Goal: Task Accomplishment & Management: Complete application form

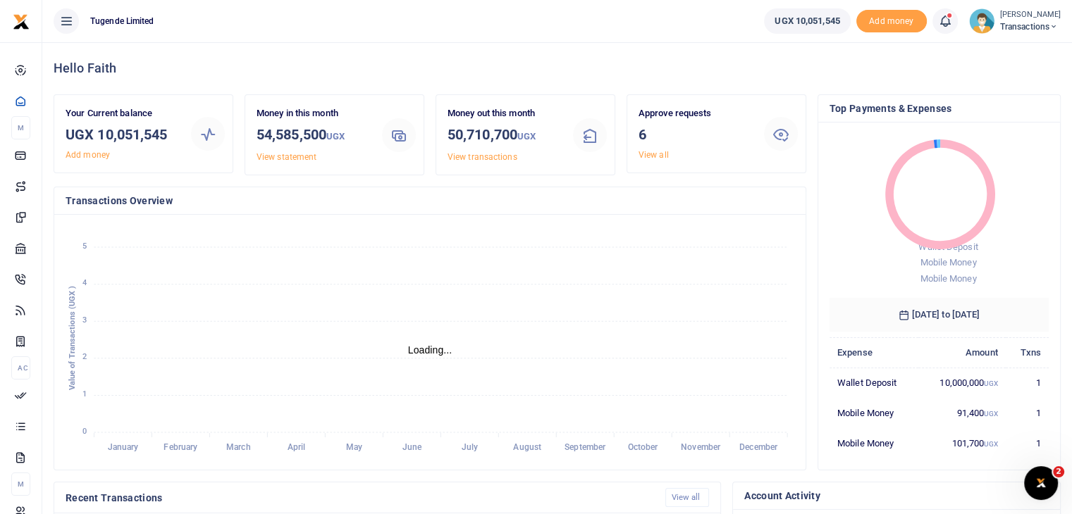
scroll to position [11, 11]
click at [654, 156] on link "View all" at bounding box center [653, 155] width 30 height 10
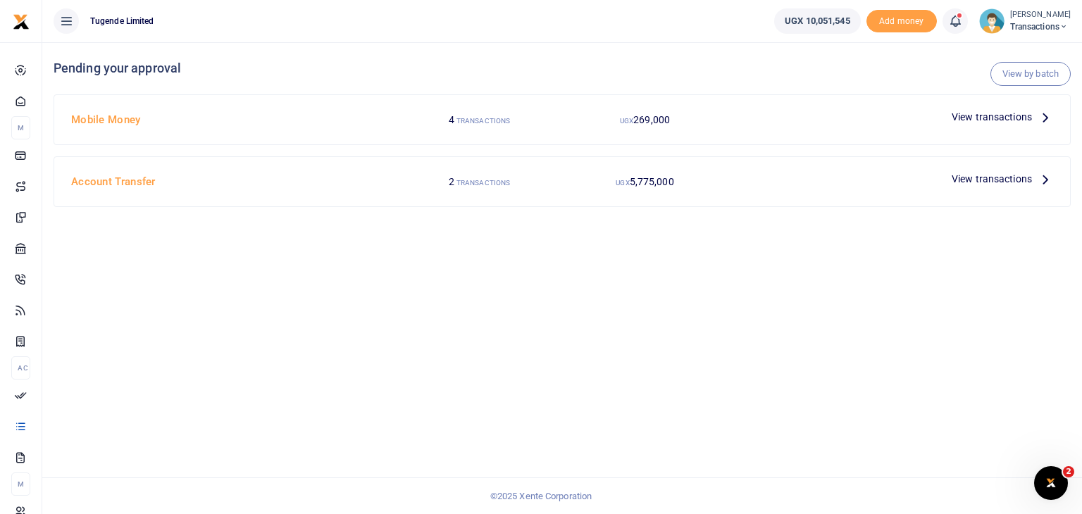
click at [980, 182] on span "View transactions" at bounding box center [992, 179] width 80 height 16
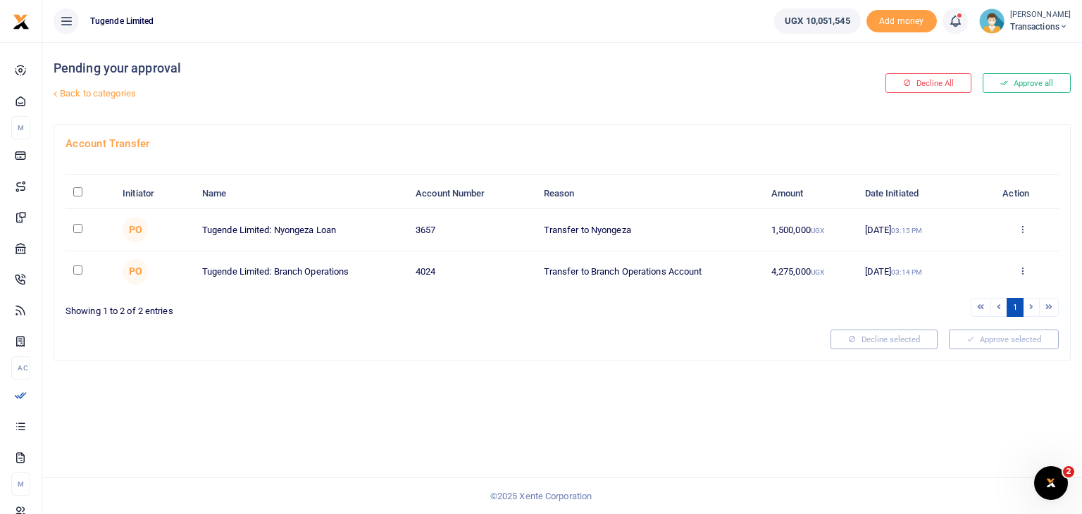
click at [76, 193] on input "\a \a : activate to sort column descending" at bounding box center [77, 191] width 9 height 9
checkbox input "true"
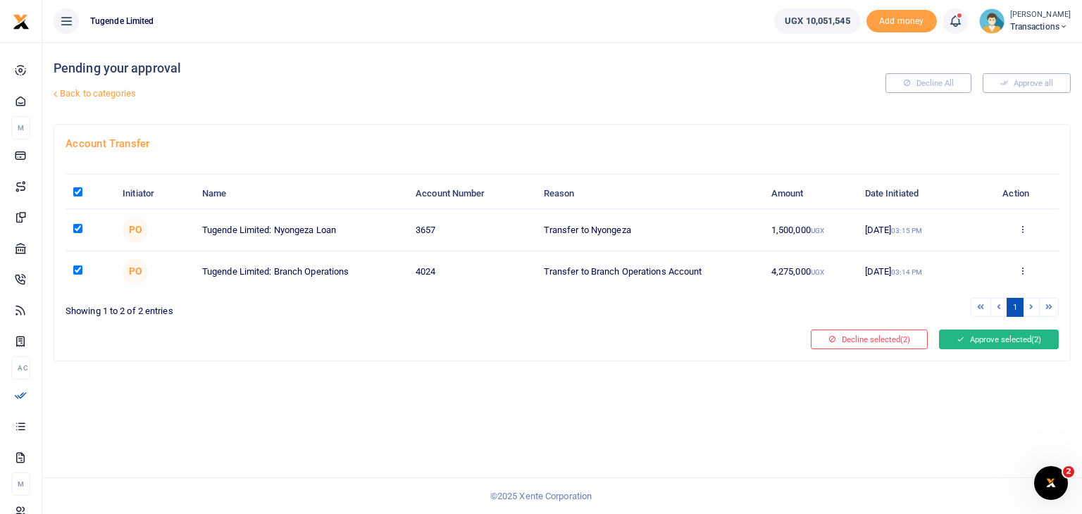
click at [972, 335] on button "Approve selected (2)" at bounding box center [999, 340] width 120 height 20
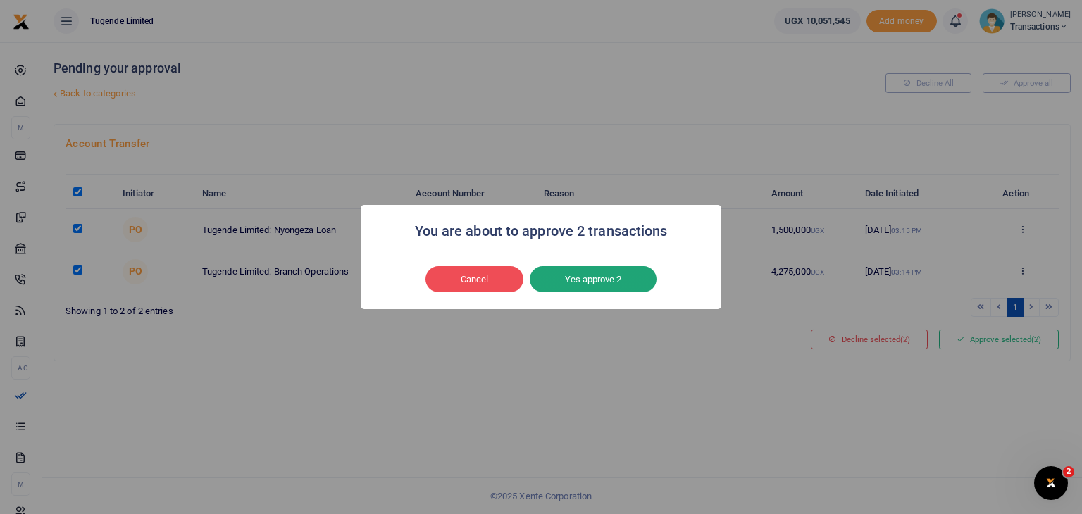
click at [593, 283] on button "Yes approve 2" at bounding box center [593, 279] width 127 height 27
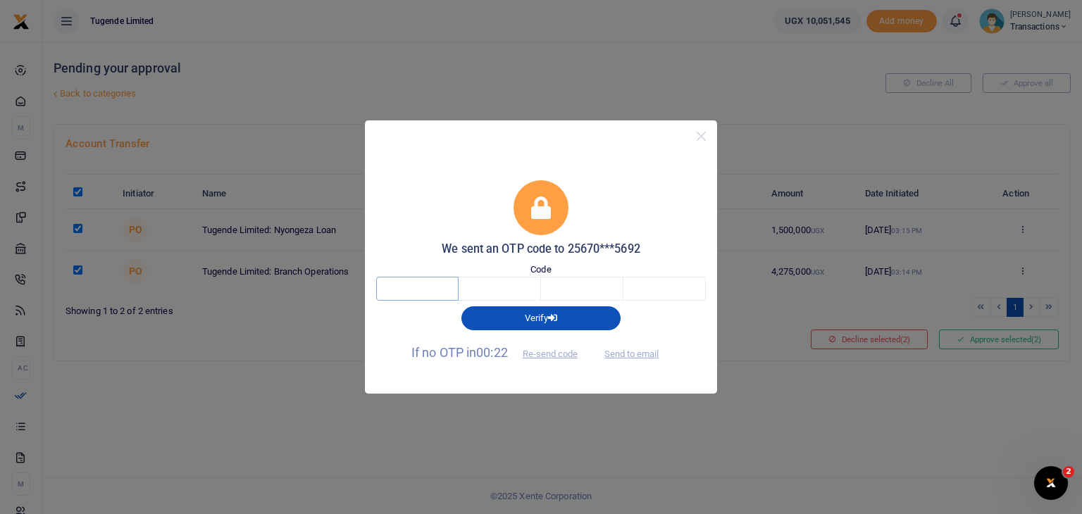
click at [424, 284] on input "text" at bounding box center [417, 289] width 82 height 24
type input "7"
type input "1"
type input "4"
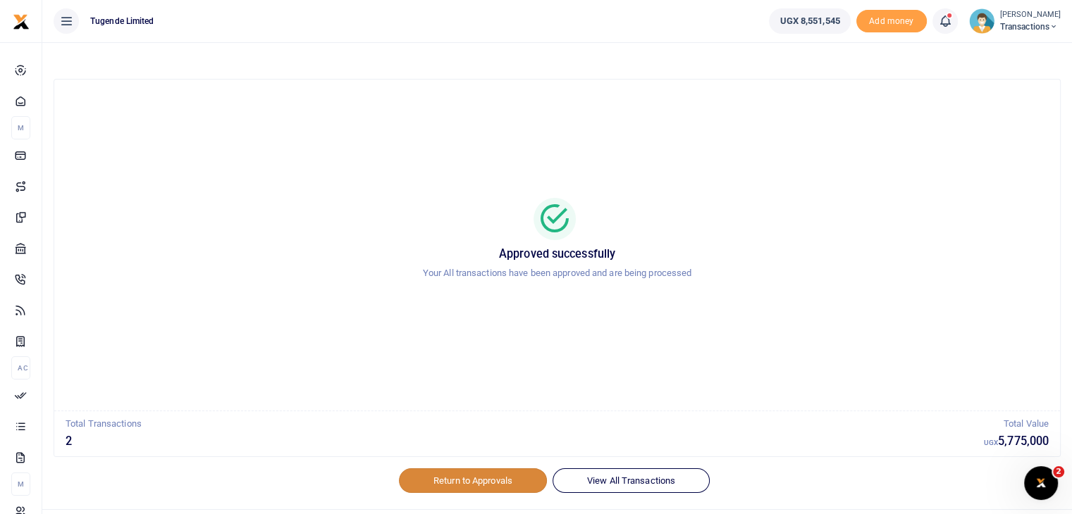
click at [469, 476] on link "Return to Approvals" at bounding box center [473, 481] width 148 height 24
click at [485, 478] on link "Return to Approvals" at bounding box center [473, 481] width 148 height 24
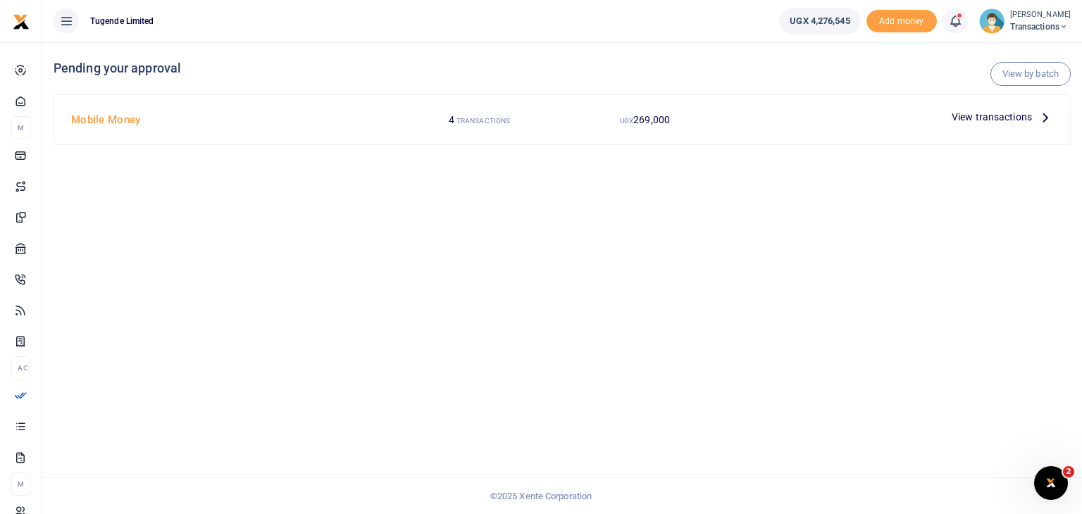
click at [981, 113] on span "View transactions" at bounding box center [992, 117] width 80 height 16
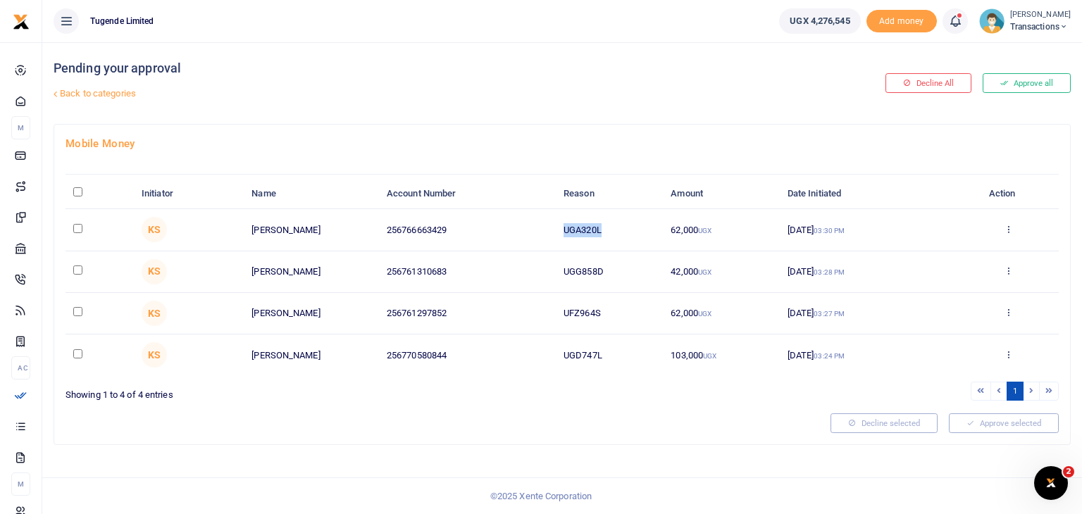
drag, startPoint x: 565, startPoint y: 231, endPoint x: 623, endPoint y: 223, distance: 58.3
click at [623, 223] on td "UGA320L" at bounding box center [609, 230] width 107 height 42
copy td "UGA320L"
click at [76, 227] on input "checkbox" at bounding box center [77, 228] width 9 height 9
checkbox input "true"
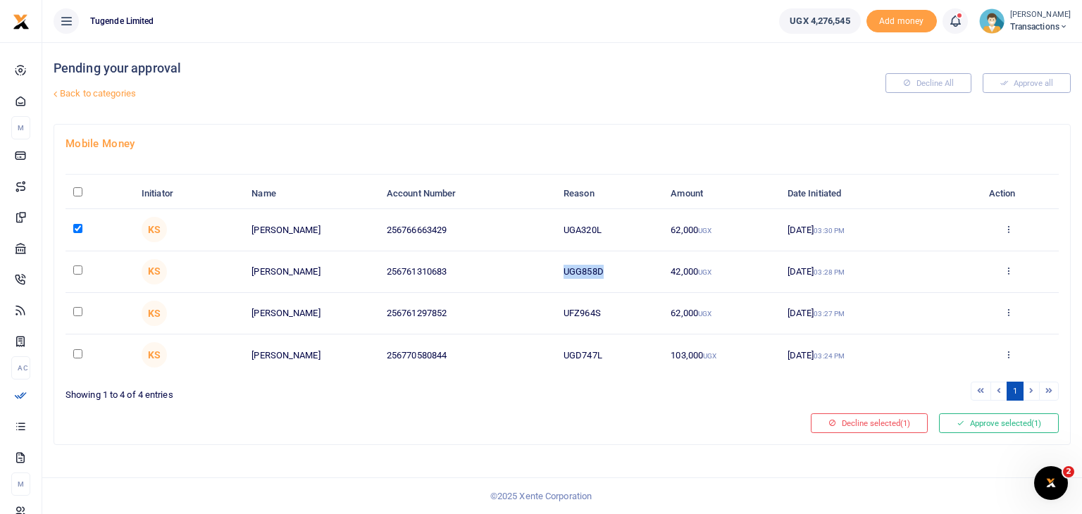
drag, startPoint x: 563, startPoint y: 273, endPoint x: 620, endPoint y: 274, distance: 57.1
click at [620, 274] on td "UGG858D" at bounding box center [609, 273] width 107 height 42
copy td "UGG858D"
click at [77, 274] on td at bounding box center [100, 273] width 68 height 42
click at [76, 267] on input "checkbox" at bounding box center [77, 270] width 9 height 9
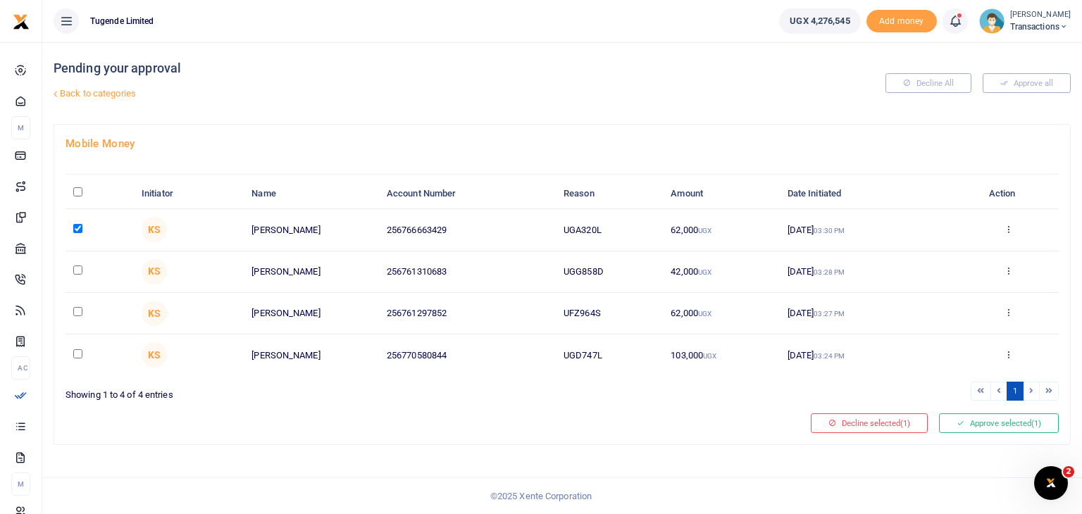
checkbox input "true"
drag, startPoint x: 564, startPoint y: 314, endPoint x: 636, endPoint y: 299, distance: 72.7
click at [636, 299] on td "UFZ964S" at bounding box center [609, 314] width 107 height 42
copy td "UFZ964S"
click at [76, 309] on input "checkbox" at bounding box center [77, 311] width 9 height 9
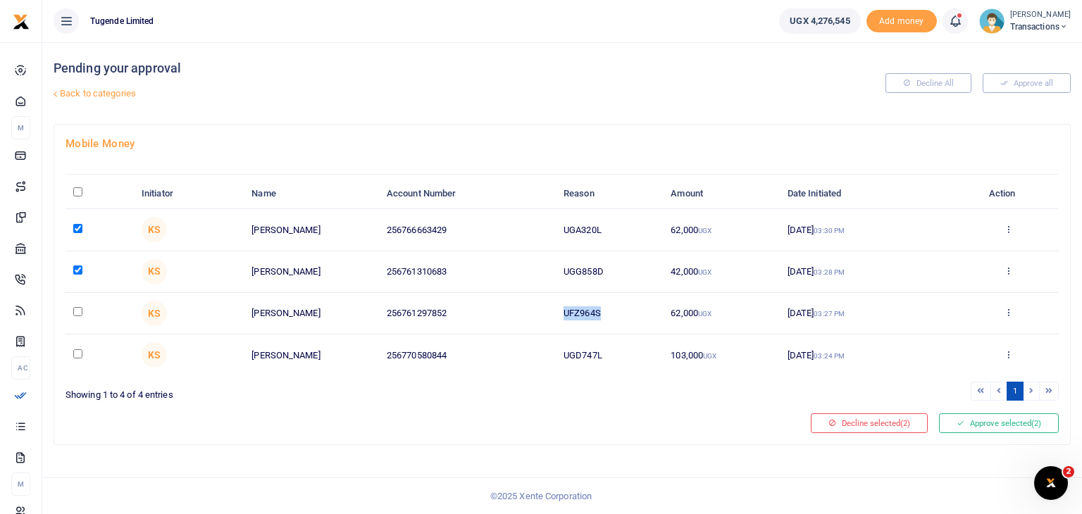
checkbox input "true"
drag, startPoint x: 564, startPoint y: 357, endPoint x: 610, endPoint y: 353, distance: 45.9
click at [610, 353] on td "UGD747L" at bounding box center [609, 355] width 107 height 41
copy td "UGD747L"
click at [80, 351] on input "checkbox" at bounding box center [77, 354] width 9 height 9
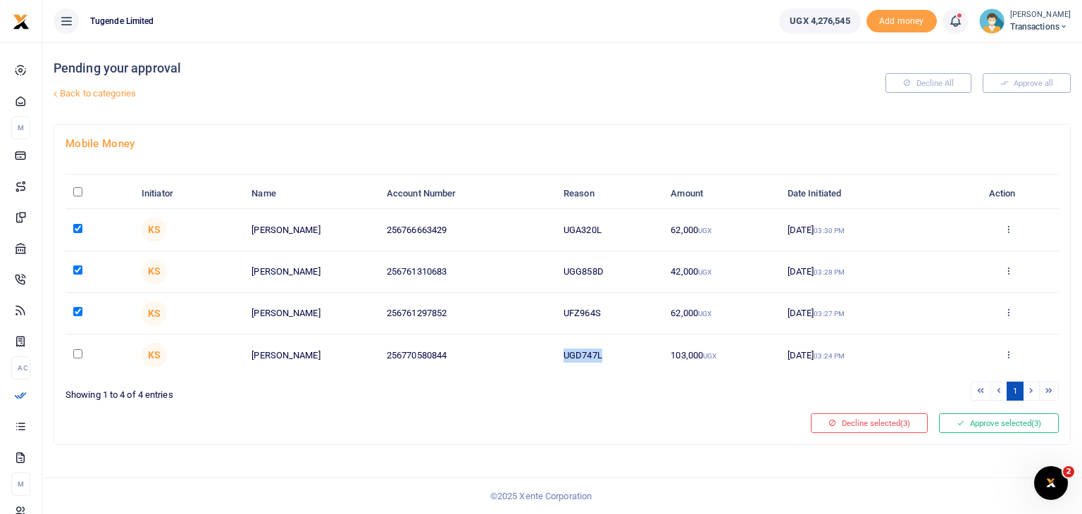
checkbox input "true"
click at [1006, 420] on button "Approve selected (4)" at bounding box center [999, 424] width 120 height 20
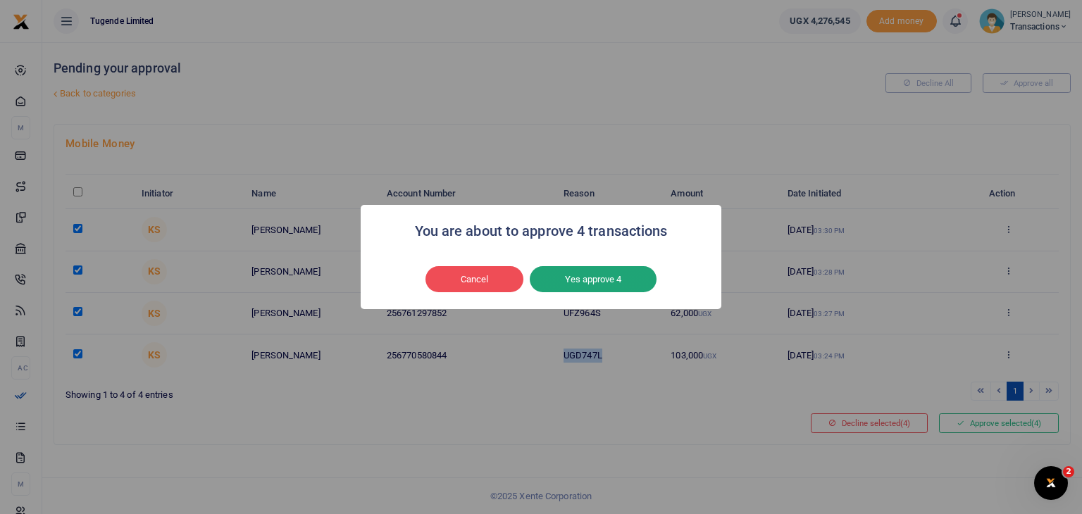
click at [626, 282] on button "Yes approve 4" at bounding box center [593, 279] width 127 height 27
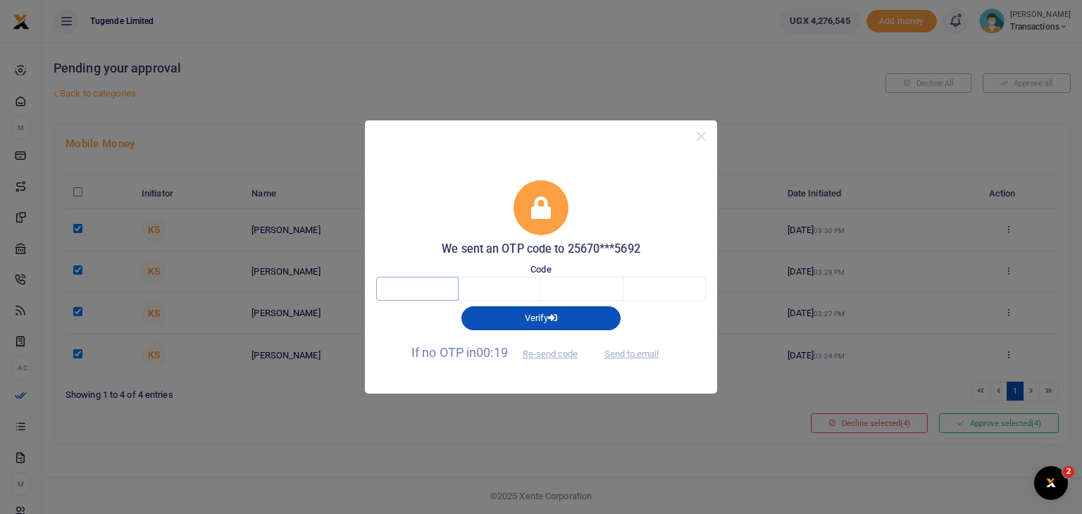
click at [427, 293] on input "text" at bounding box center [417, 289] width 82 height 24
type input "1"
type input "0"
type input "9"
type input "0"
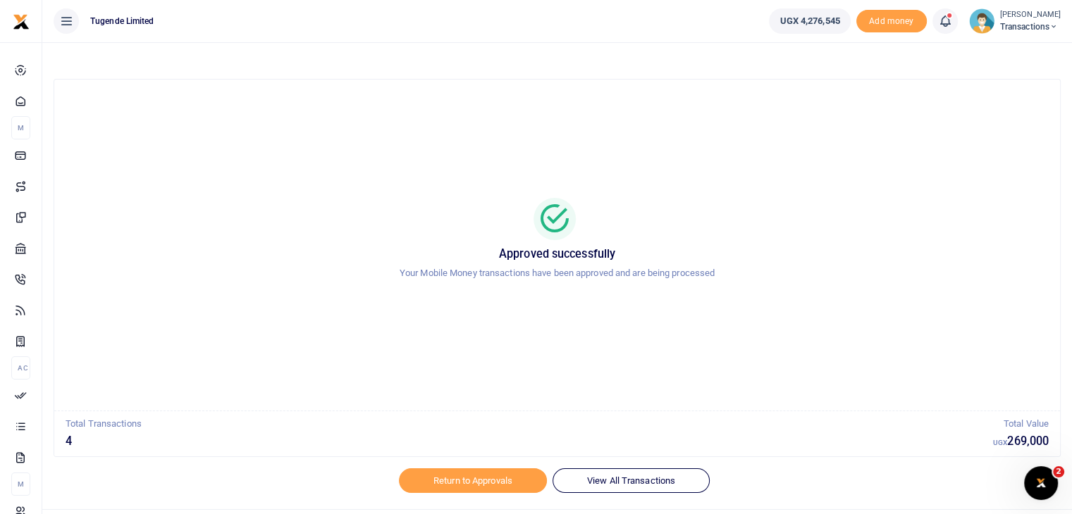
click at [983, 20] on img at bounding box center [981, 20] width 25 height 25
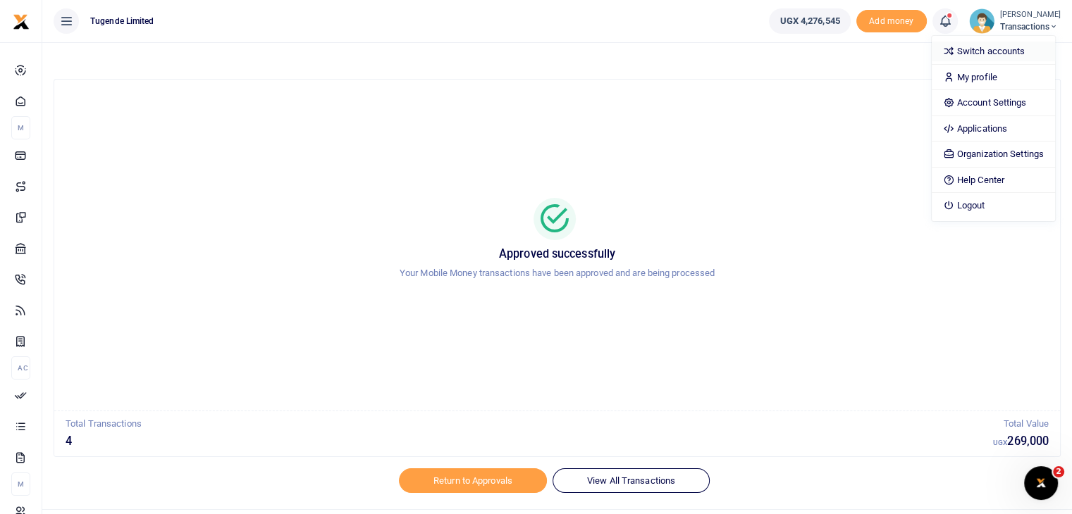
click at [981, 46] on link "Switch accounts" at bounding box center [993, 52] width 123 height 20
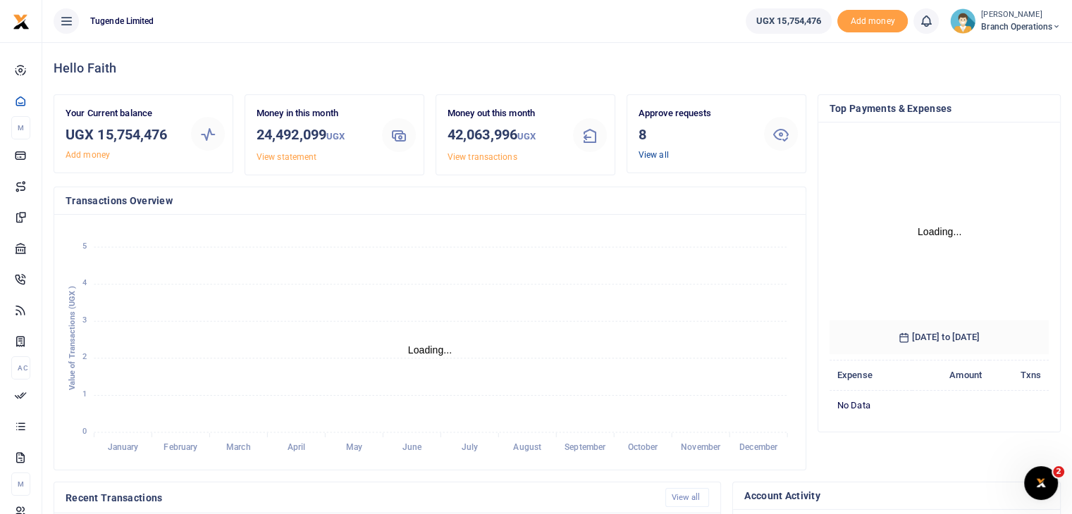
click at [654, 155] on link "View all" at bounding box center [653, 155] width 30 height 10
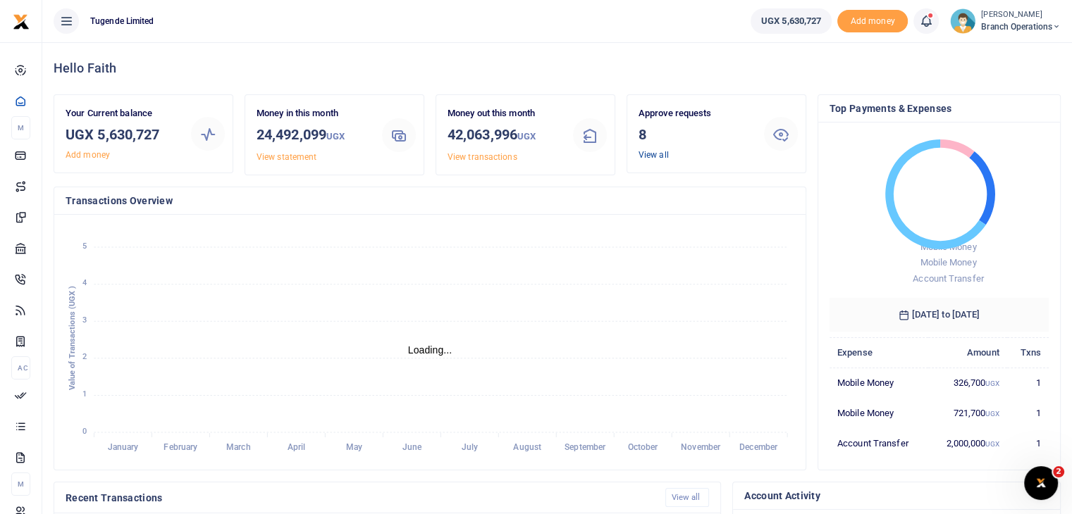
click at [654, 155] on link "View all" at bounding box center [653, 155] width 30 height 10
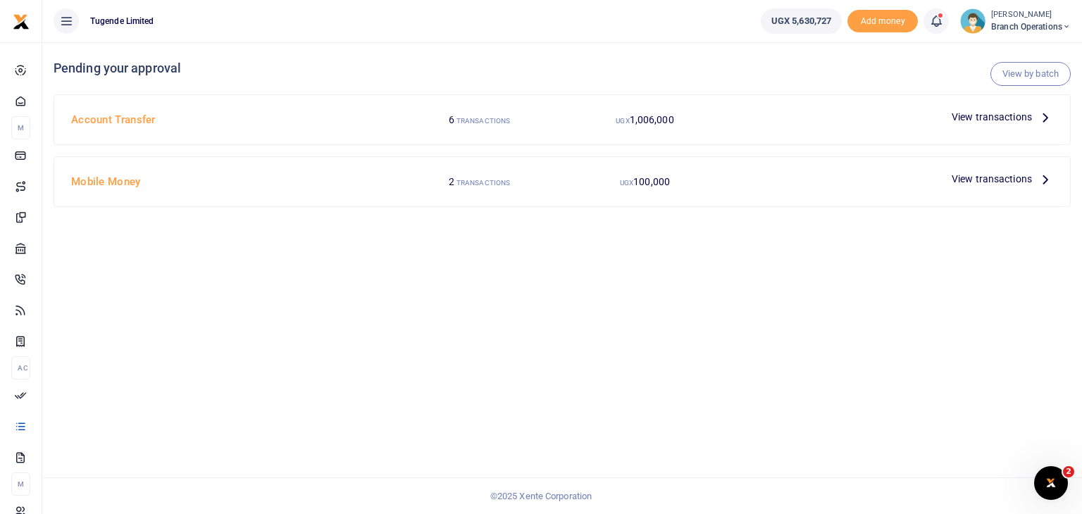
click at [994, 122] on span "View transactions" at bounding box center [992, 117] width 80 height 16
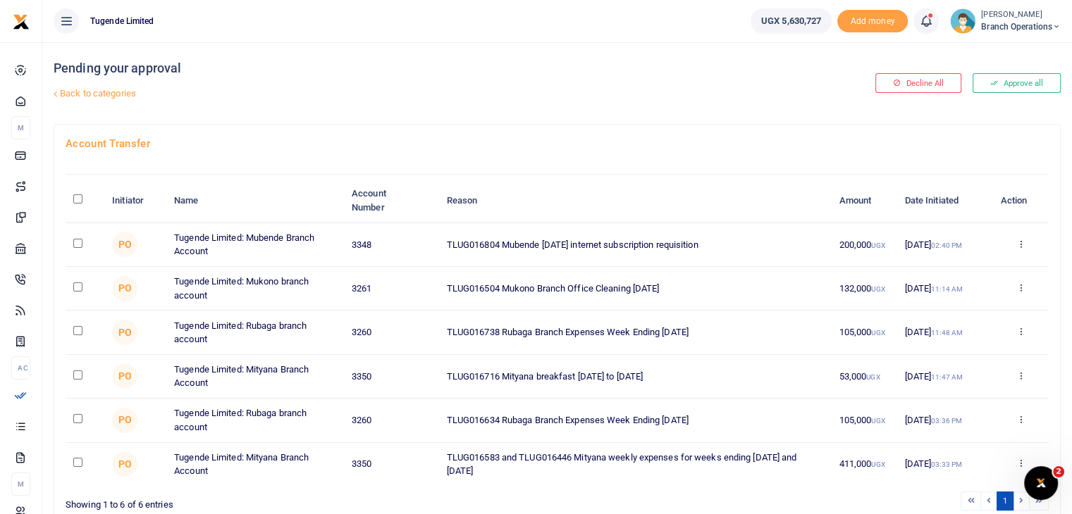
click at [75, 240] on input "checkbox" at bounding box center [77, 243] width 9 height 9
checkbox input "true"
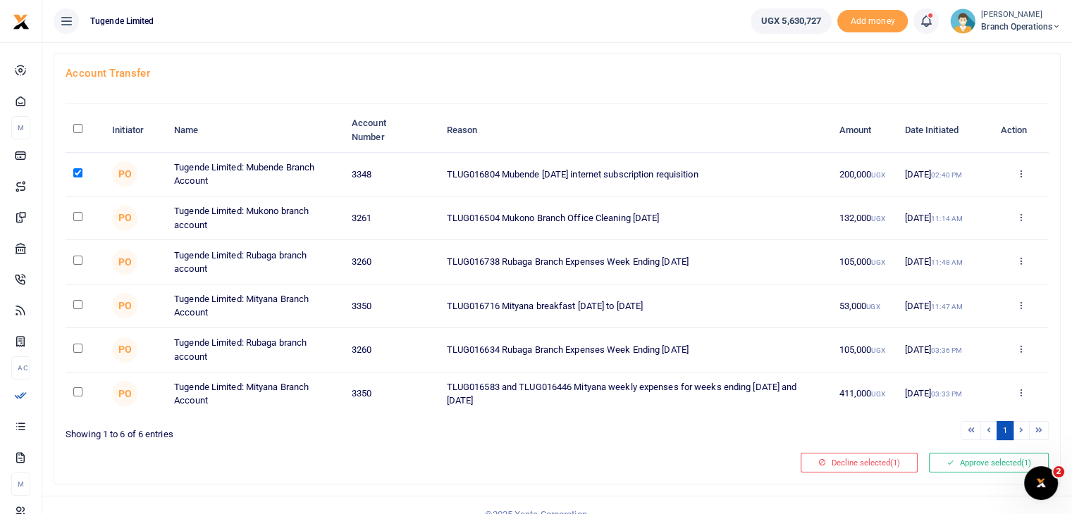
scroll to position [87, 0]
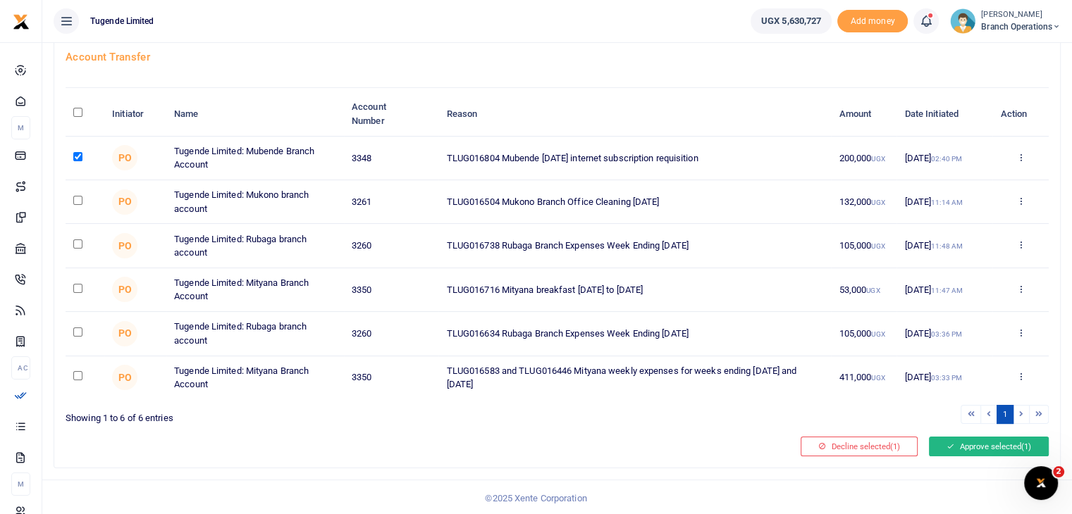
click at [961, 449] on button "Approve selected (1)" at bounding box center [989, 447] width 120 height 20
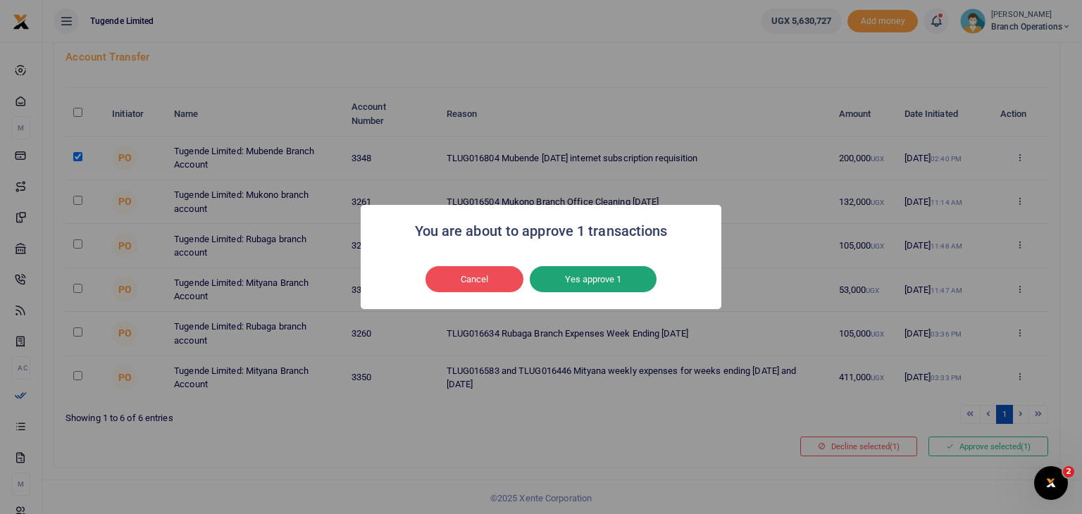
click at [589, 280] on button "Yes approve 1" at bounding box center [593, 279] width 127 height 27
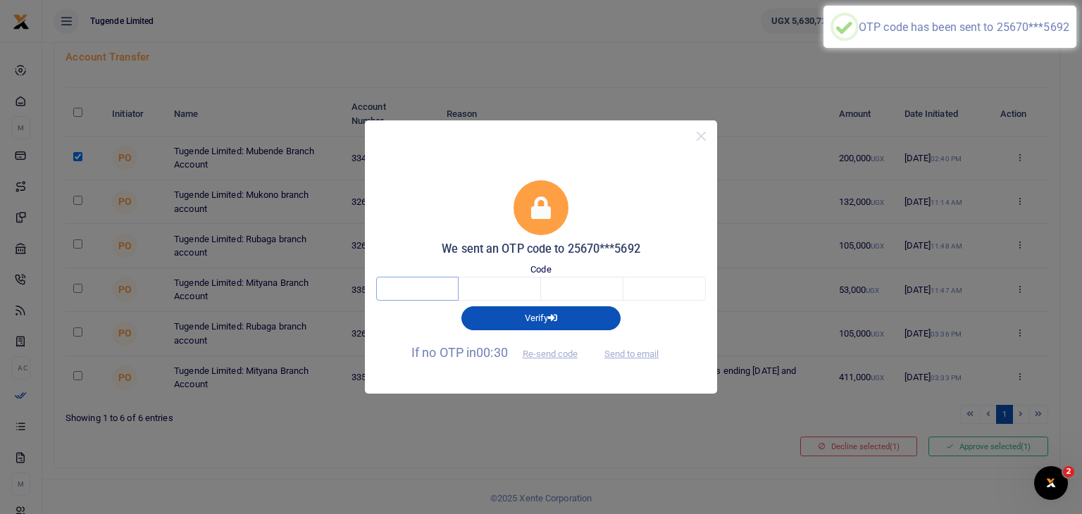
click at [426, 283] on input "text" at bounding box center [417, 289] width 82 height 24
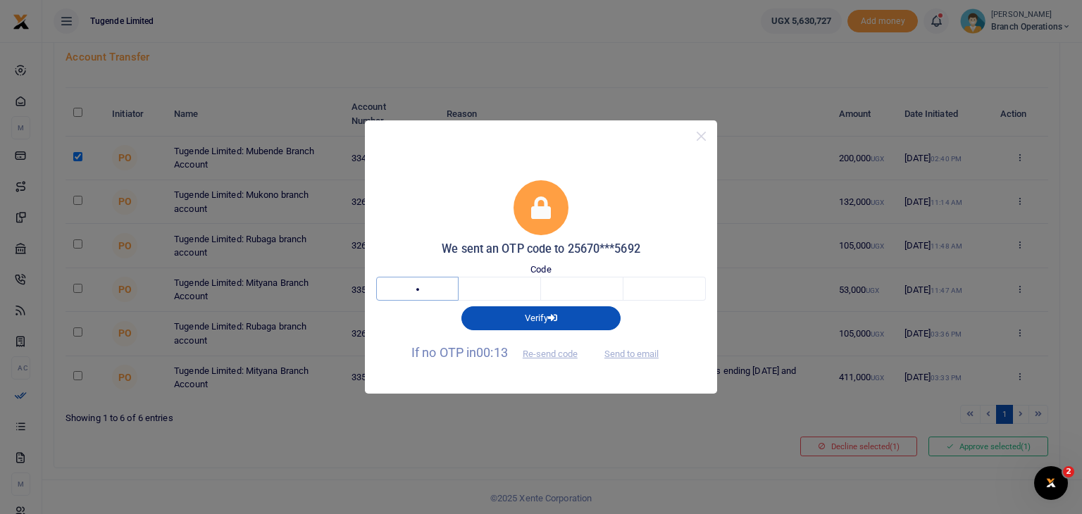
type input "1"
type input "9"
type input "8"
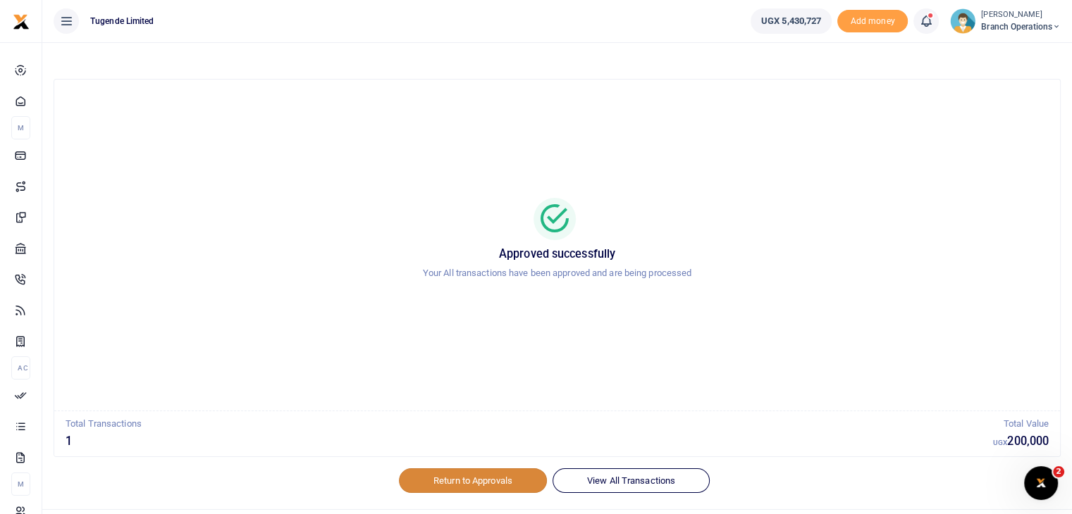
click at [455, 475] on link "Return to Approvals" at bounding box center [473, 481] width 148 height 24
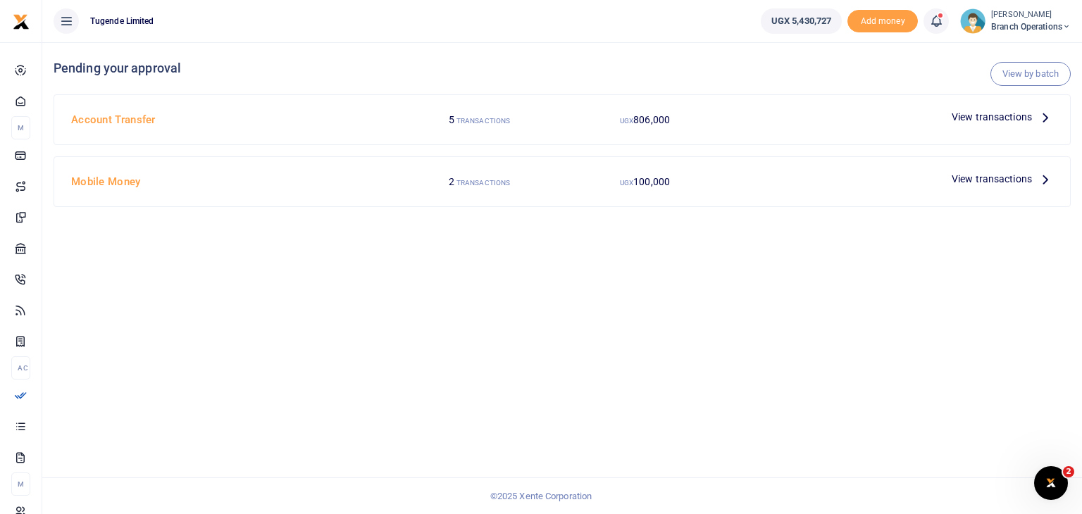
click at [973, 113] on span "View transactions" at bounding box center [992, 117] width 80 height 16
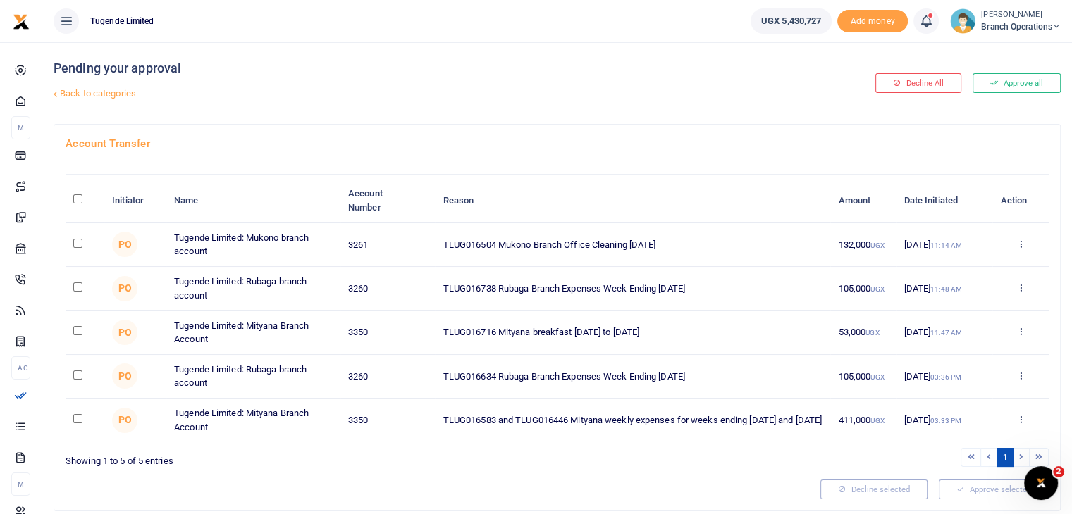
click at [961, 23] on img at bounding box center [962, 20] width 25 height 25
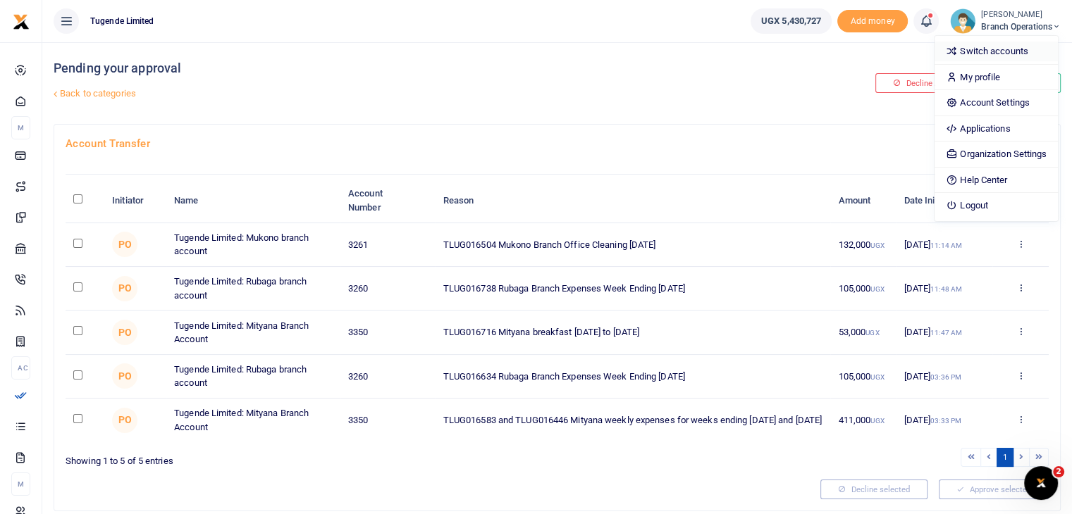
click at [970, 49] on link "Switch accounts" at bounding box center [995, 52] width 123 height 20
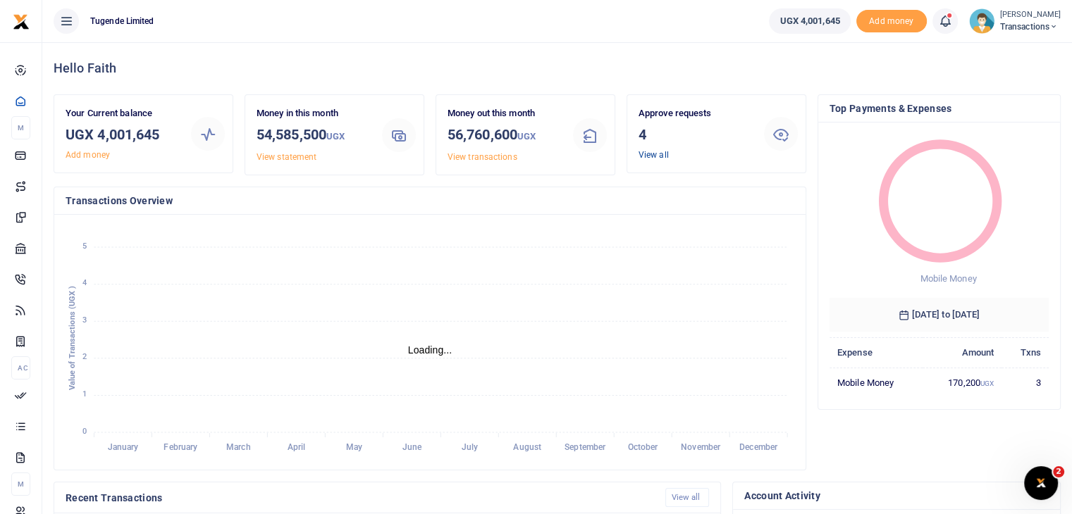
scroll to position [11, 11]
click at [657, 156] on link "View all" at bounding box center [653, 155] width 30 height 10
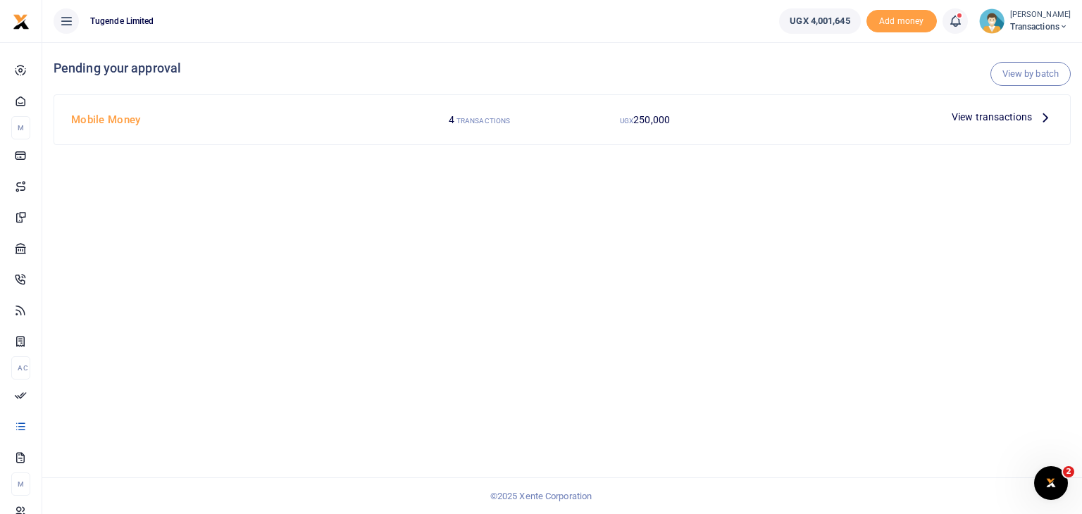
click at [988, 122] on span "View transactions" at bounding box center [992, 117] width 80 height 16
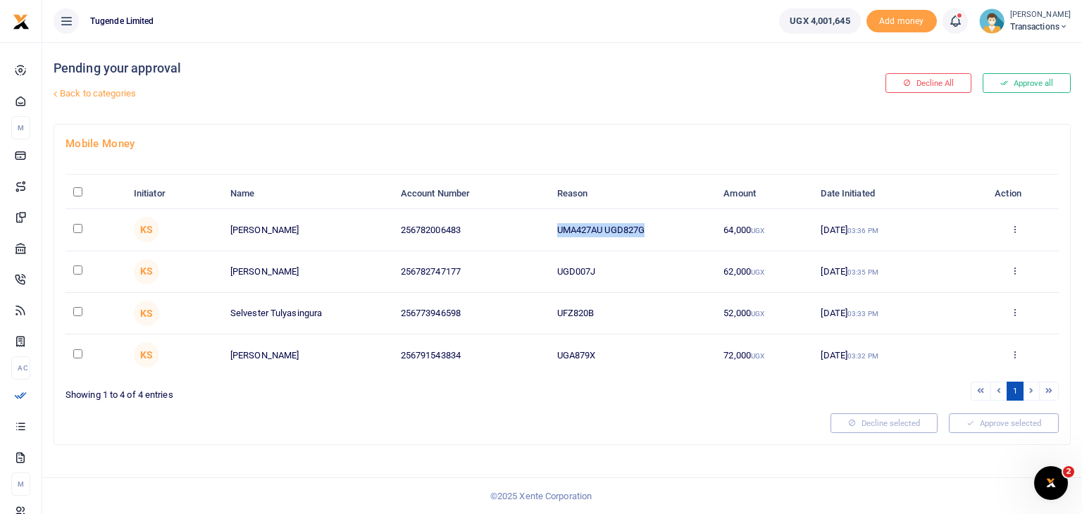
drag, startPoint x: 556, startPoint y: 229, endPoint x: 665, endPoint y: 230, distance: 108.5
click at [665, 230] on td "UMA427AU UGD827G" at bounding box center [632, 230] width 167 height 42
copy td "UMA427AU UGD827G"
click at [77, 228] on input "checkbox" at bounding box center [77, 228] width 9 height 9
checkbox input "true"
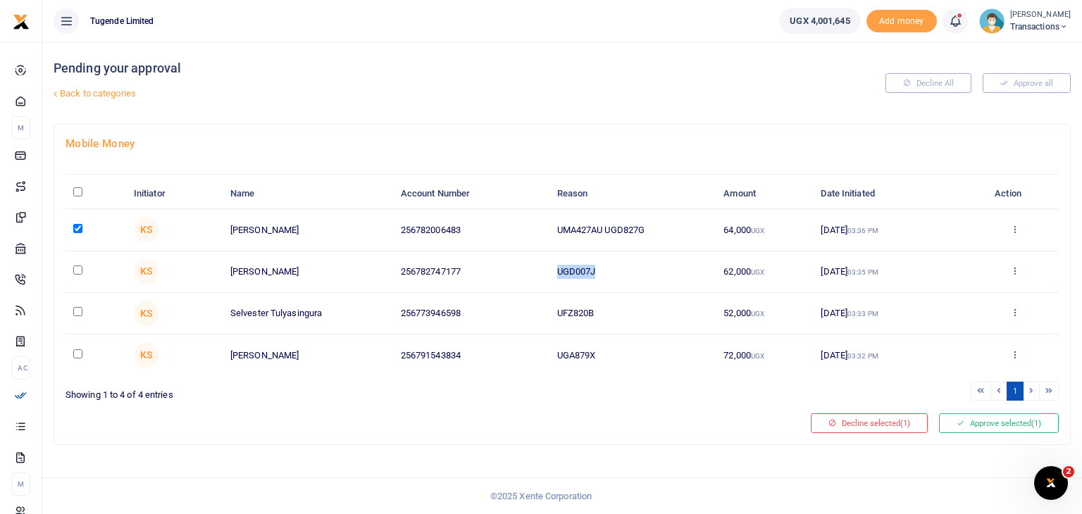
drag, startPoint x: 552, startPoint y: 266, endPoint x: 646, endPoint y: 263, distance: 93.8
click at [646, 263] on td "UGD007J" at bounding box center [632, 273] width 167 height 42
copy td "UGD007J"
click at [80, 269] on input "checkbox" at bounding box center [77, 270] width 9 height 9
checkbox input "true"
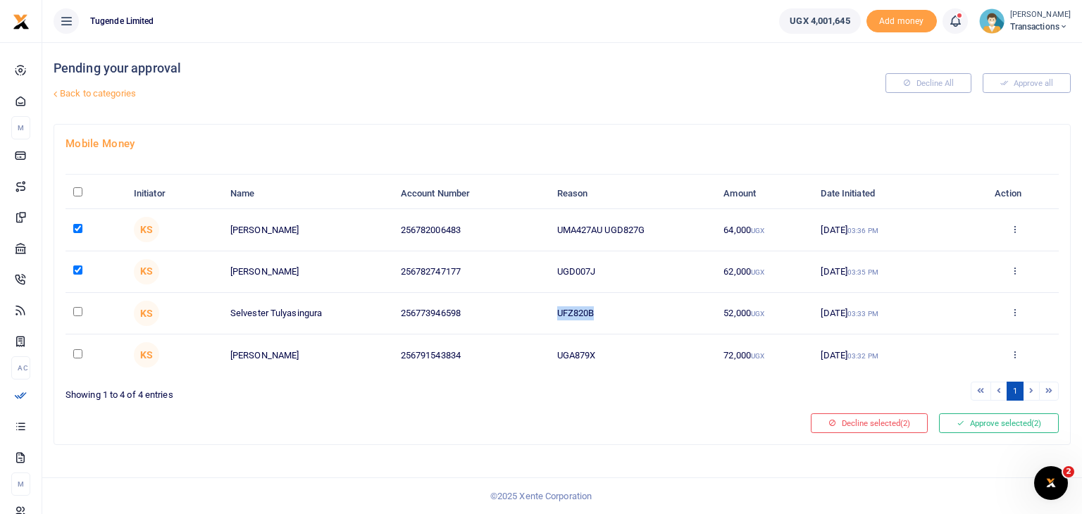
drag, startPoint x: 560, startPoint y: 315, endPoint x: 629, endPoint y: 305, distance: 69.8
click at [629, 305] on td "UFZ820B" at bounding box center [632, 314] width 167 height 42
copy td "UFZ820B"
click at [78, 307] on input "checkbox" at bounding box center [77, 311] width 9 height 9
checkbox input "true"
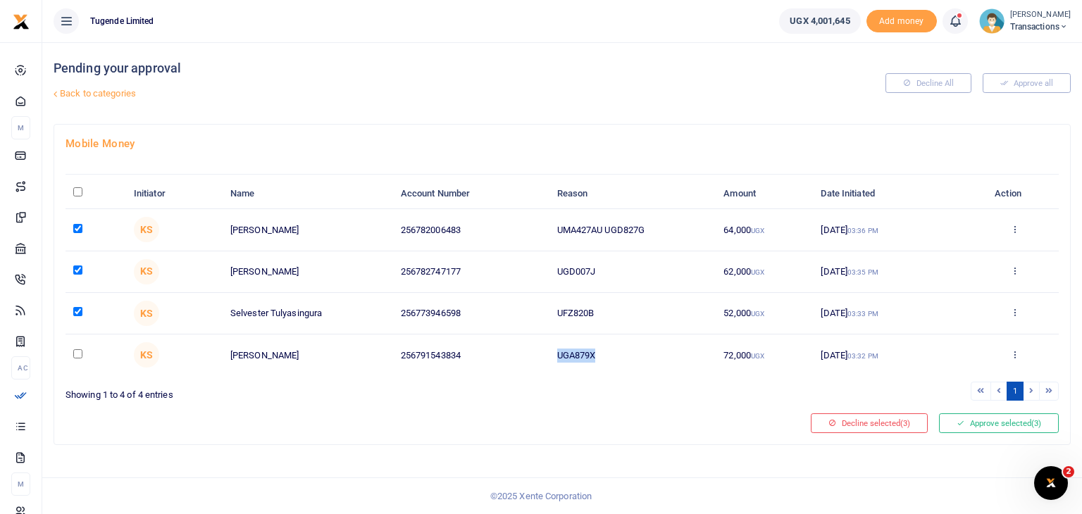
drag, startPoint x: 556, startPoint y: 351, endPoint x: 631, endPoint y: 357, distance: 75.7
click at [631, 357] on td "UGA879X" at bounding box center [632, 355] width 167 height 41
copy td "UGA879X"
click at [78, 353] on input "checkbox" at bounding box center [77, 354] width 9 height 9
checkbox input "true"
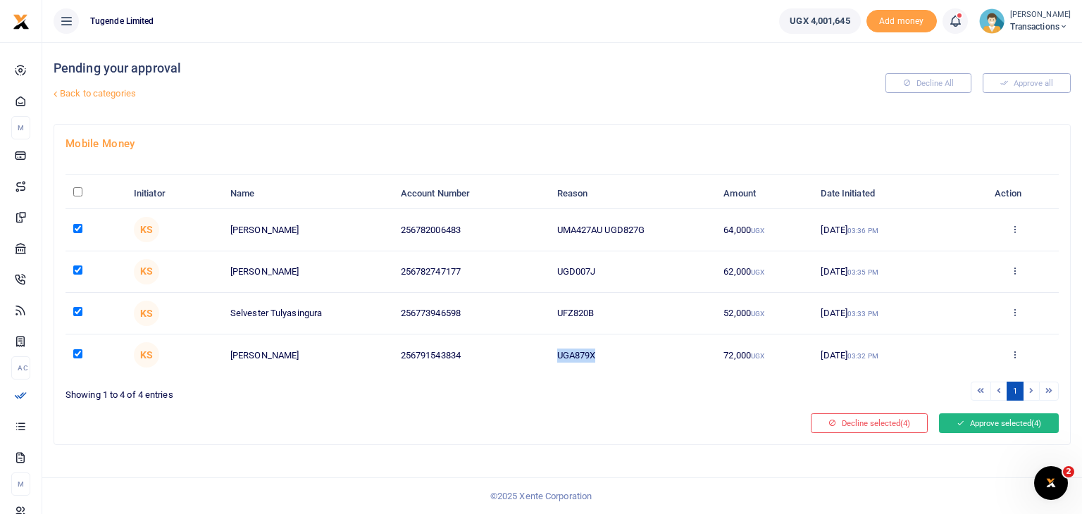
click at [970, 421] on button "Approve selected (4)" at bounding box center [999, 424] width 120 height 20
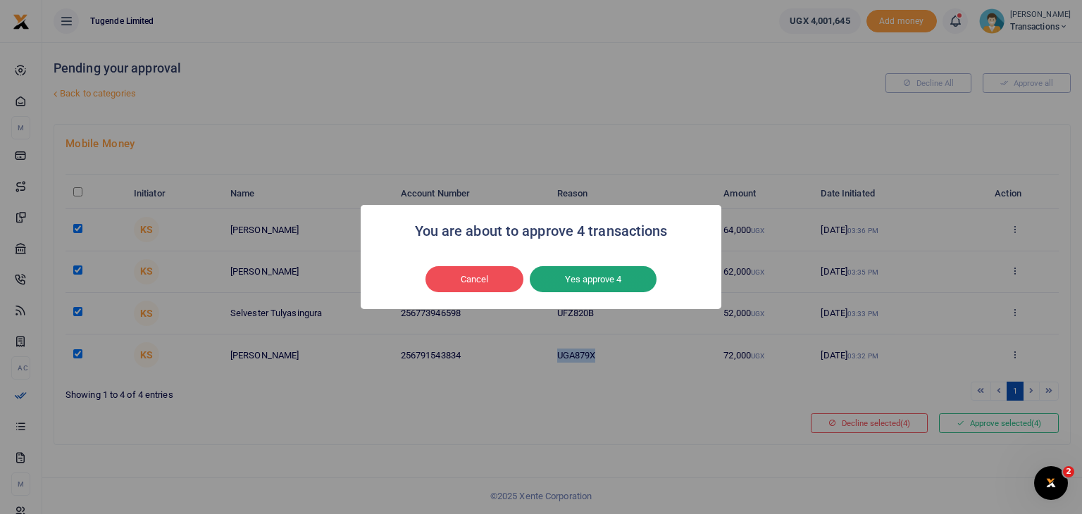
click at [591, 277] on button "Yes approve 4" at bounding box center [593, 279] width 127 height 27
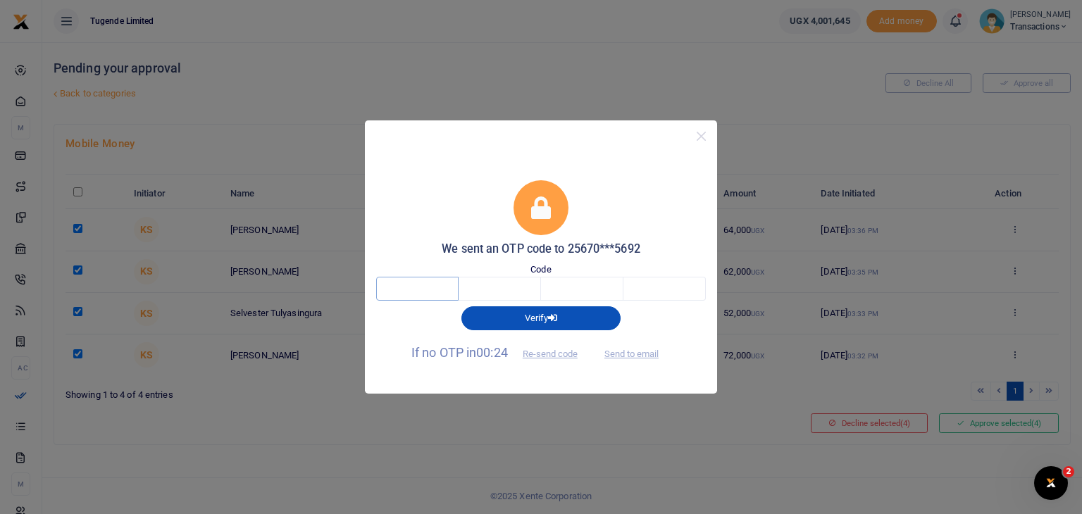
click at [426, 283] on input "text" at bounding box center [417, 289] width 82 height 24
type input "5"
type input "7"
type input "4"
type input "6"
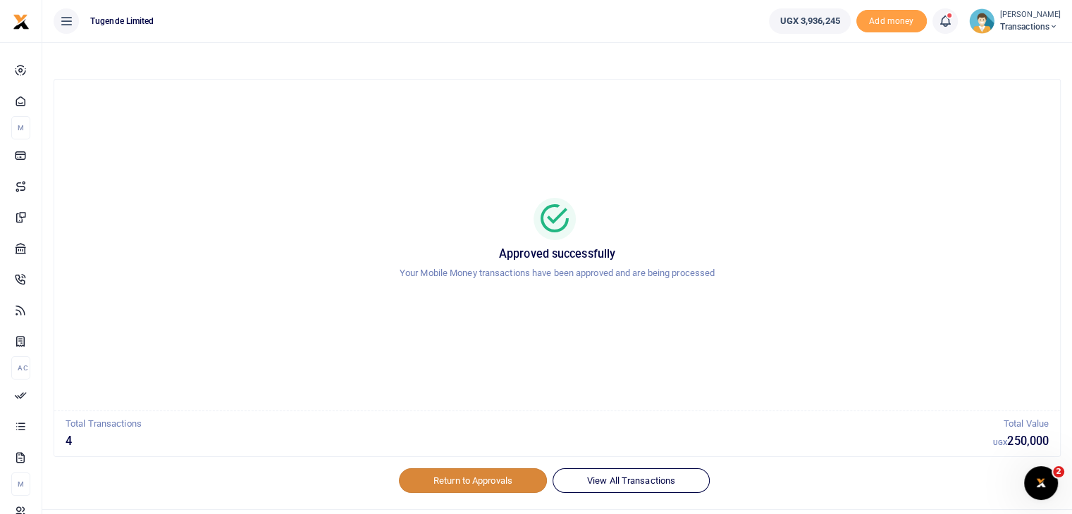
click at [486, 479] on link "Return to Approvals" at bounding box center [473, 481] width 148 height 24
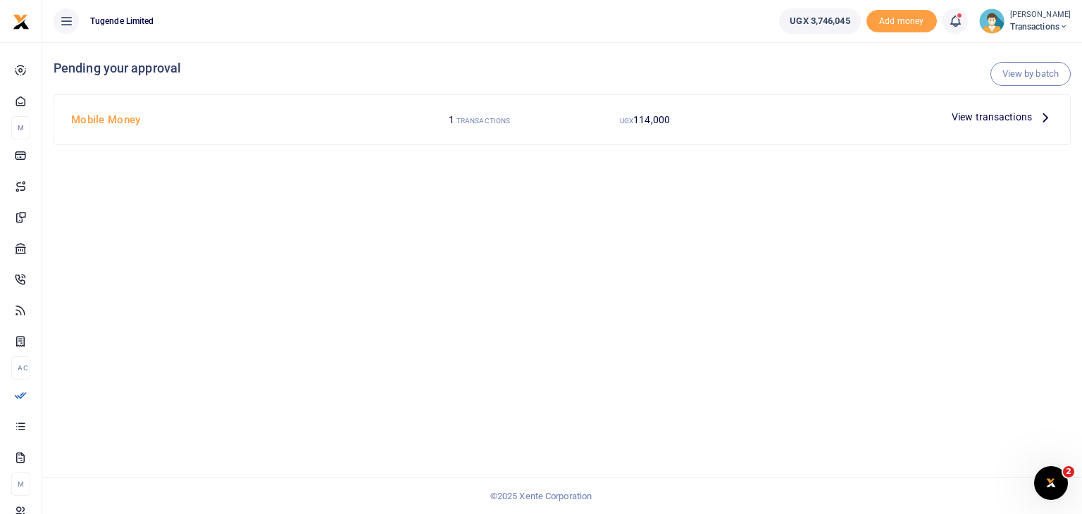
click at [965, 119] on span "View transactions" at bounding box center [992, 117] width 80 height 16
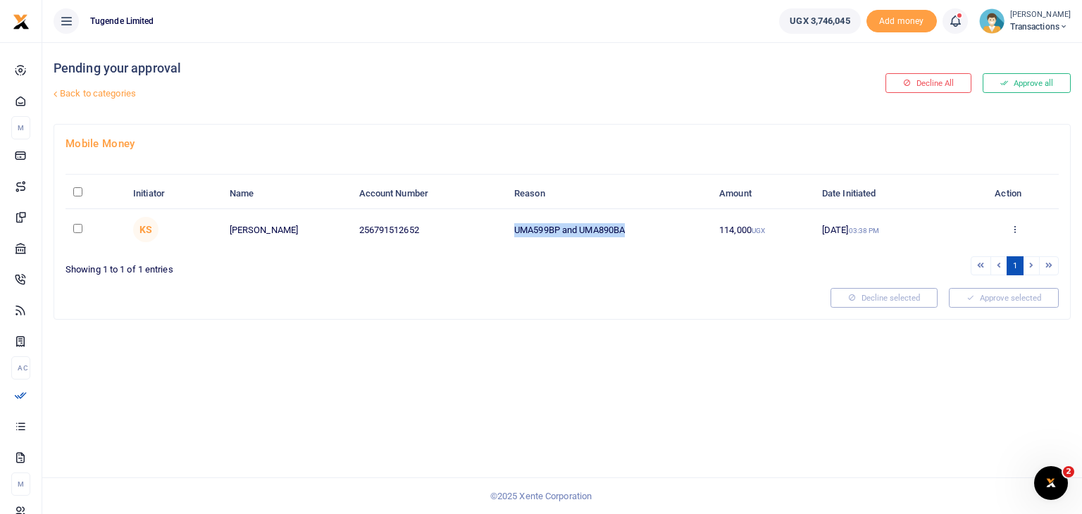
drag, startPoint x: 514, startPoint y: 226, endPoint x: 638, endPoint y: 230, distance: 124.1
click at [638, 230] on td "UMA599BP and UMA890BA" at bounding box center [609, 229] width 205 height 41
copy td "UMA599BP and UMA890BA"
click at [78, 225] on input "checkbox" at bounding box center [77, 228] width 9 height 9
checkbox input "true"
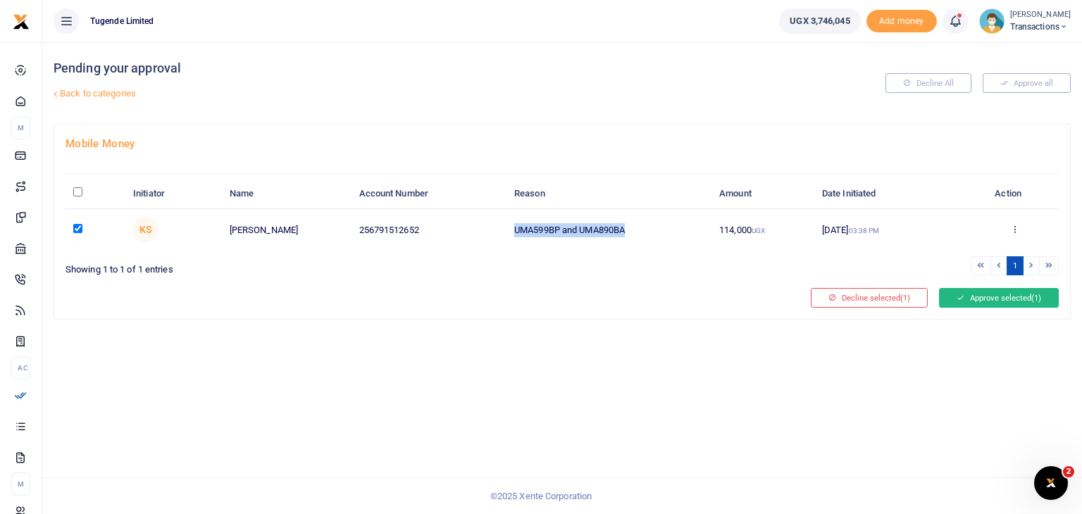
click at [977, 298] on button "Approve selected (1)" at bounding box center [999, 298] width 120 height 20
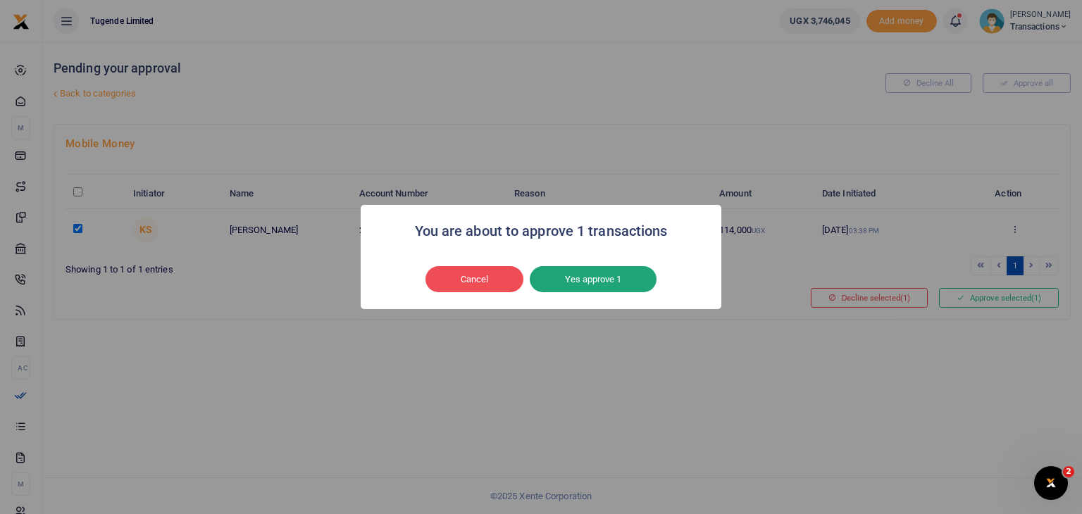
click at [572, 277] on button "Yes approve 1" at bounding box center [593, 279] width 127 height 27
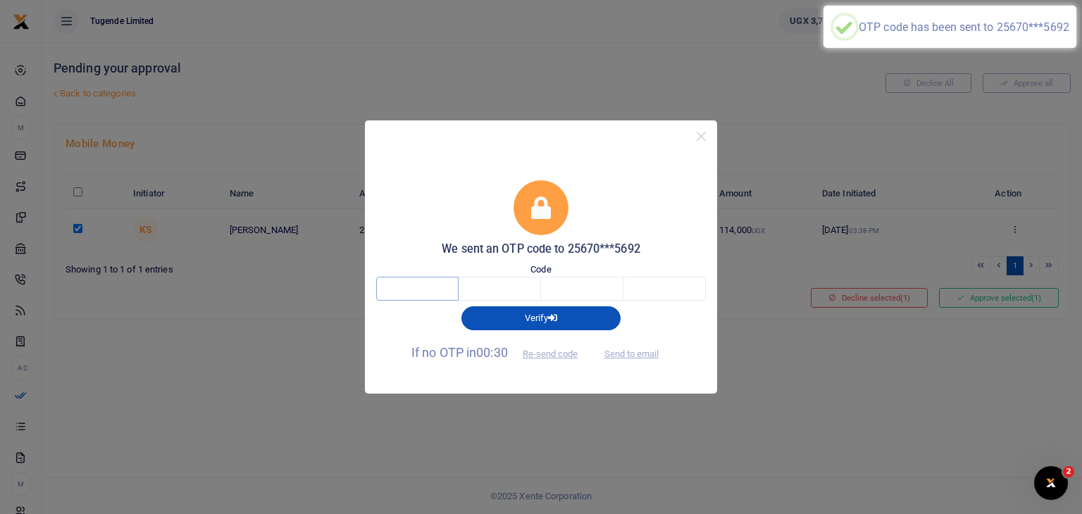
click at [423, 296] on input "text" at bounding box center [417, 289] width 82 height 24
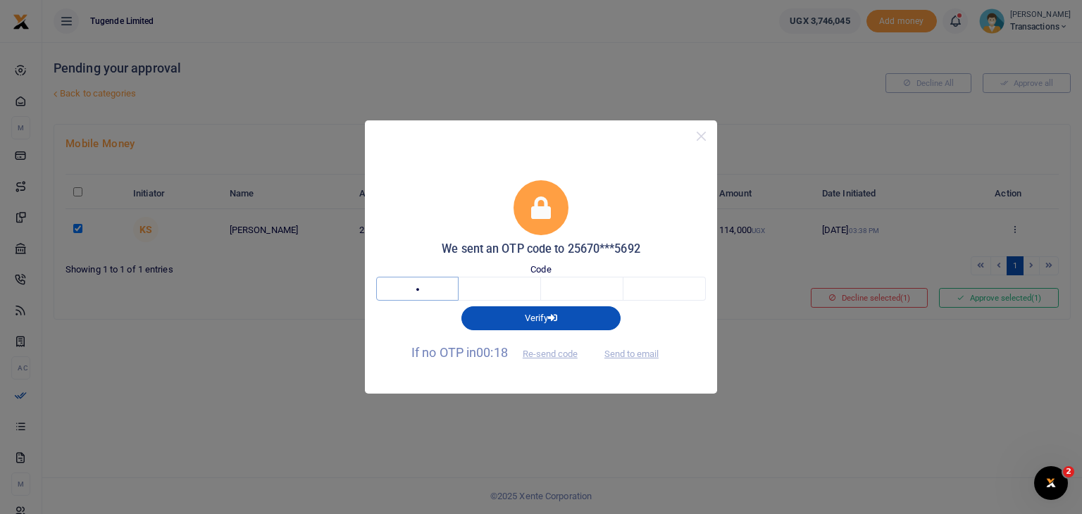
type input "7"
type input "9"
type input "0"
type input "6"
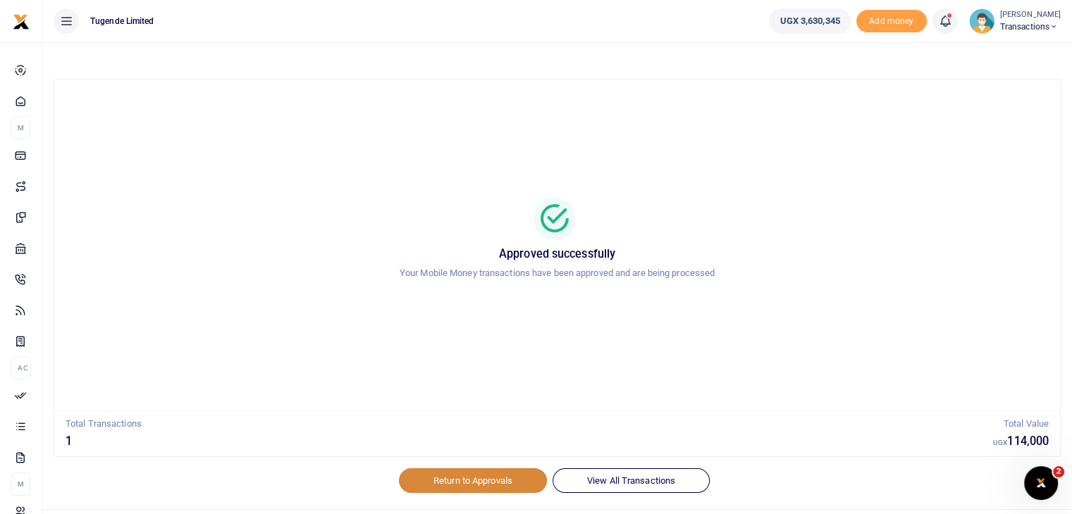
click at [461, 481] on link "Return to Approvals" at bounding box center [473, 481] width 148 height 24
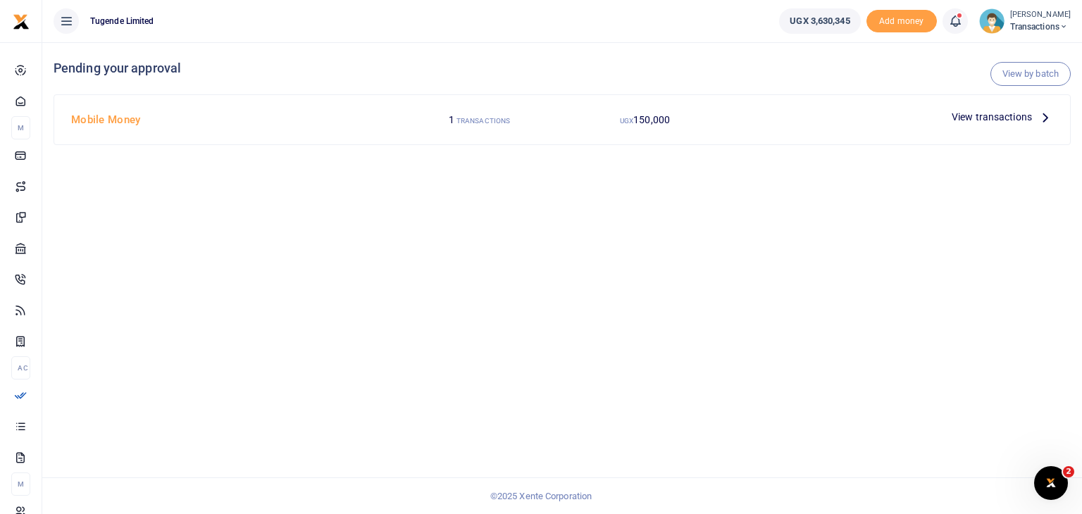
click at [970, 116] on span "View transactions" at bounding box center [992, 117] width 80 height 16
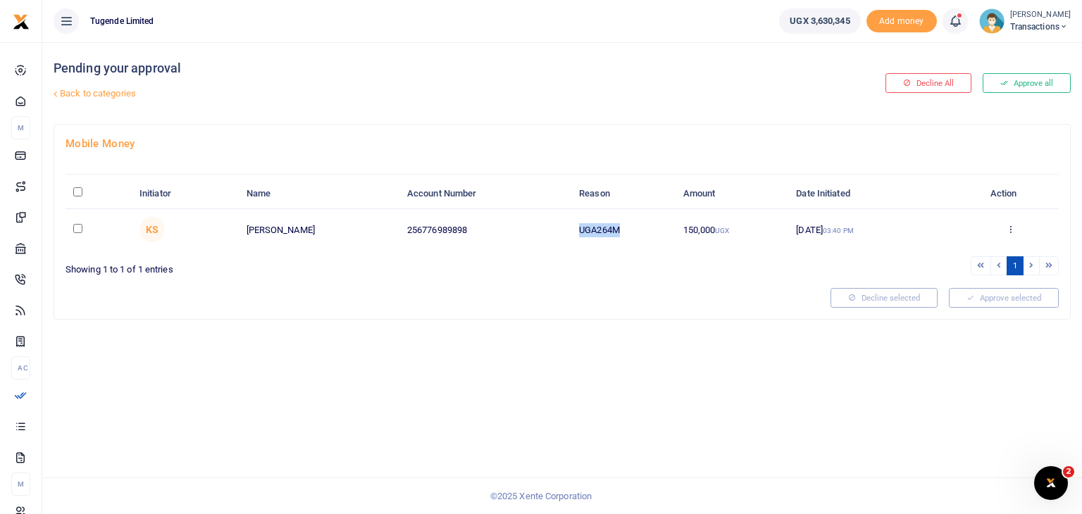
drag, startPoint x: 578, startPoint y: 227, endPoint x: 653, endPoint y: 225, distance: 74.7
click at [653, 225] on td "UGA264M" at bounding box center [624, 229] width 104 height 41
copy td "UGA264M"
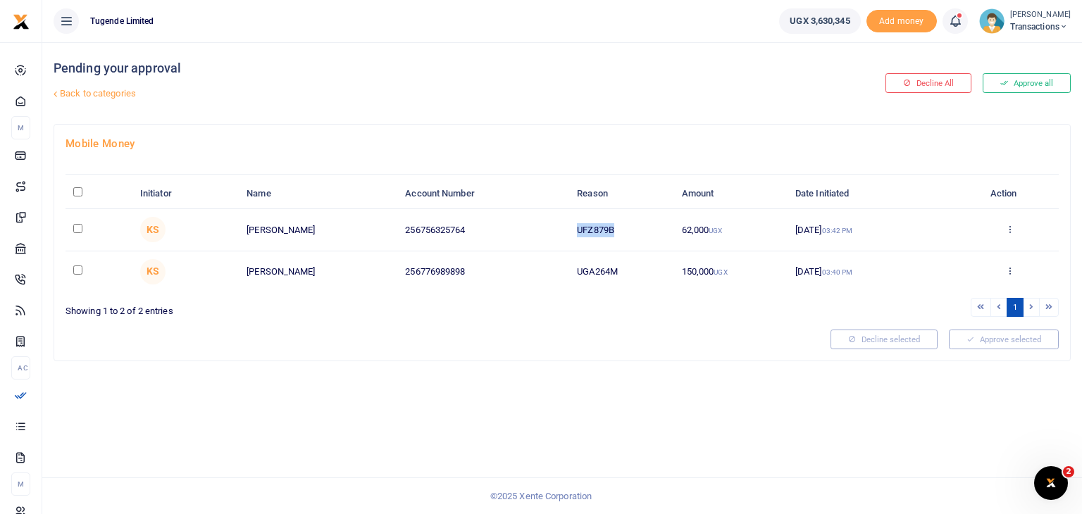
drag, startPoint x: 577, startPoint y: 226, endPoint x: 643, endPoint y: 221, distance: 65.8
click at [643, 221] on td "UFZ879B" at bounding box center [621, 230] width 104 height 42
copy td "UFZ879B"
click at [79, 226] on input "checkbox" at bounding box center [77, 228] width 9 height 9
checkbox input "true"
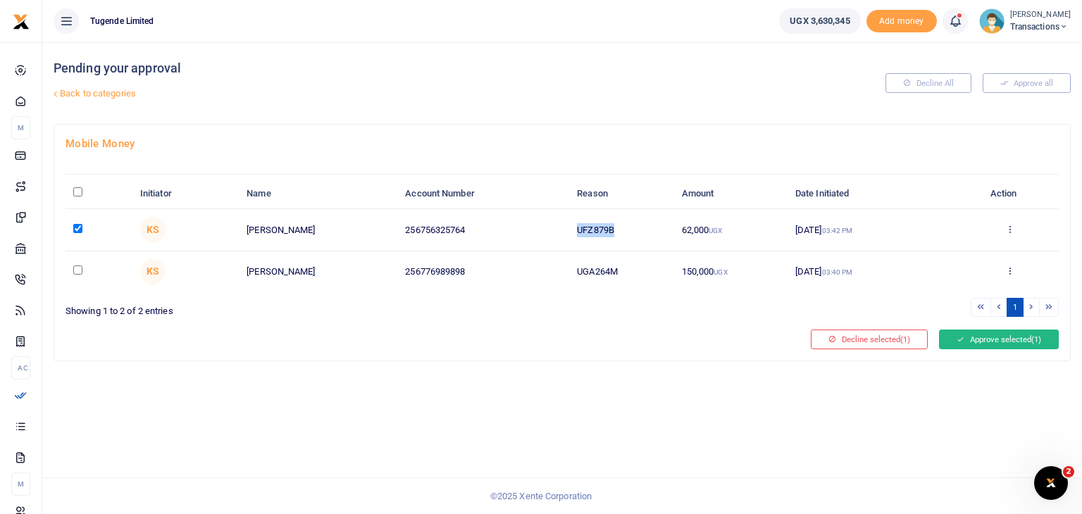
click at [994, 344] on button "Approve selected (1)" at bounding box center [999, 340] width 120 height 20
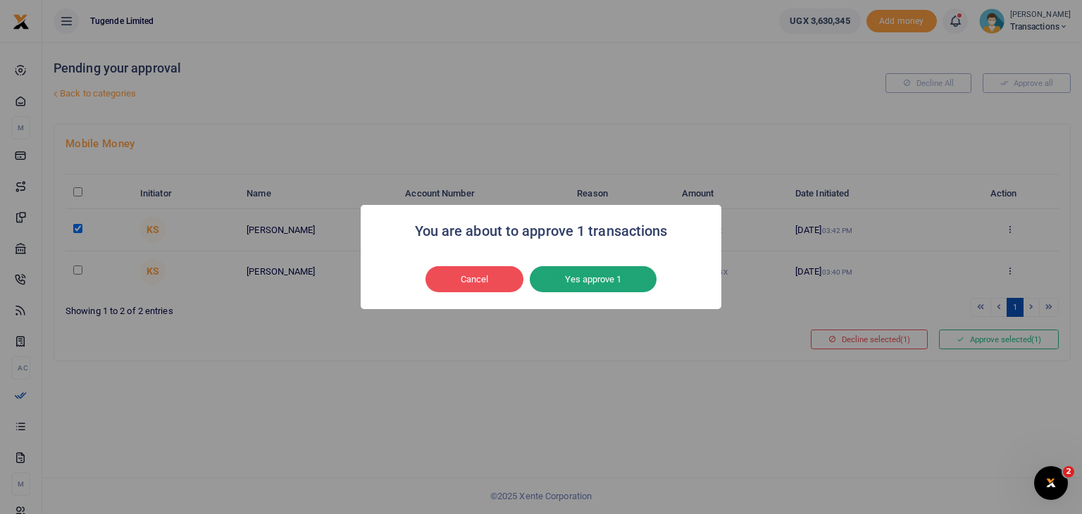
click at [599, 281] on button "Yes approve 1" at bounding box center [593, 279] width 127 height 27
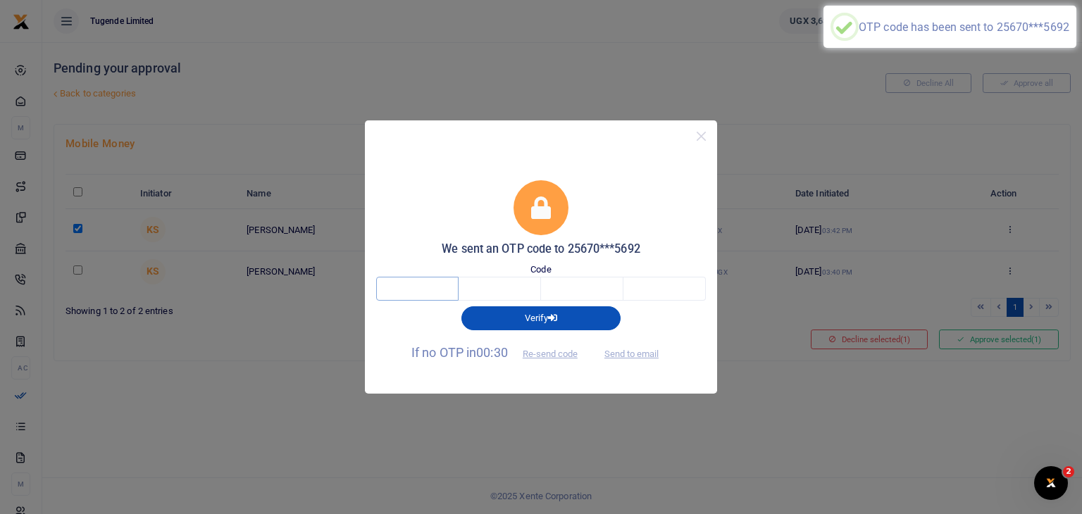
click at [426, 285] on input "text" at bounding box center [417, 289] width 82 height 24
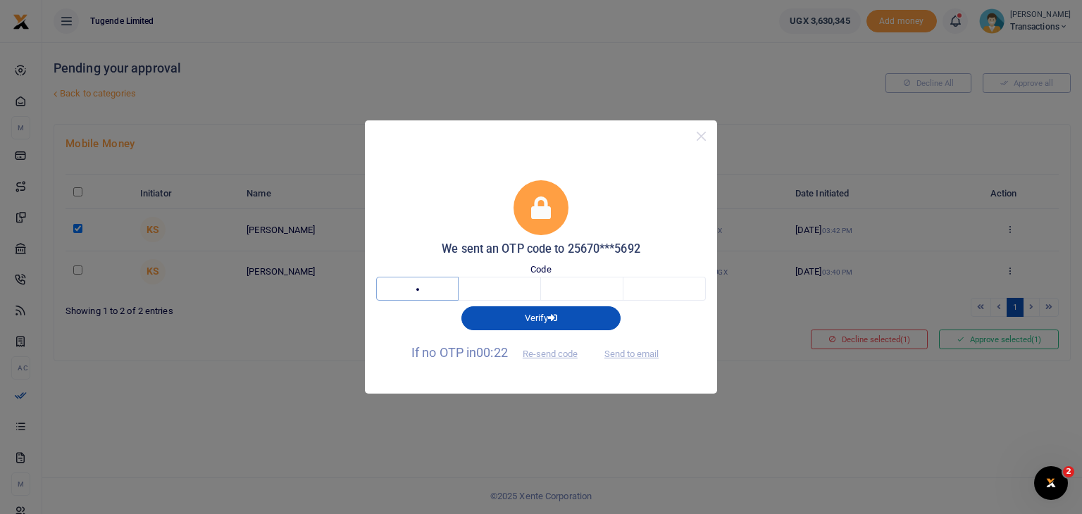
type input "2"
type input "8"
type input "1"
type input "7"
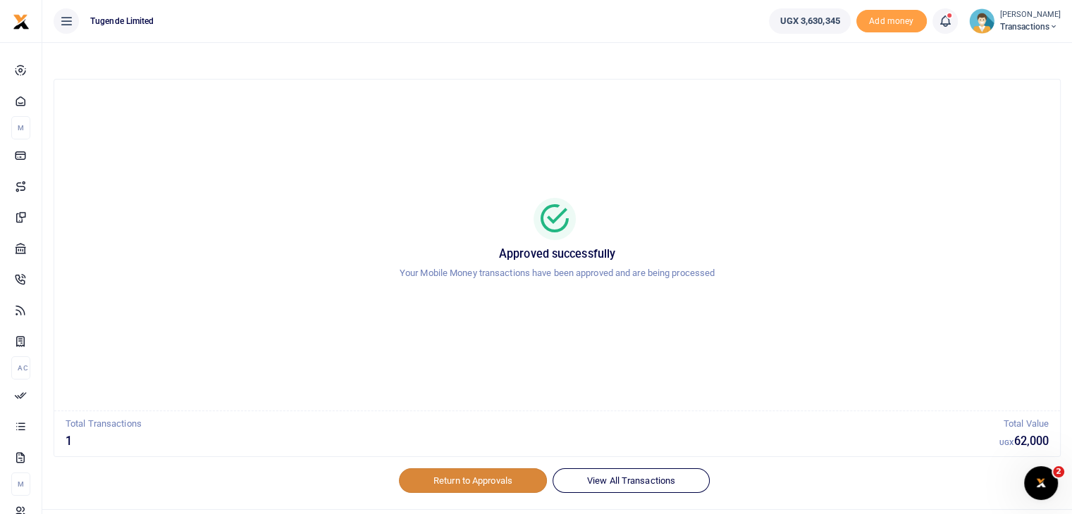
click at [465, 490] on link "Return to Approvals" at bounding box center [473, 481] width 148 height 24
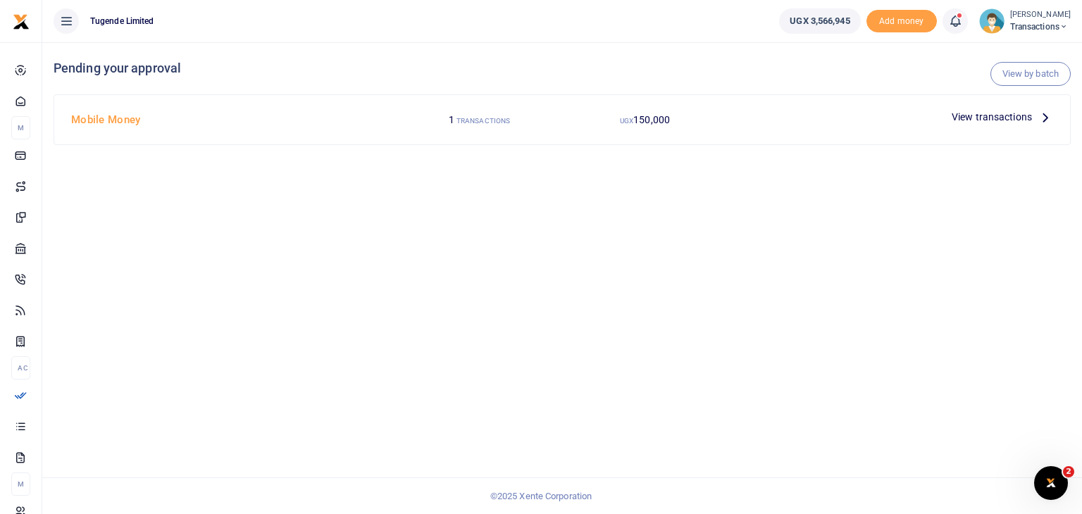
click at [963, 113] on span "View transactions" at bounding box center [992, 117] width 80 height 16
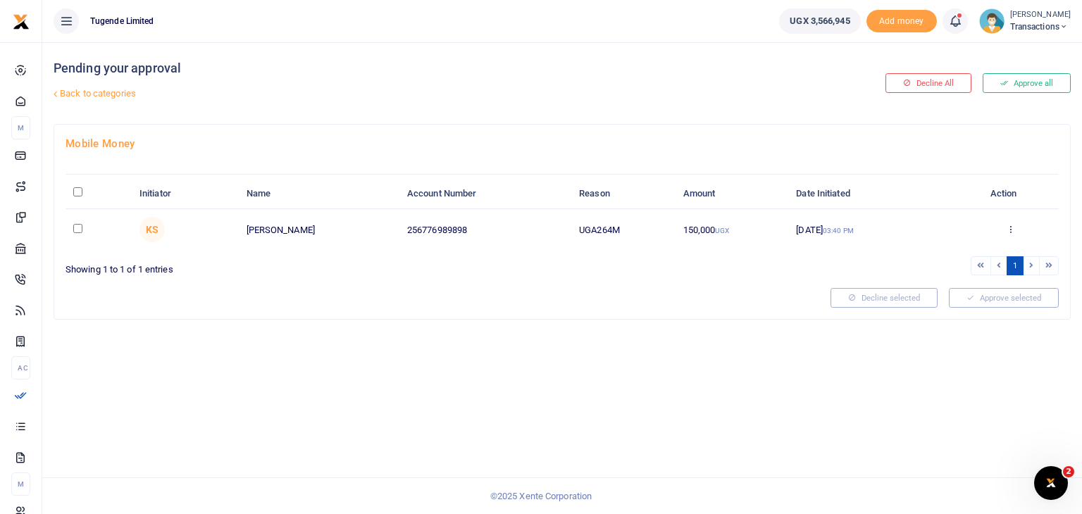
click at [85, 94] on link "Back to categories" at bounding box center [389, 94] width 678 height 24
click at [581, 231] on td "UGA264M" at bounding box center [624, 229] width 104 height 41
drag, startPoint x: 581, startPoint y: 231, endPoint x: 635, endPoint y: 233, distance: 54.3
click at [635, 233] on td "UGA264M" at bounding box center [624, 229] width 104 height 41
copy td "UGA264M"
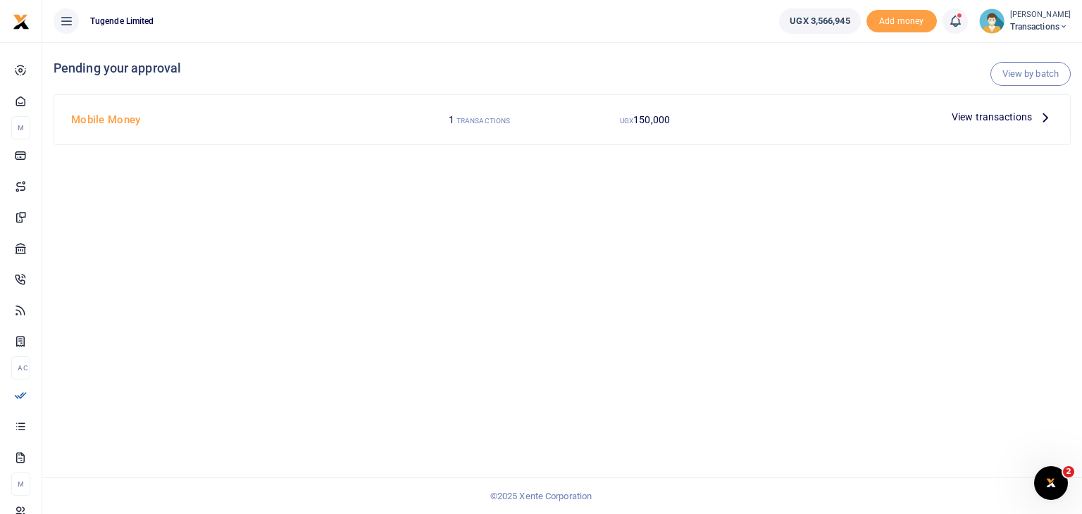
click at [637, 115] on span "150,000" at bounding box center [652, 119] width 37 height 11
click at [956, 119] on span "View transactions" at bounding box center [992, 117] width 80 height 16
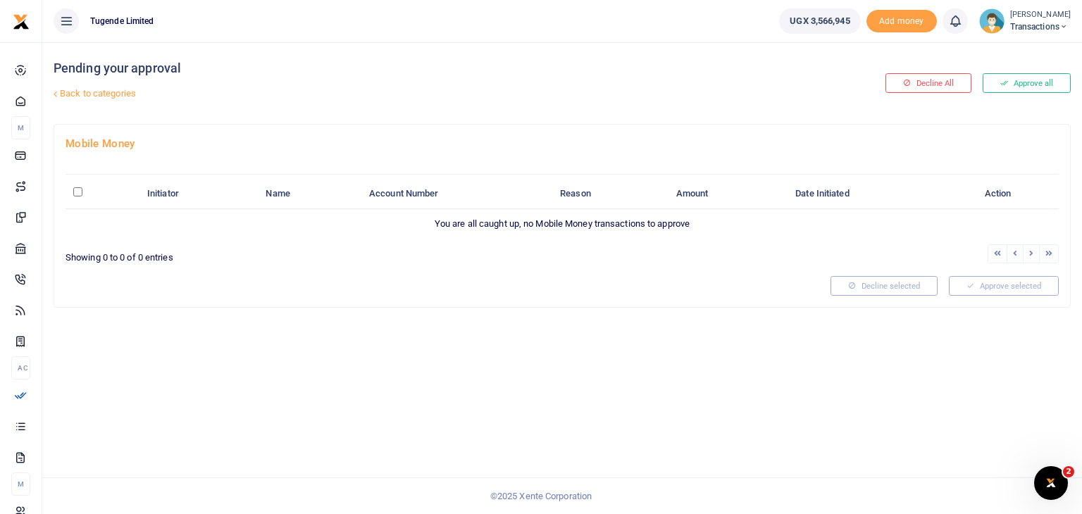
click at [111, 90] on link "Back to categories" at bounding box center [389, 94] width 678 height 24
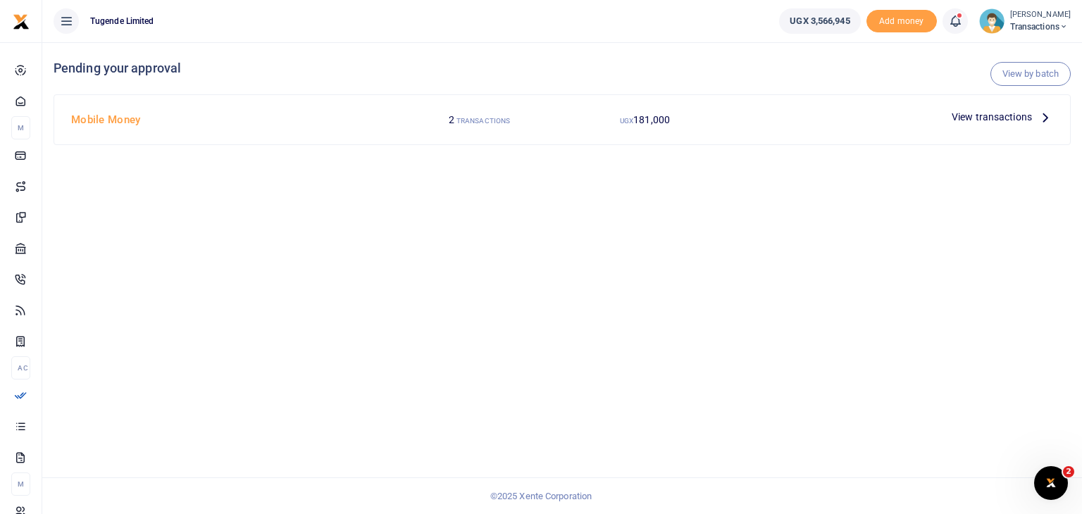
click at [978, 116] on span "View transactions" at bounding box center [992, 117] width 80 height 16
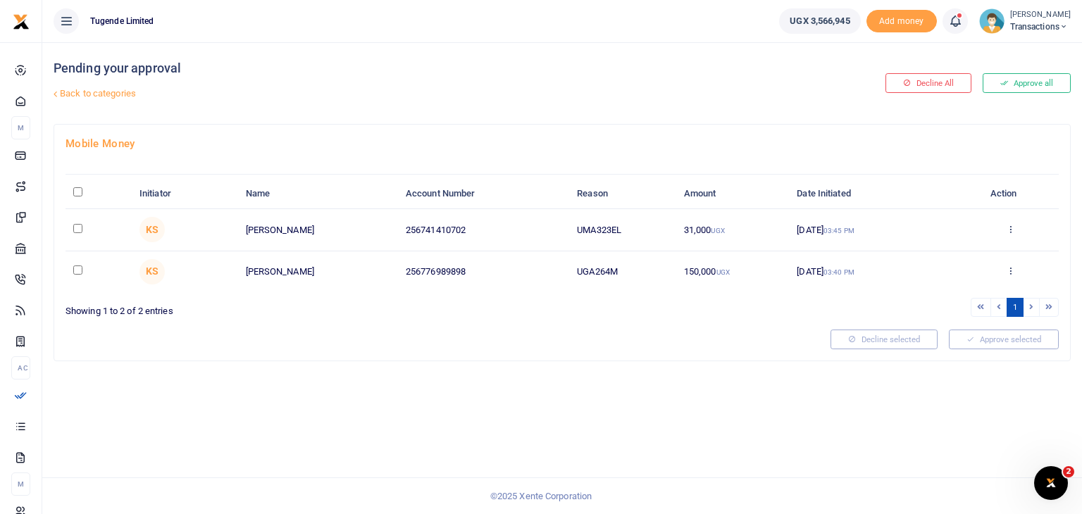
click at [76, 270] on input "checkbox" at bounding box center [77, 270] width 9 height 9
checkbox input "true"
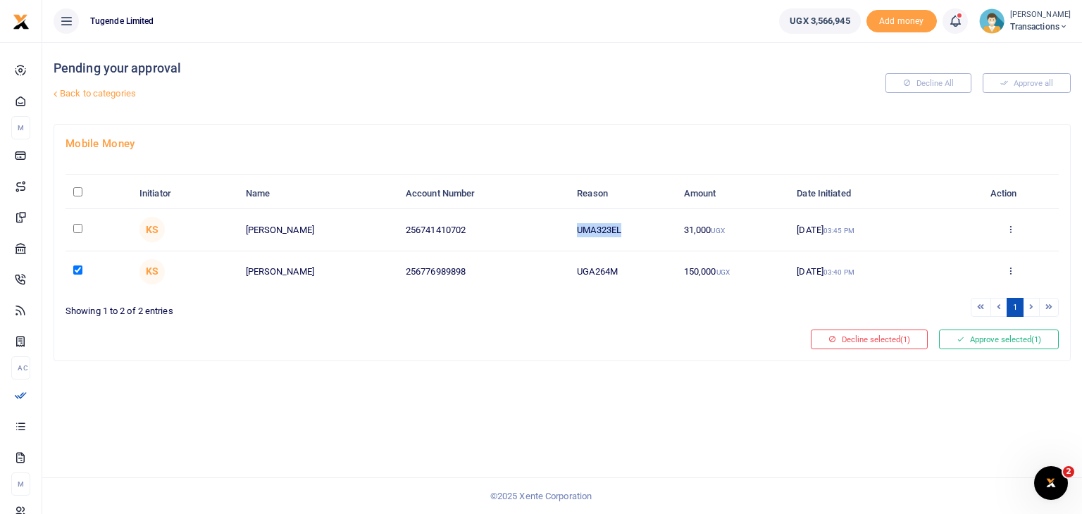
drag, startPoint x: 578, startPoint y: 225, endPoint x: 671, endPoint y: 213, distance: 93.8
click at [671, 213] on td "UMA323EL" at bounding box center [622, 230] width 107 height 42
copy td "UMA323EL"
click at [75, 228] on input "checkbox" at bounding box center [77, 228] width 9 height 9
checkbox input "true"
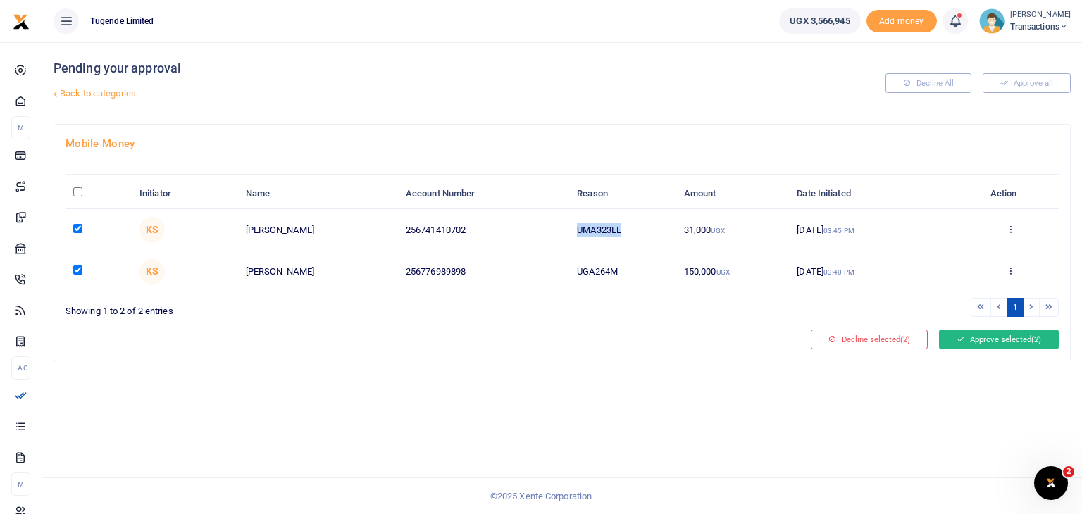
click at [1003, 336] on button "Approve selected (2)" at bounding box center [999, 340] width 120 height 20
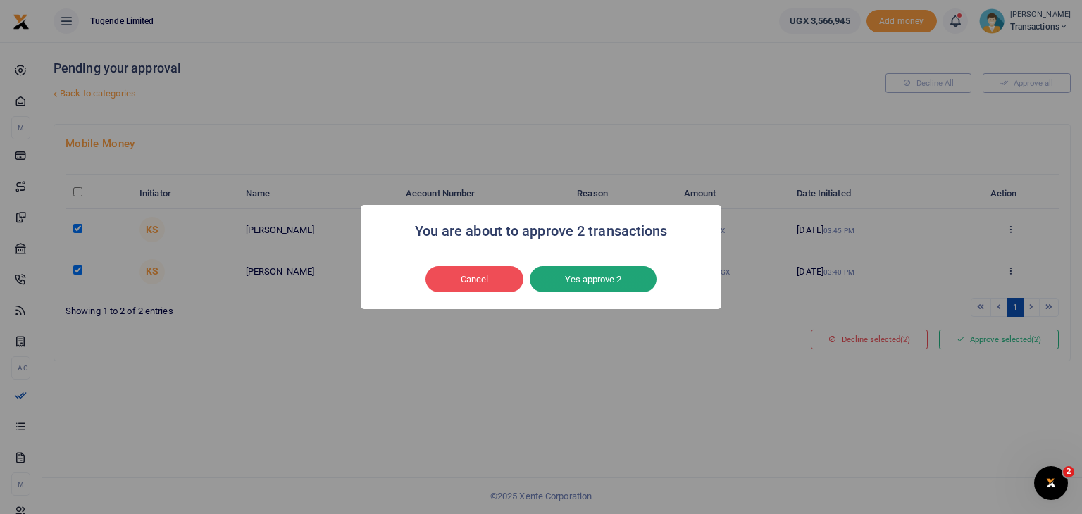
click at [599, 280] on button "Yes approve 2" at bounding box center [593, 279] width 127 height 27
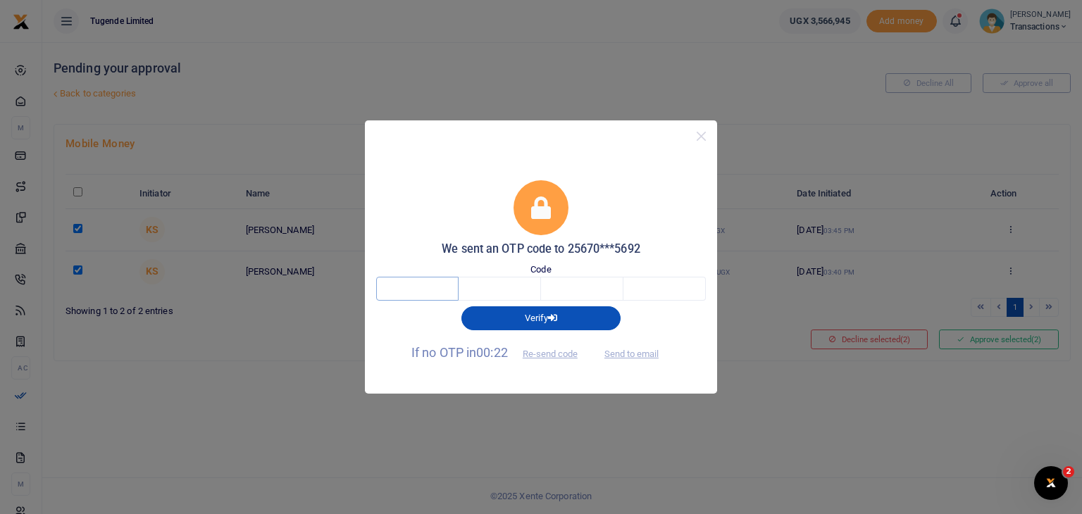
click at [455, 287] on input "text" at bounding box center [417, 289] width 82 height 24
type input "6"
type input "7"
type input "2"
type input "1"
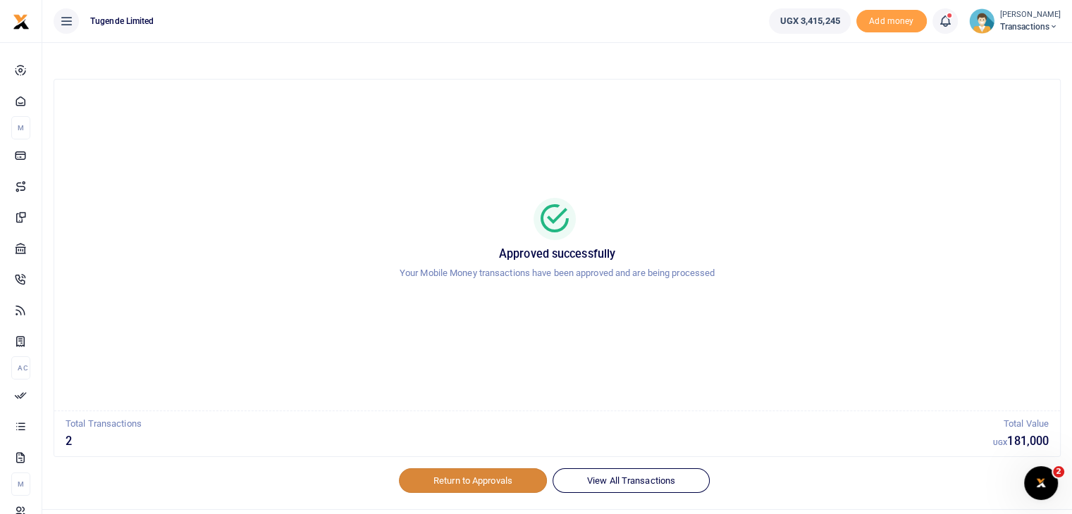
click at [452, 486] on link "Return to Approvals" at bounding box center [473, 481] width 148 height 24
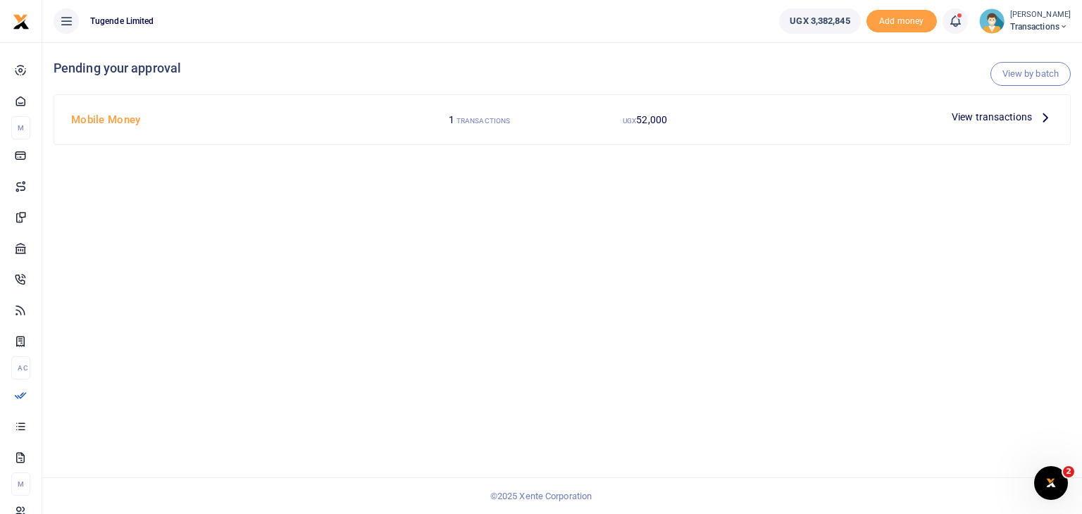
click at [984, 119] on span "View transactions" at bounding box center [992, 117] width 80 height 16
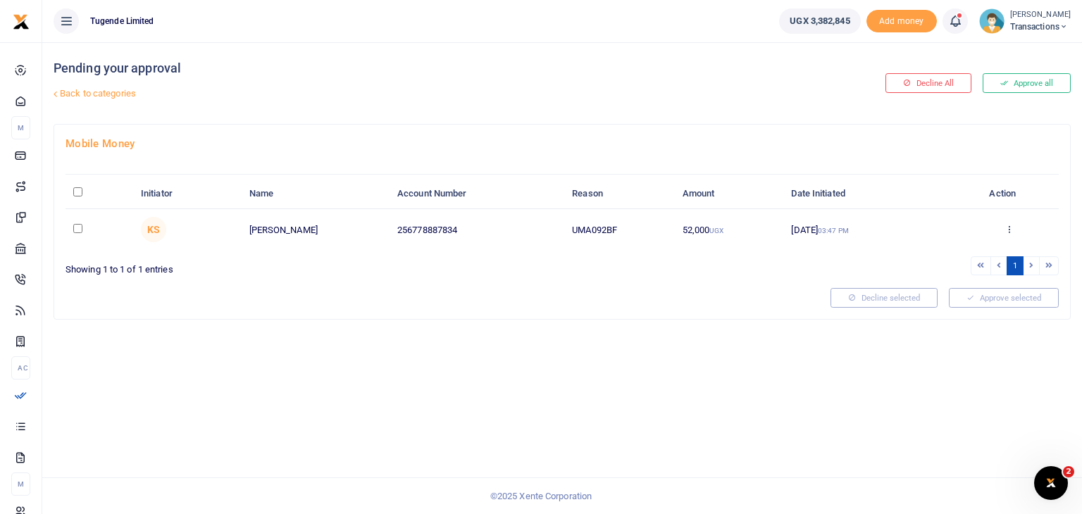
drag, startPoint x: 572, startPoint y: 228, endPoint x: 633, endPoint y: 221, distance: 61.7
drag, startPoint x: 633, startPoint y: 221, endPoint x: 576, endPoint y: 242, distance: 60.2
click at [576, 242] on td "UMA092BF" at bounding box center [619, 229] width 111 height 41
drag, startPoint x: 572, startPoint y: 226, endPoint x: 621, endPoint y: 226, distance: 48.6
click at [621, 226] on td "UMA092BF" at bounding box center [619, 229] width 111 height 41
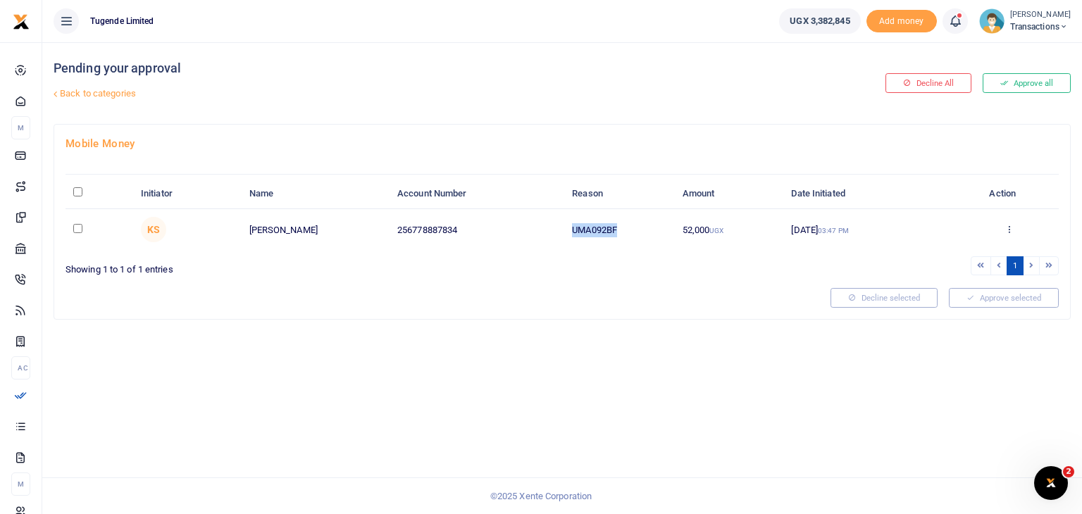
copy td "UMA092BF"
click at [82, 230] on input "checkbox" at bounding box center [77, 228] width 9 height 9
checkbox input "true"
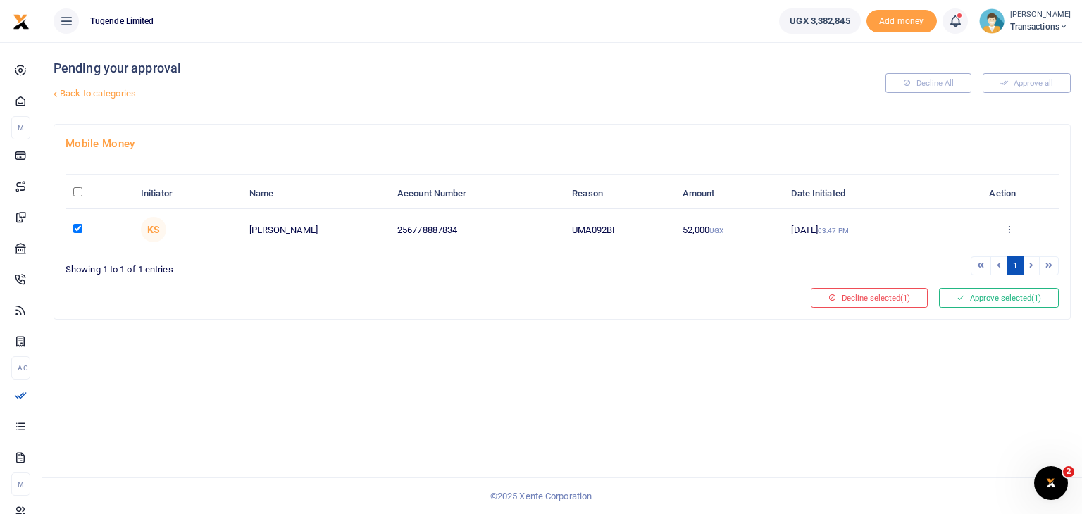
click at [476, 407] on div "Pending your approval Back to categories Decline All Approve all Mobile Money I…" at bounding box center [562, 278] width 1040 height 472
click at [981, 290] on button "Approve selected (1)" at bounding box center [999, 298] width 120 height 20
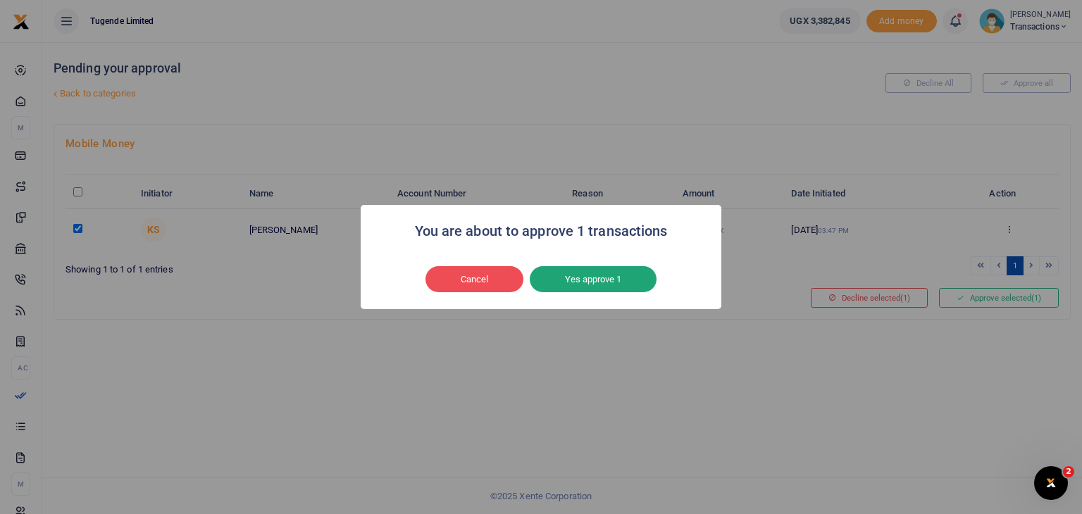
click at [603, 273] on button "Yes approve 1" at bounding box center [593, 279] width 127 height 27
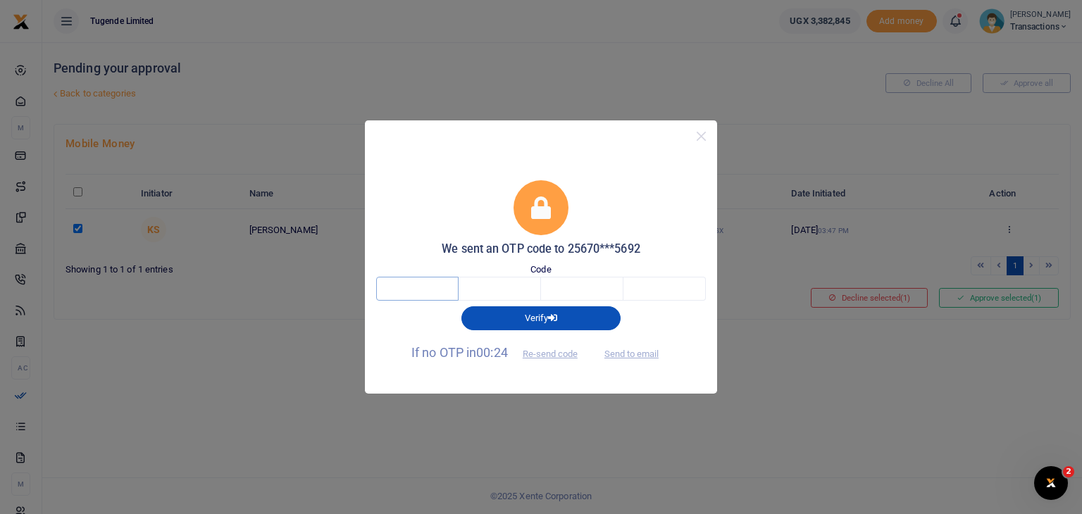
click at [405, 290] on input "text" at bounding box center [417, 289] width 82 height 24
type input "1"
type input "9"
type input "3"
type input "9"
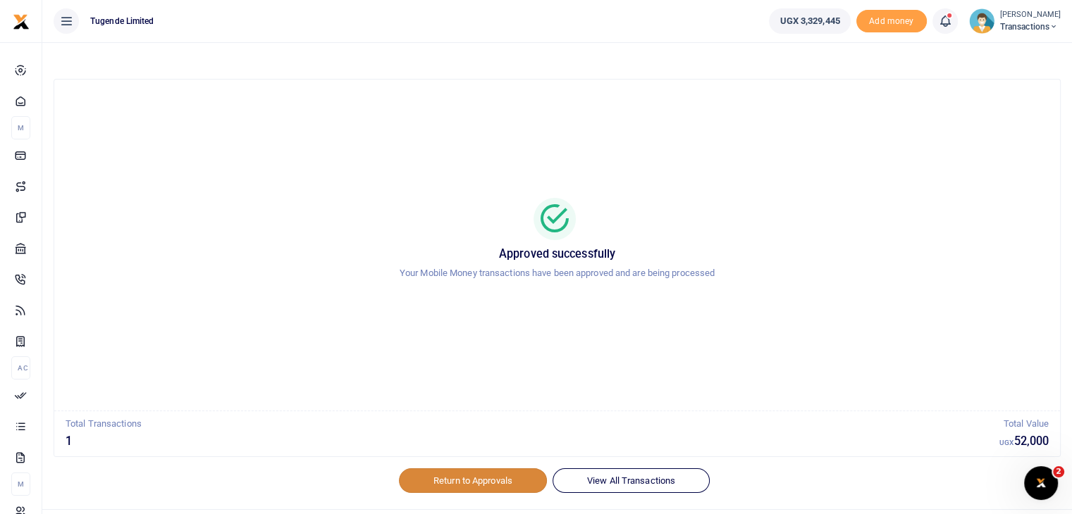
click at [443, 488] on link "Return to Approvals" at bounding box center [473, 481] width 148 height 24
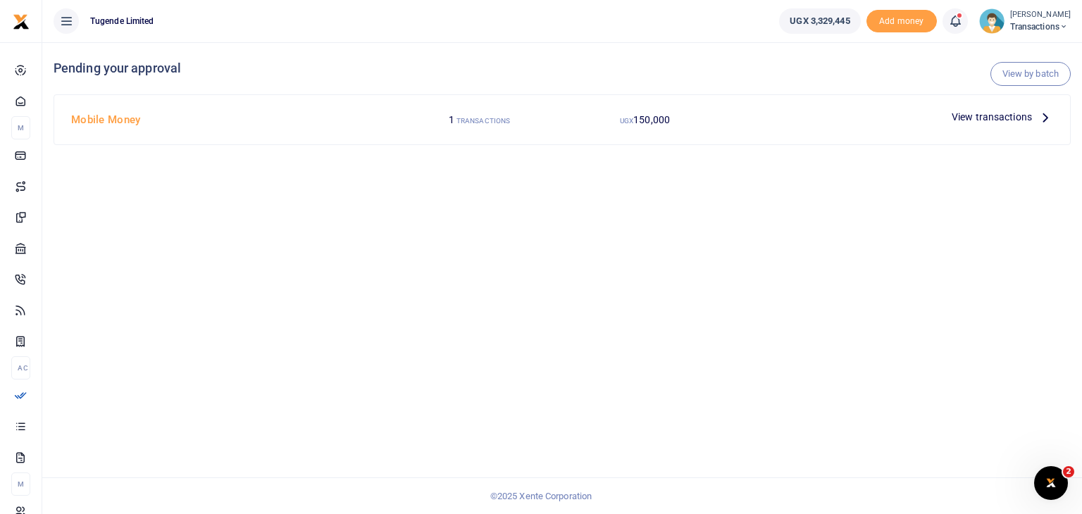
click at [978, 116] on span "View transactions" at bounding box center [992, 117] width 80 height 16
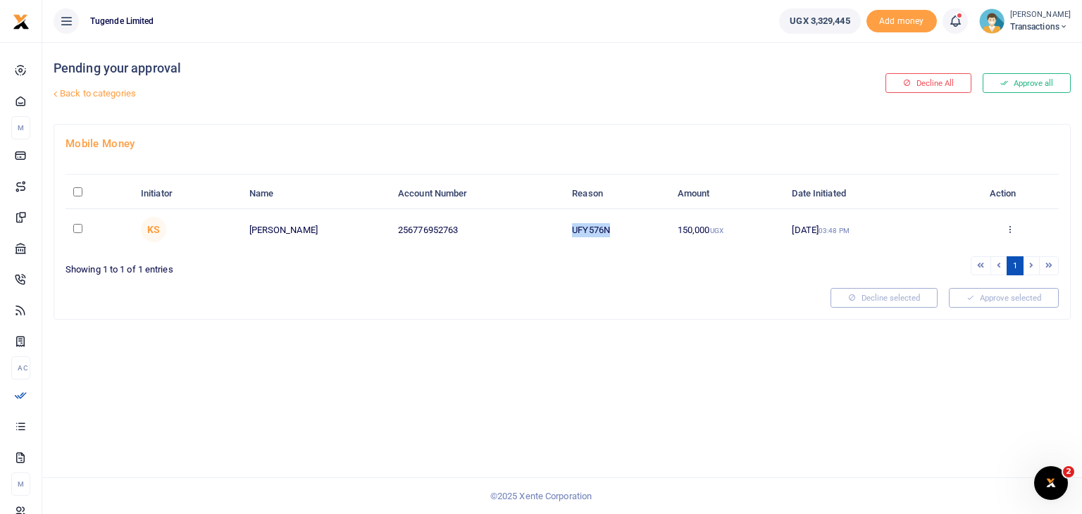
drag, startPoint x: 574, startPoint y: 228, endPoint x: 626, endPoint y: 223, distance: 52.4
click at [626, 223] on td "UFY576N" at bounding box center [617, 229] width 106 height 41
copy td "UFY576N"
click at [76, 227] on input "checkbox" at bounding box center [77, 228] width 9 height 9
checkbox input "true"
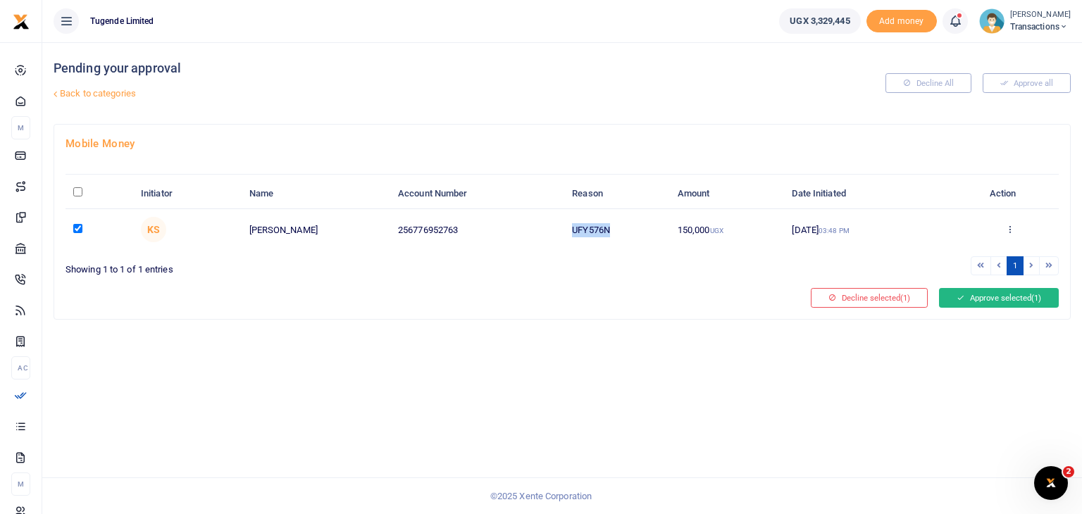
click at [975, 299] on button "Approve selected (1)" at bounding box center [999, 298] width 120 height 20
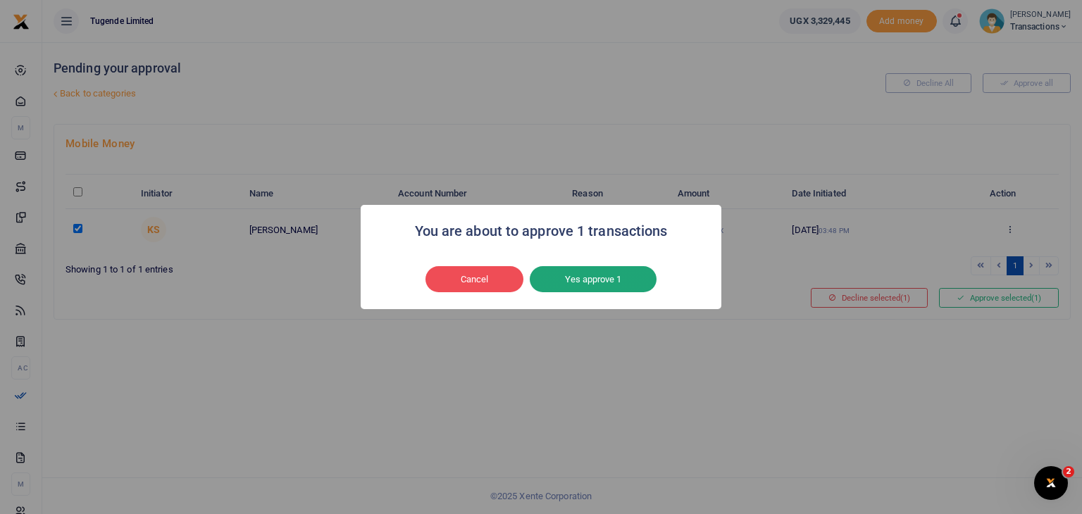
click at [600, 285] on button "Yes approve 1" at bounding box center [593, 279] width 127 height 27
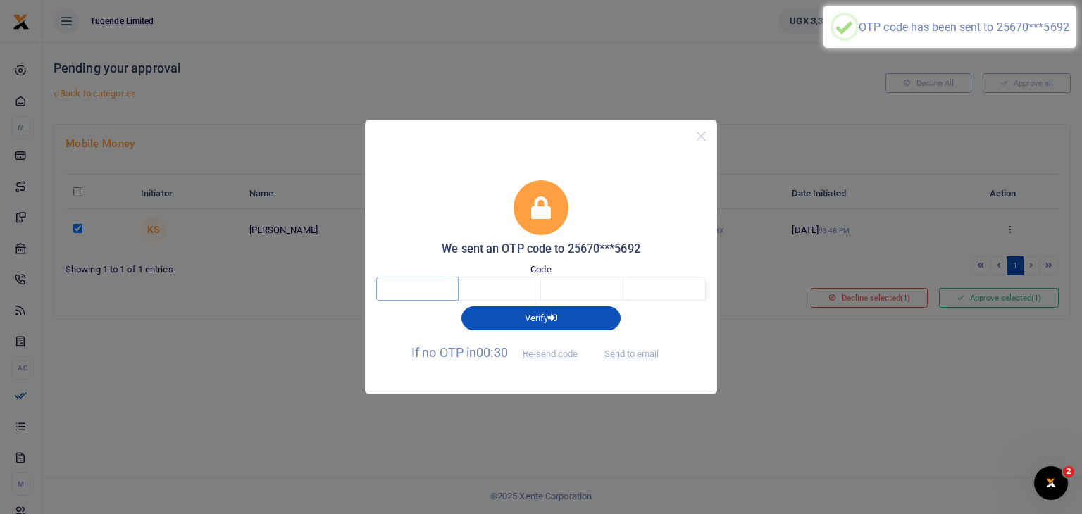
click at [428, 289] on input "text" at bounding box center [417, 289] width 82 height 24
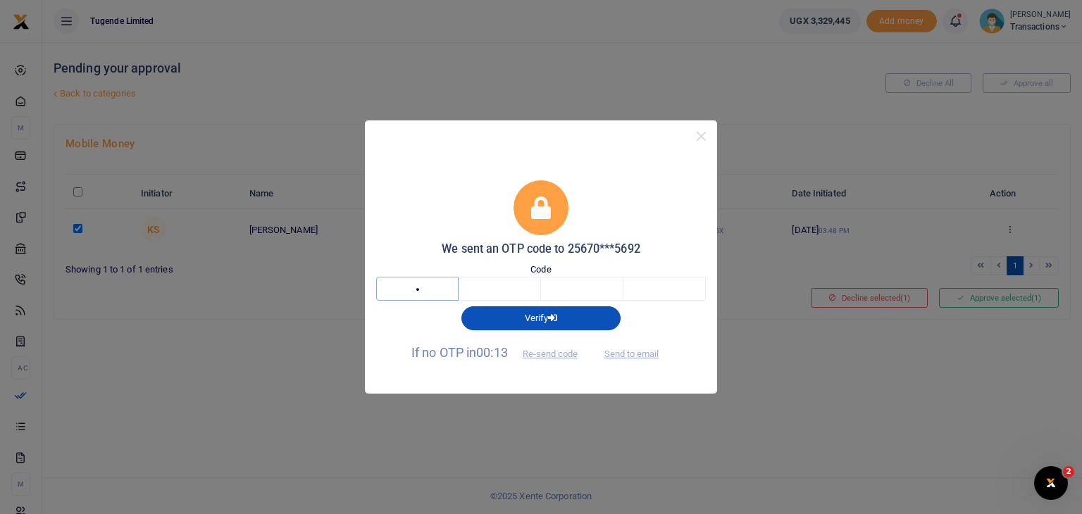
type input "5"
type input "8"
type input "9"
type input "0"
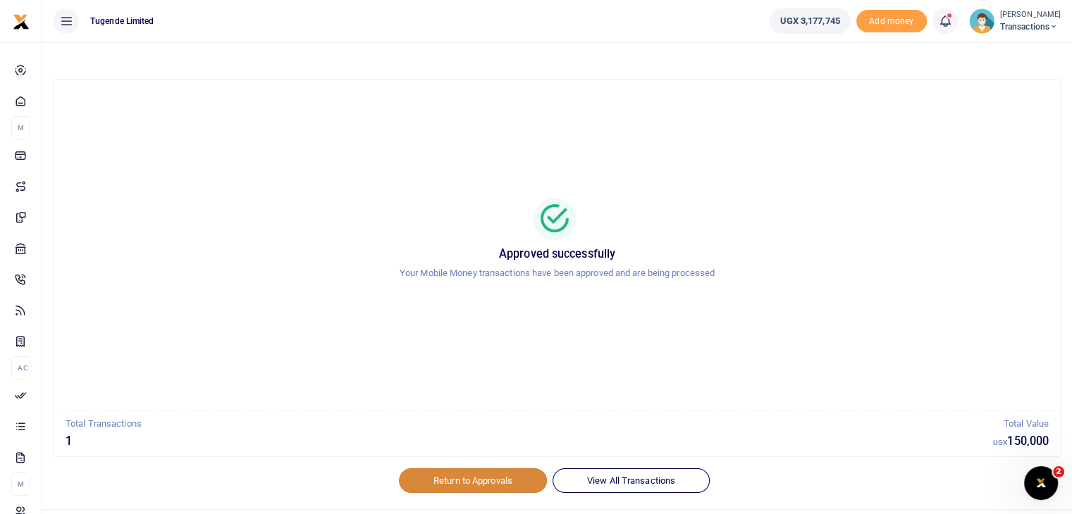
click at [451, 477] on link "Return to Approvals" at bounding box center [473, 481] width 148 height 24
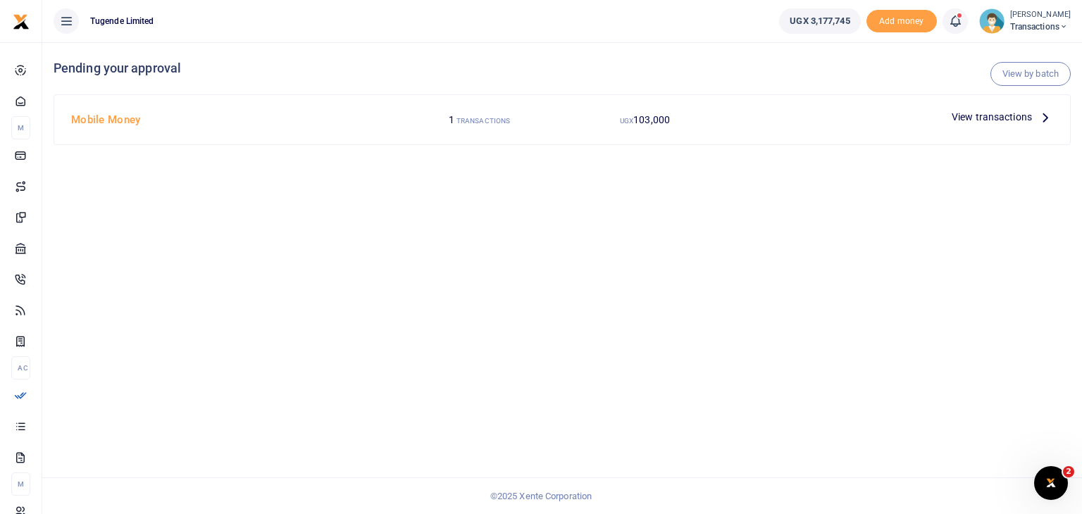
click at [981, 116] on span "View transactions" at bounding box center [992, 117] width 80 height 16
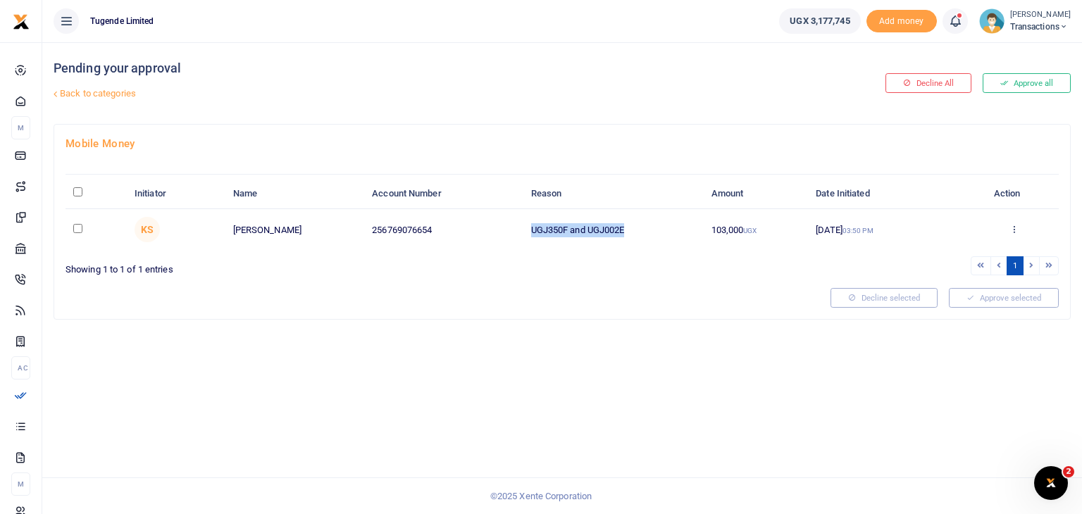
drag, startPoint x: 531, startPoint y: 230, endPoint x: 639, endPoint y: 230, distance: 107.8
click at [639, 230] on td "UGJ350F and UGJ002E" at bounding box center [613, 229] width 180 height 41
copy td "UGJ350F and UGJ002E"
click at [79, 228] on input "checkbox" at bounding box center [77, 228] width 9 height 9
checkbox input "true"
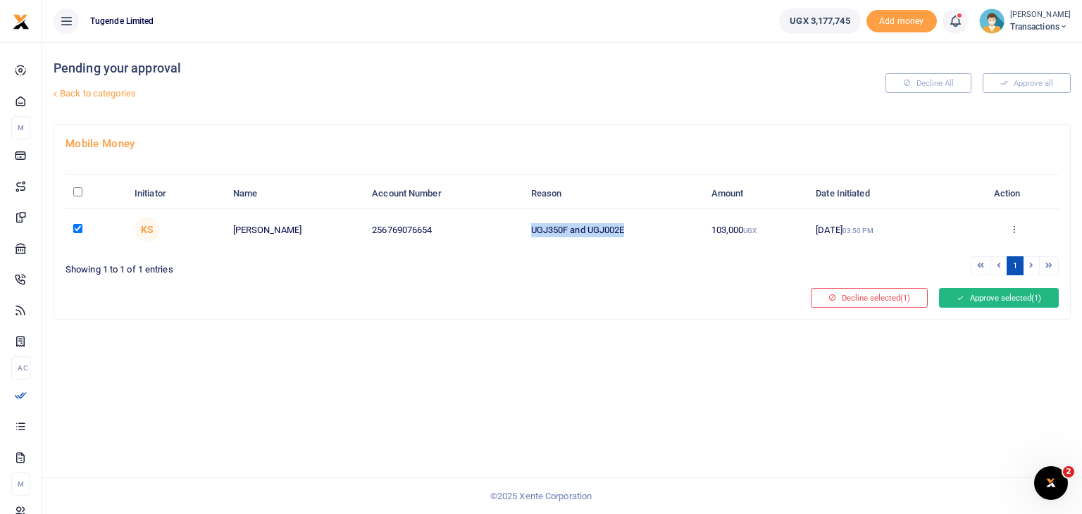
click at [976, 288] on button "Approve selected (1)" at bounding box center [999, 298] width 120 height 20
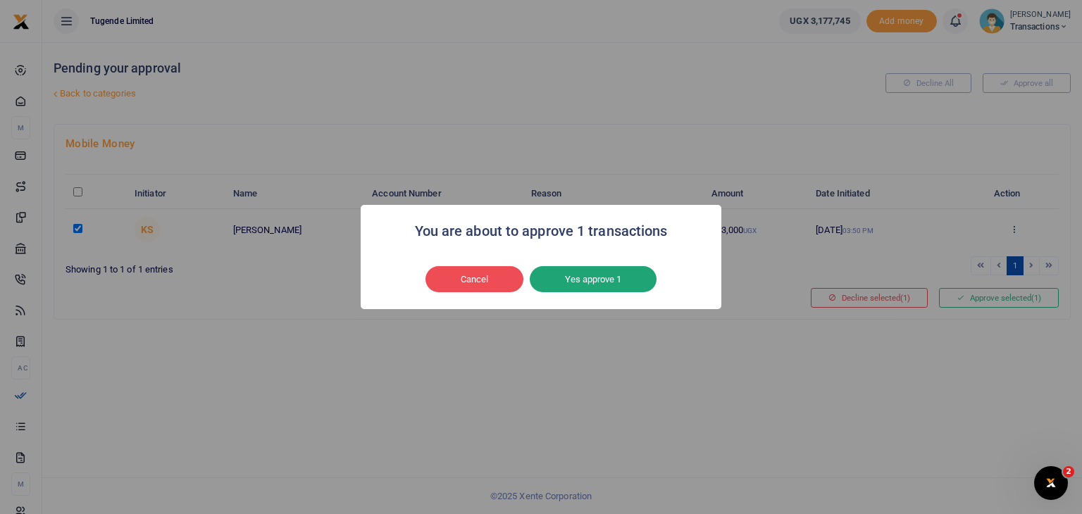
click at [592, 280] on button "Yes approve 1" at bounding box center [593, 279] width 127 height 27
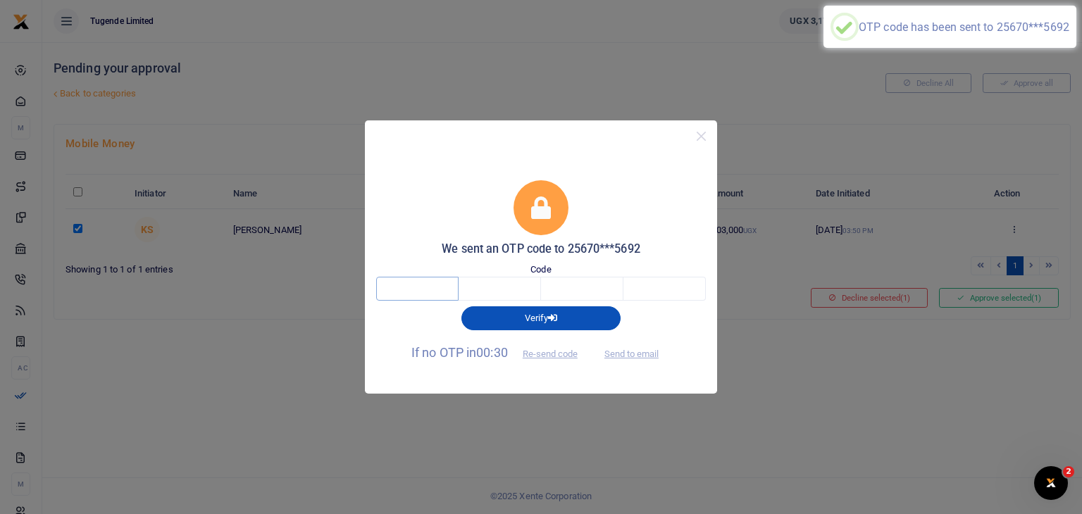
click at [408, 300] on input "text" at bounding box center [417, 289] width 82 height 24
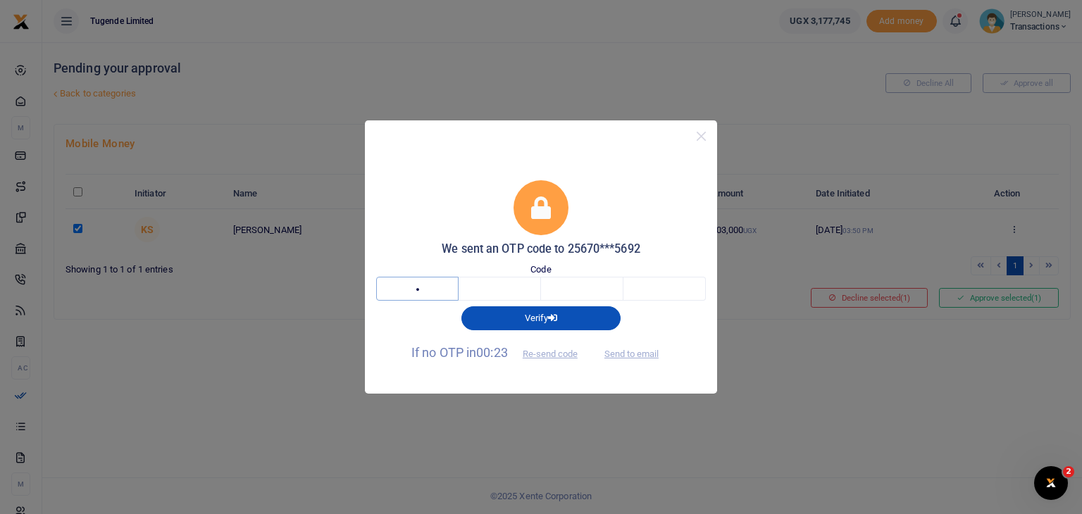
type input "4"
type input "9"
type input "2"
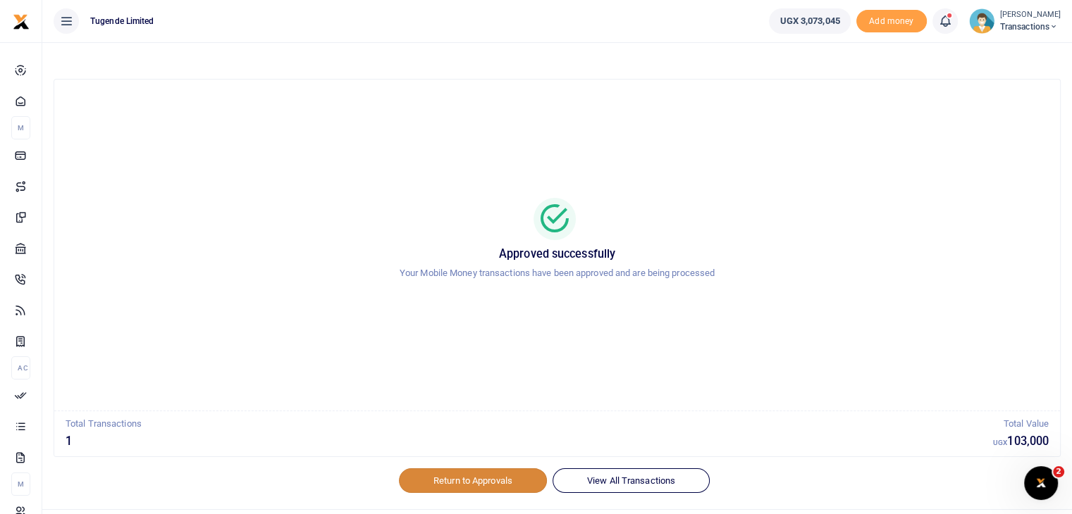
click at [482, 486] on link "Return to Approvals" at bounding box center [473, 481] width 148 height 24
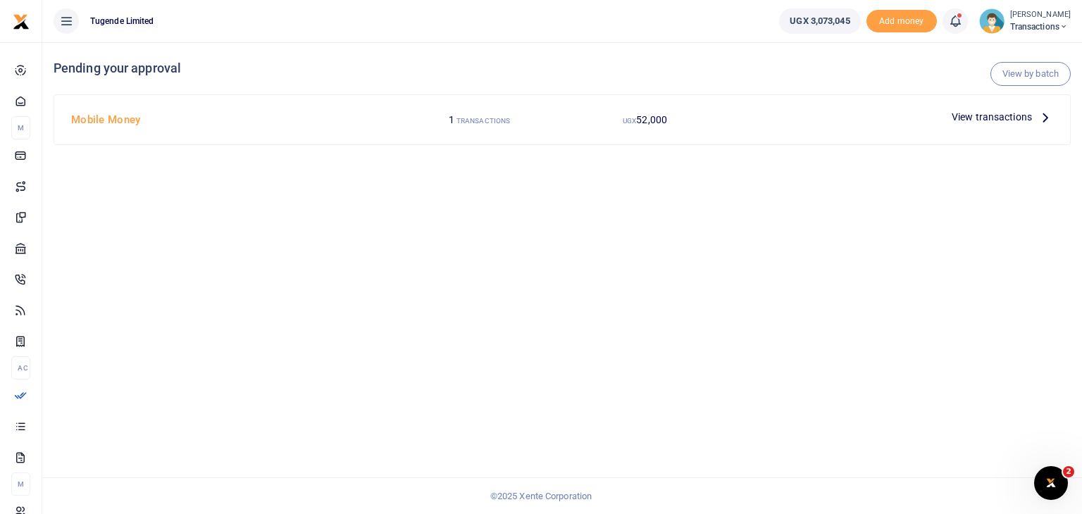
click at [975, 116] on span "View transactions" at bounding box center [992, 117] width 80 height 16
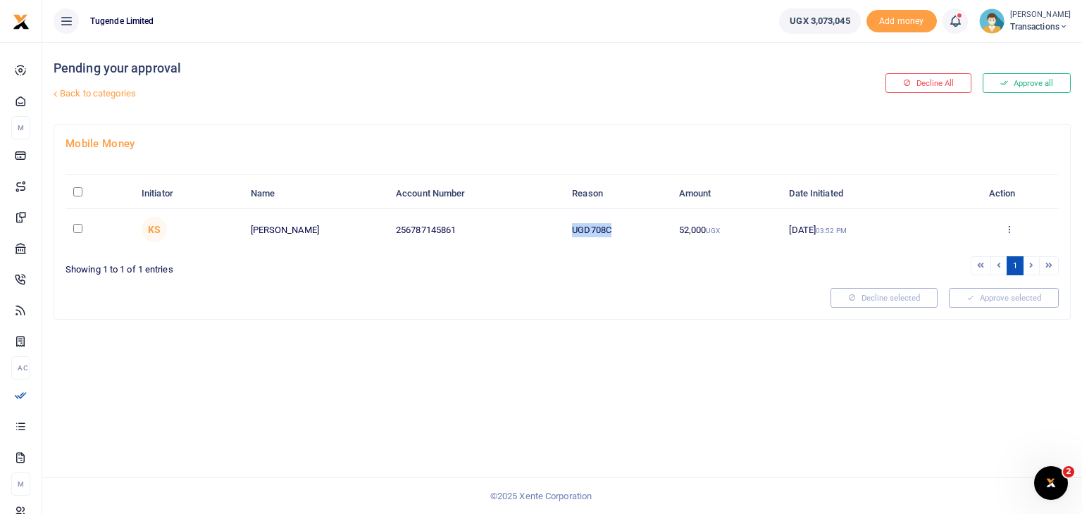
drag, startPoint x: 569, startPoint y: 228, endPoint x: 620, endPoint y: 232, distance: 51.6
click at [620, 232] on td "UGD708C" at bounding box center [617, 229] width 107 height 41
copy td "UGD708C"
click at [76, 227] on input "checkbox" at bounding box center [77, 228] width 9 height 9
checkbox input "true"
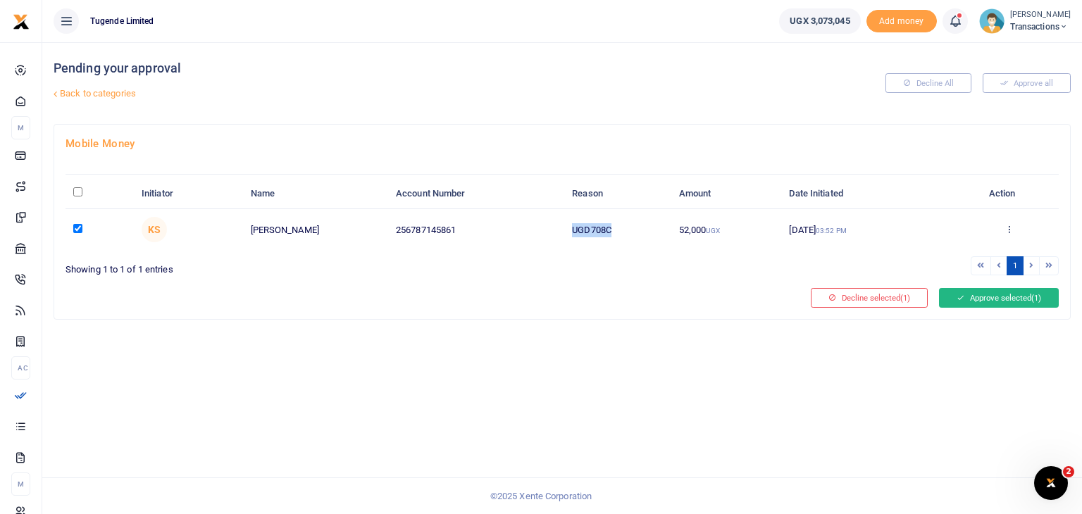
click at [985, 297] on button "Approve selected (1)" at bounding box center [999, 298] width 120 height 20
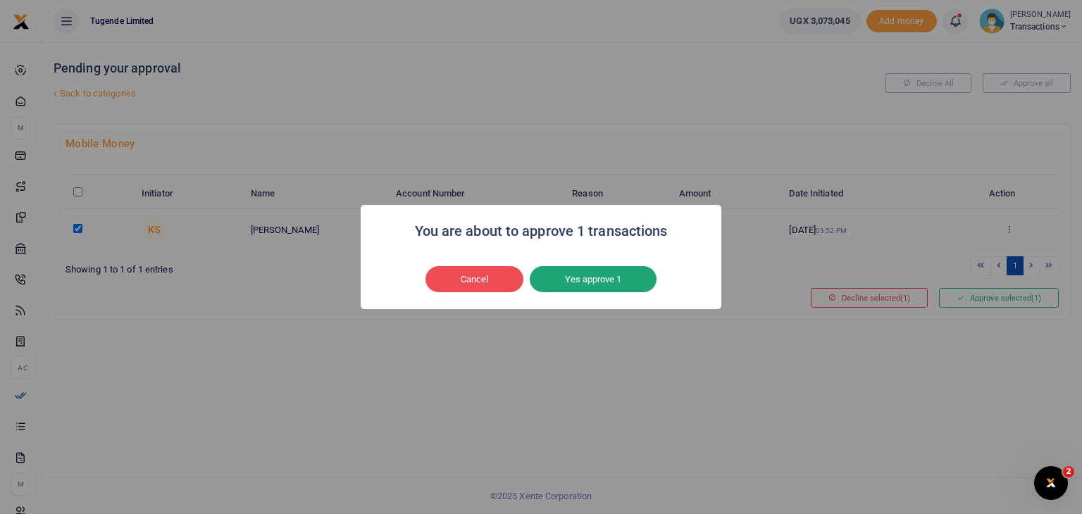
click at [614, 285] on button "Yes approve 1" at bounding box center [593, 279] width 127 height 27
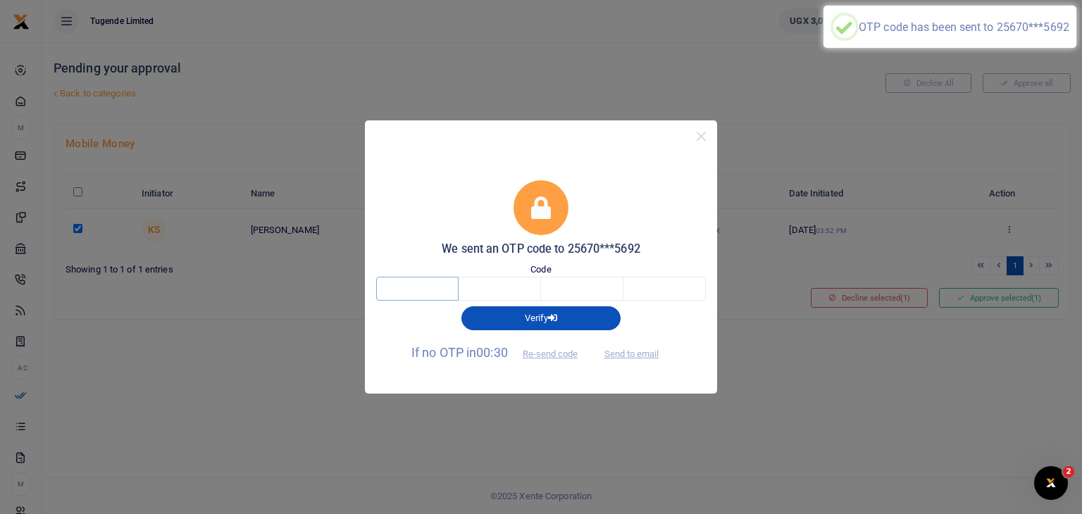
click at [433, 294] on input "text" at bounding box center [417, 289] width 82 height 24
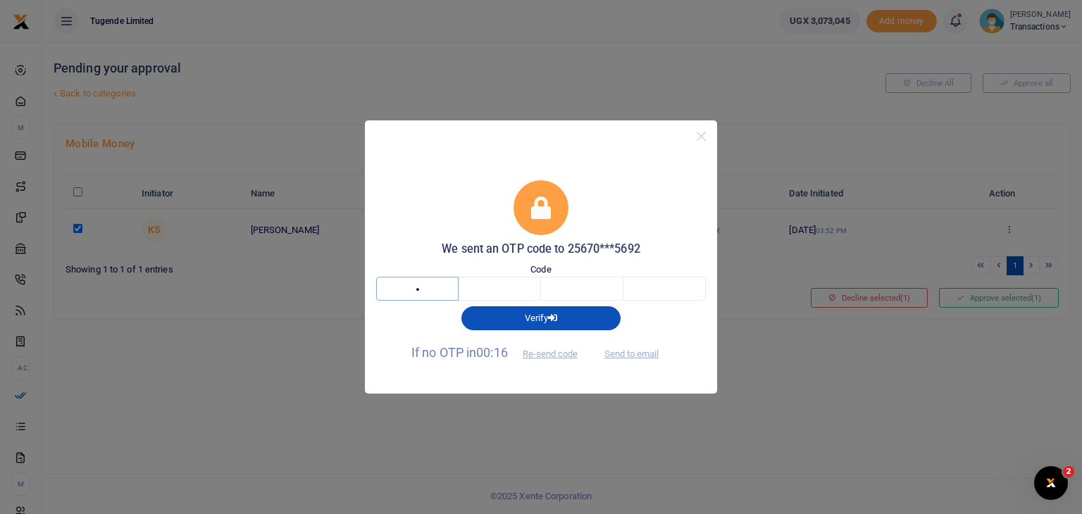
type input "9"
type input "8"
type input "6"
type input "1"
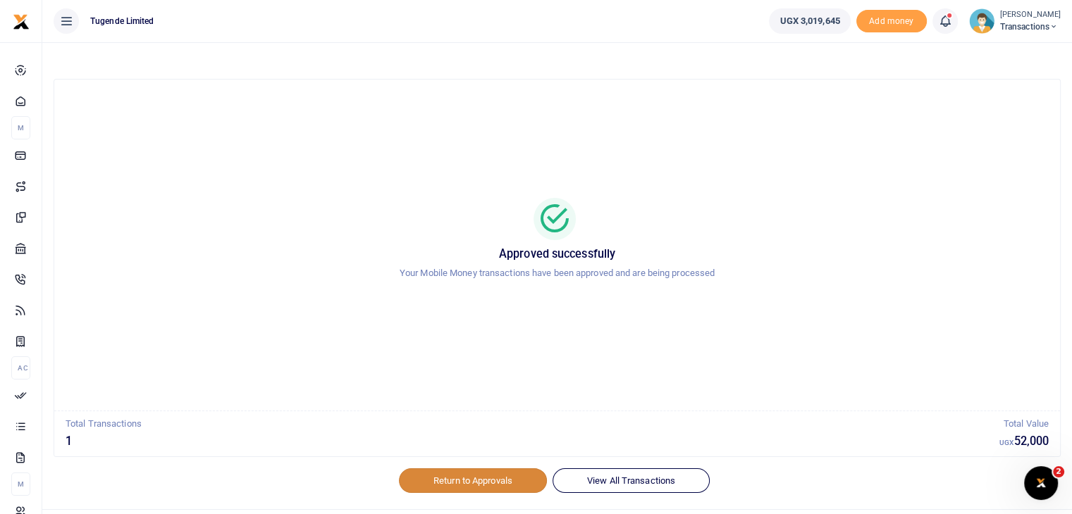
click at [451, 473] on link "Return to Approvals" at bounding box center [473, 481] width 148 height 24
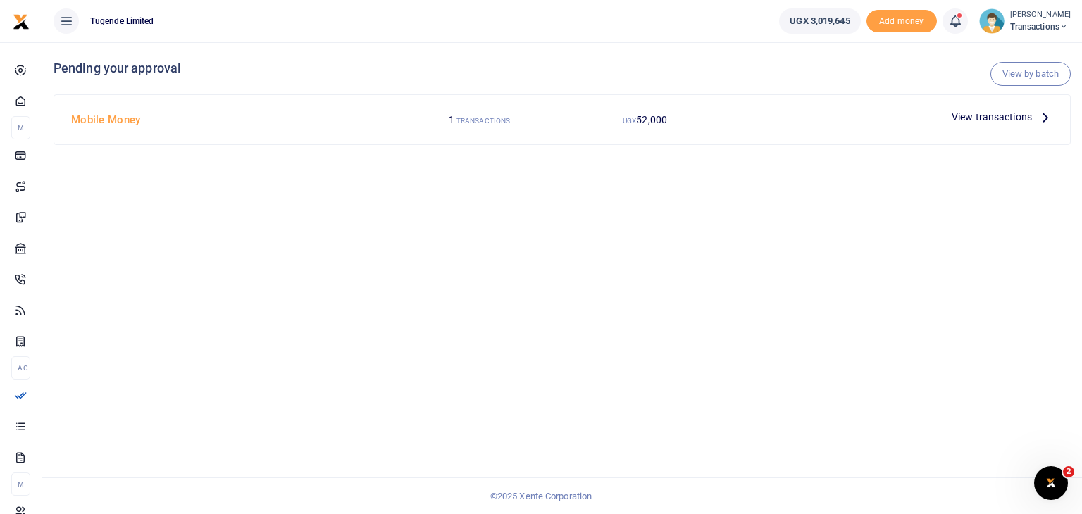
click at [967, 113] on span "View transactions" at bounding box center [992, 117] width 80 height 16
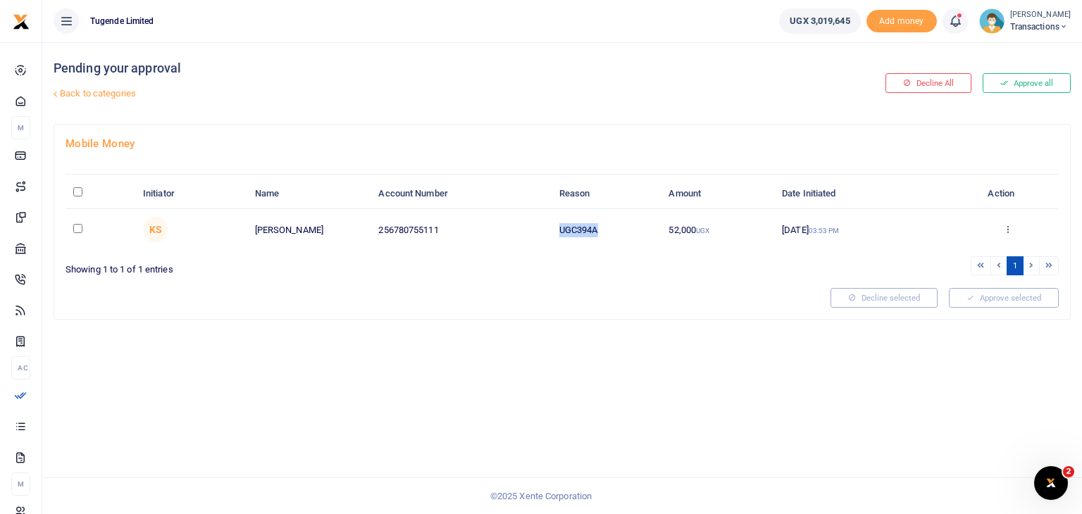
drag, startPoint x: 561, startPoint y: 231, endPoint x: 599, endPoint y: 237, distance: 38.5
click at [599, 237] on td "UGC394A" at bounding box center [607, 229] width 110 height 41
copy td "UGC394A"
click at [79, 229] on input "checkbox" at bounding box center [77, 228] width 9 height 9
checkbox input "true"
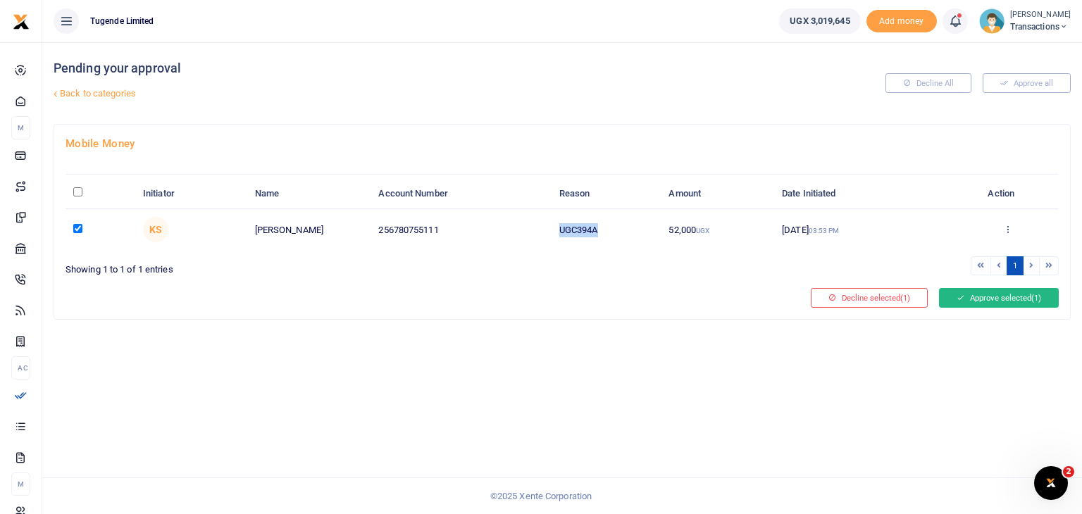
click at [1013, 294] on button "Approve selected (1)" at bounding box center [999, 298] width 120 height 20
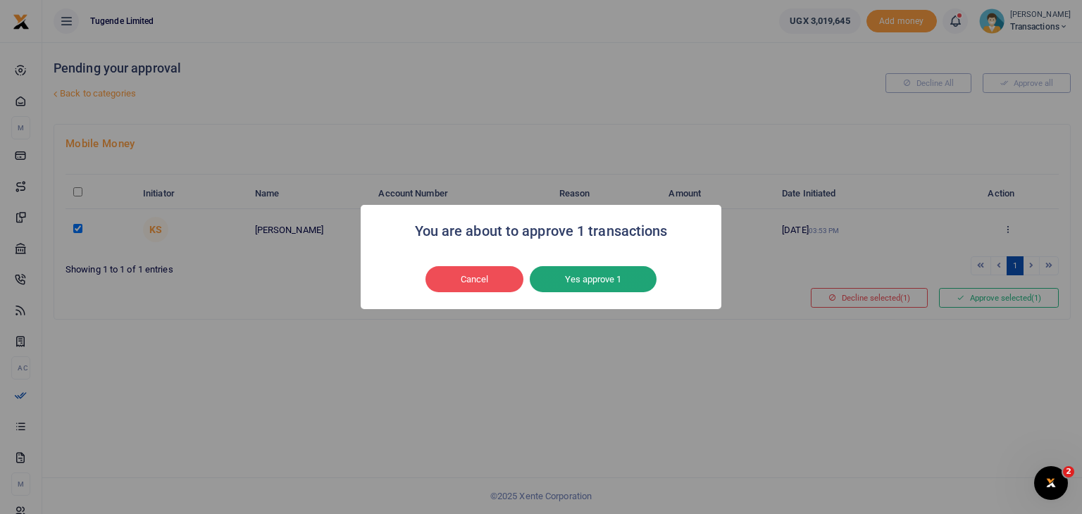
click at [567, 280] on button "Yes approve 1" at bounding box center [593, 279] width 127 height 27
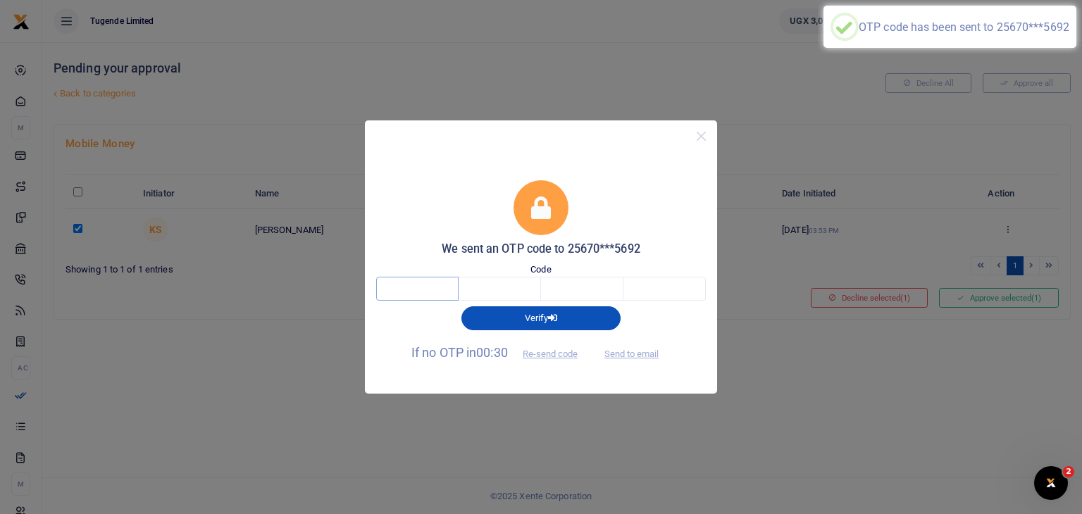
click at [443, 285] on input "text" at bounding box center [417, 289] width 82 height 24
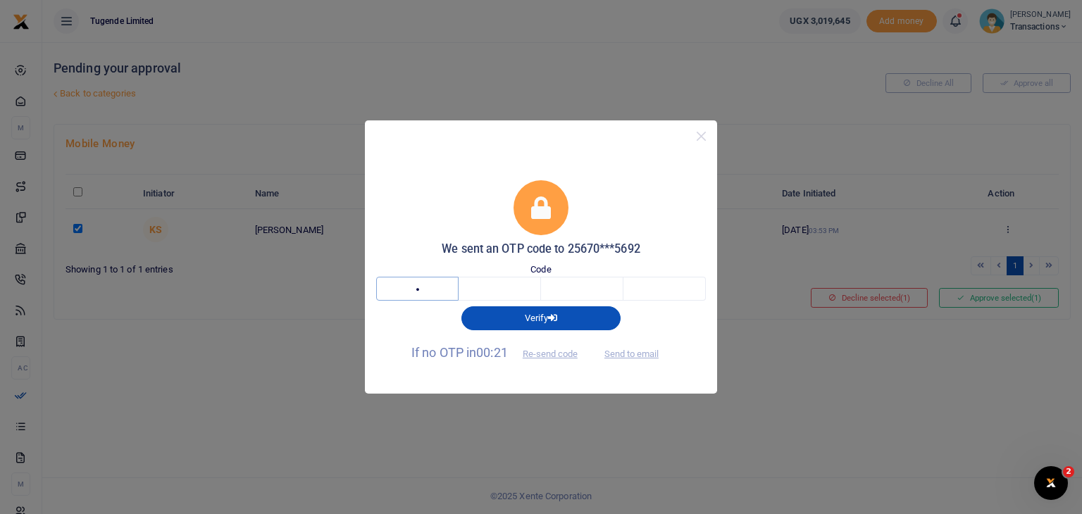
type input "6"
type input "5"
type input "4"
type input "7"
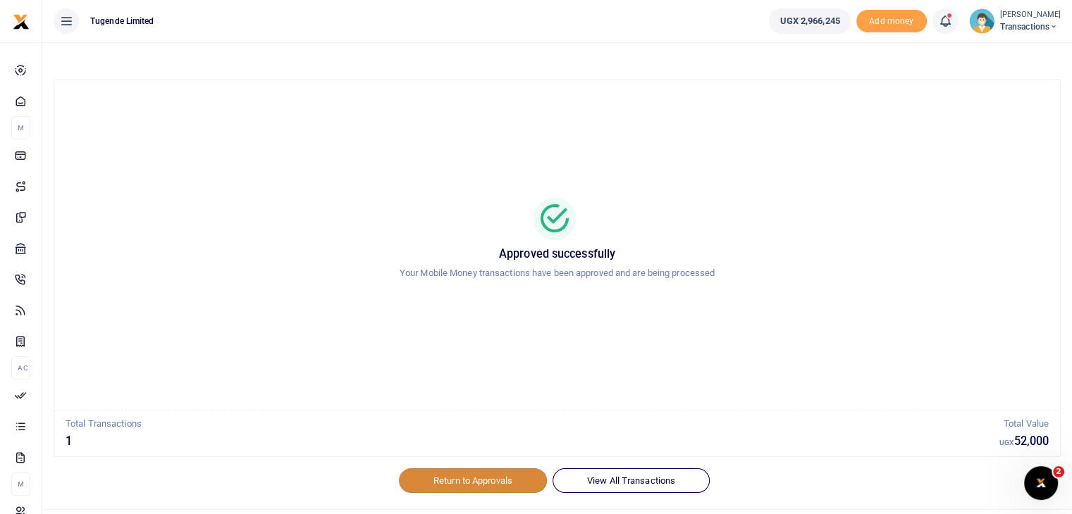
click at [471, 480] on link "Return to Approvals" at bounding box center [473, 481] width 148 height 24
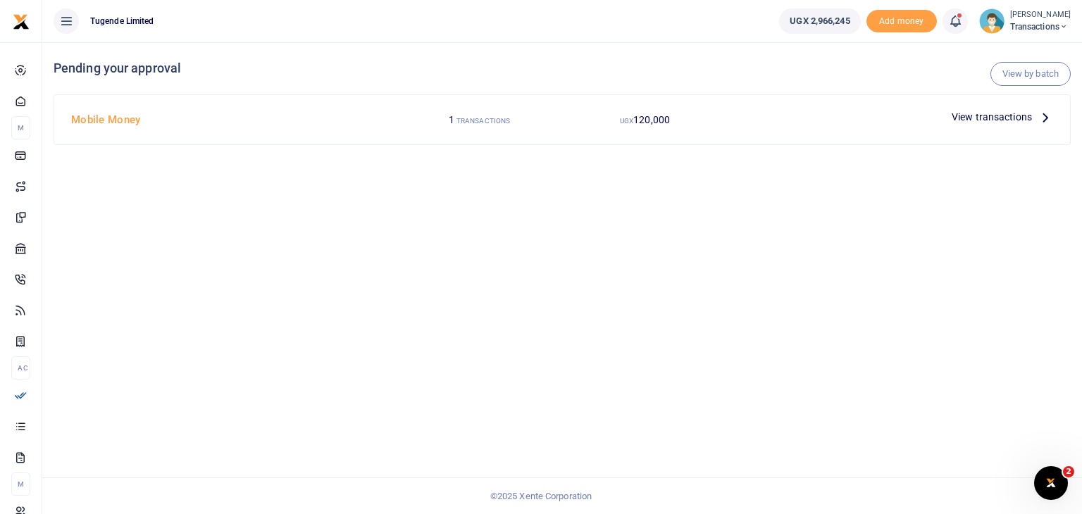
click at [975, 122] on span "View transactions" at bounding box center [992, 117] width 80 height 16
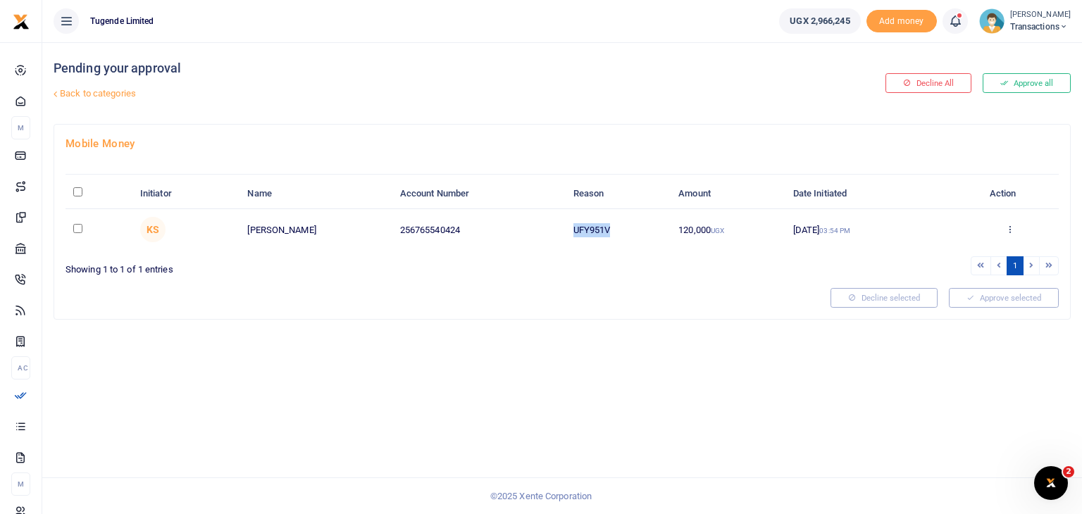
drag, startPoint x: 573, startPoint y: 229, endPoint x: 620, endPoint y: 231, distance: 47.3
click at [620, 231] on td "UFY951V" at bounding box center [619, 229] width 106 height 41
copy td "UFY951V"
click at [75, 225] on input "checkbox" at bounding box center [77, 228] width 9 height 9
checkbox input "true"
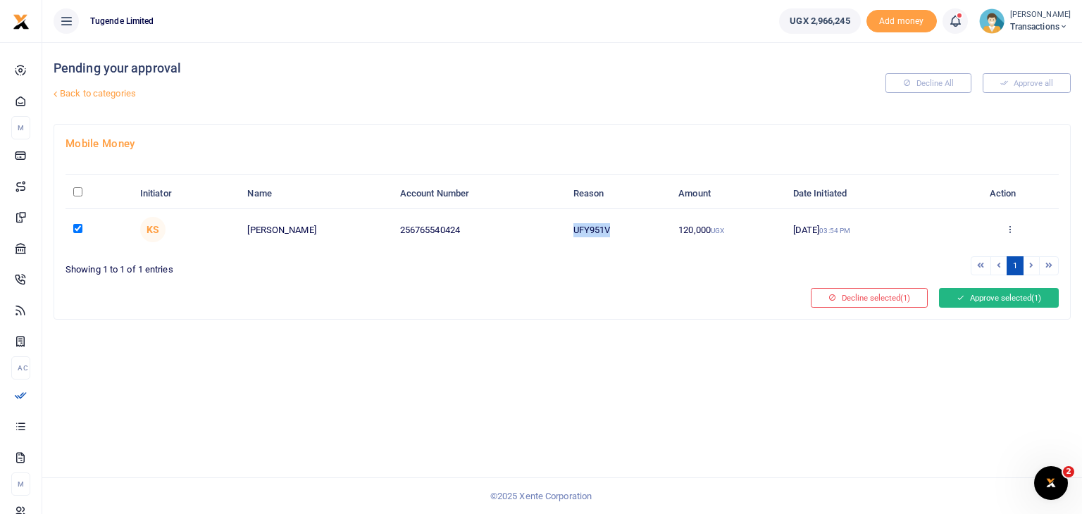
click at [984, 299] on button "Approve selected (1)" at bounding box center [999, 298] width 120 height 20
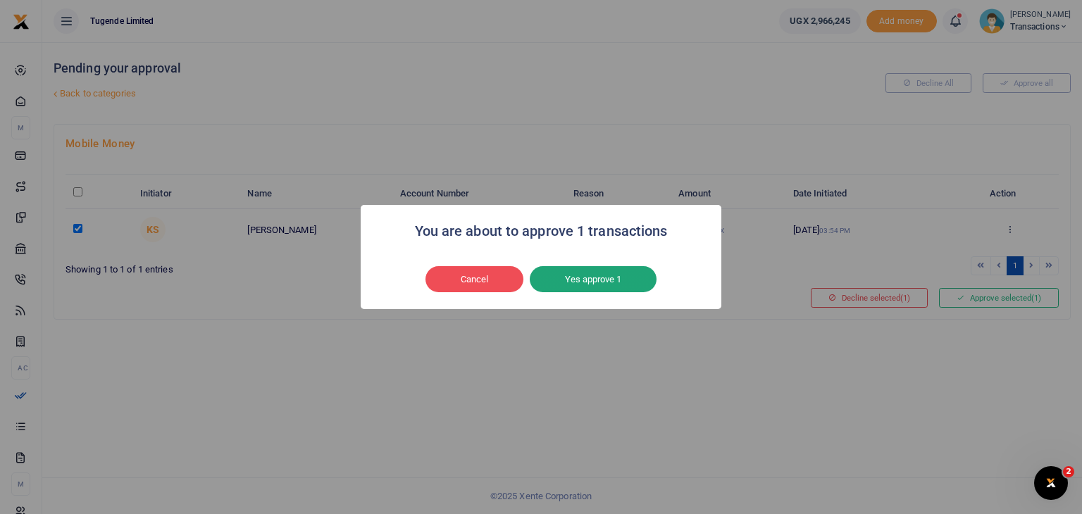
click at [590, 272] on button "Yes approve 1" at bounding box center [593, 279] width 127 height 27
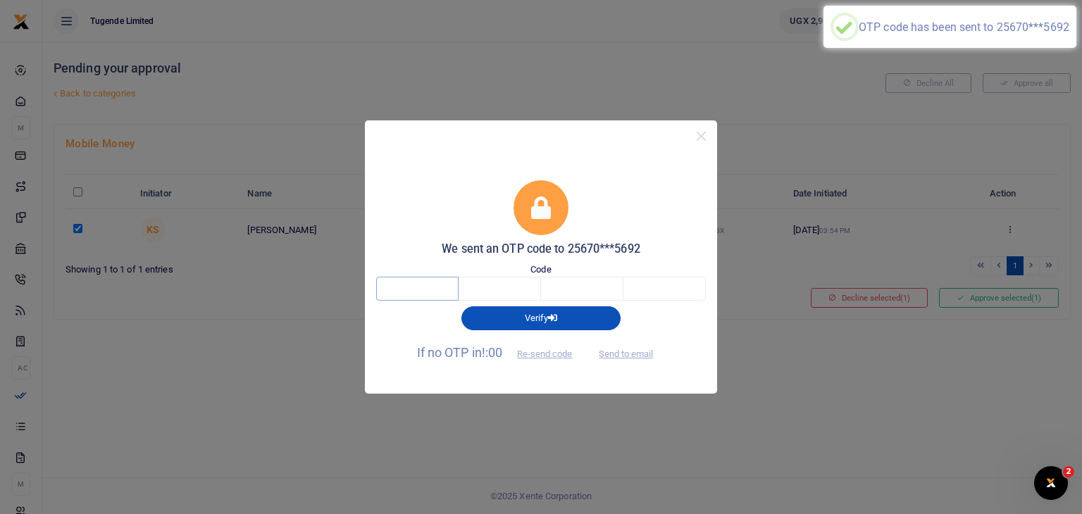
click at [431, 288] on input "text" at bounding box center [417, 289] width 82 height 24
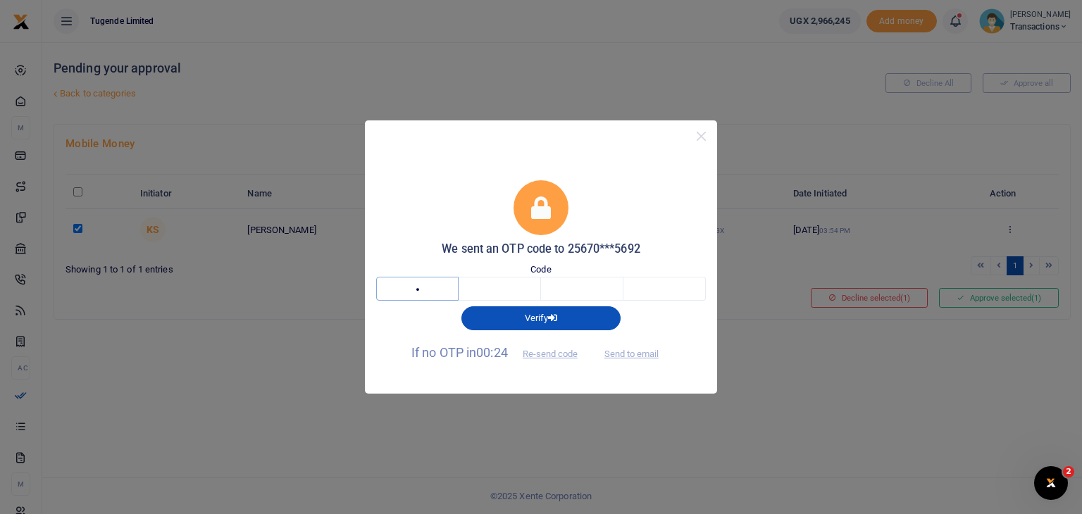
type input "1"
type input "9"
type input "4"
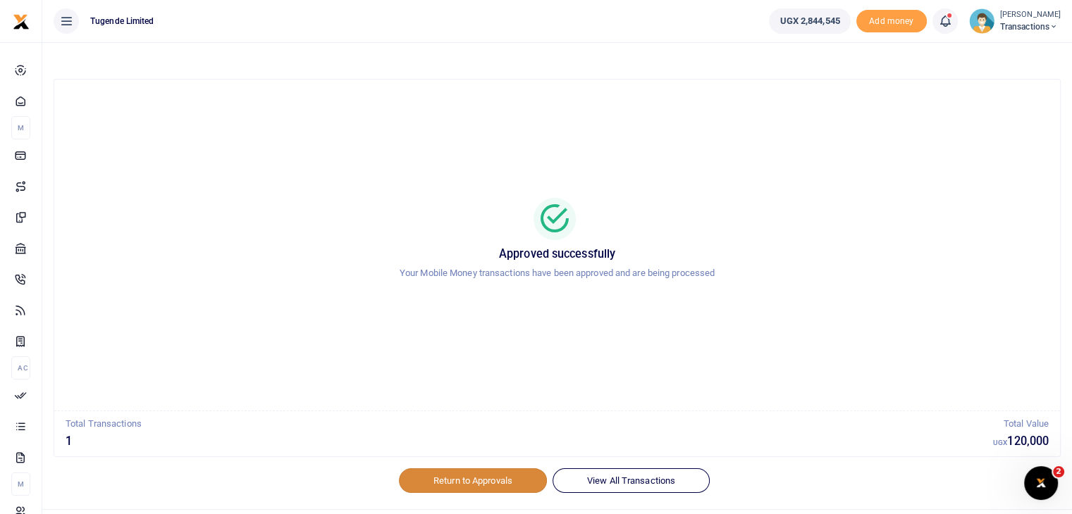
click at [462, 476] on link "Return to Approvals" at bounding box center [473, 481] width 148 height 24
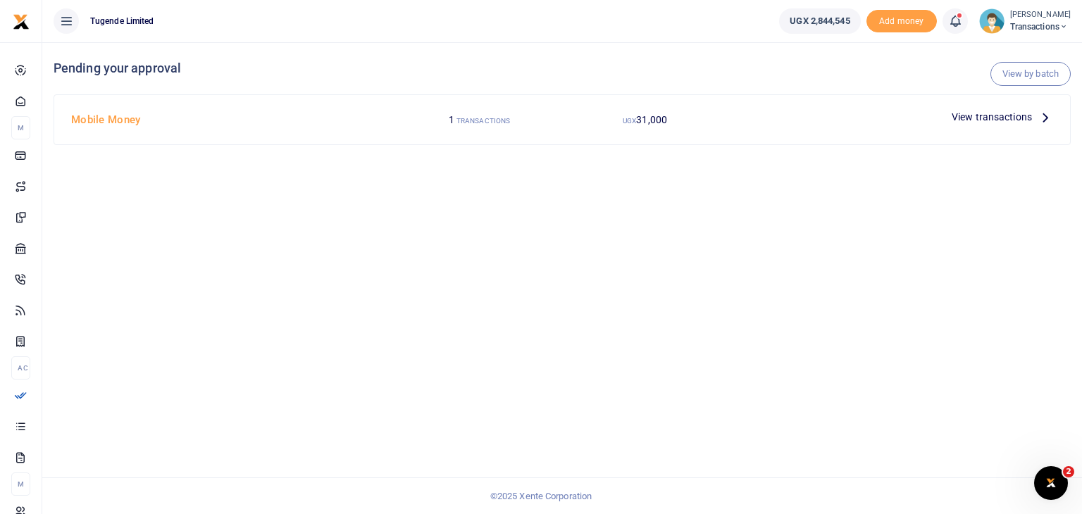
click at [999, 118] on span "View transactions" at bounding box center [992, 117] width 80 height 16
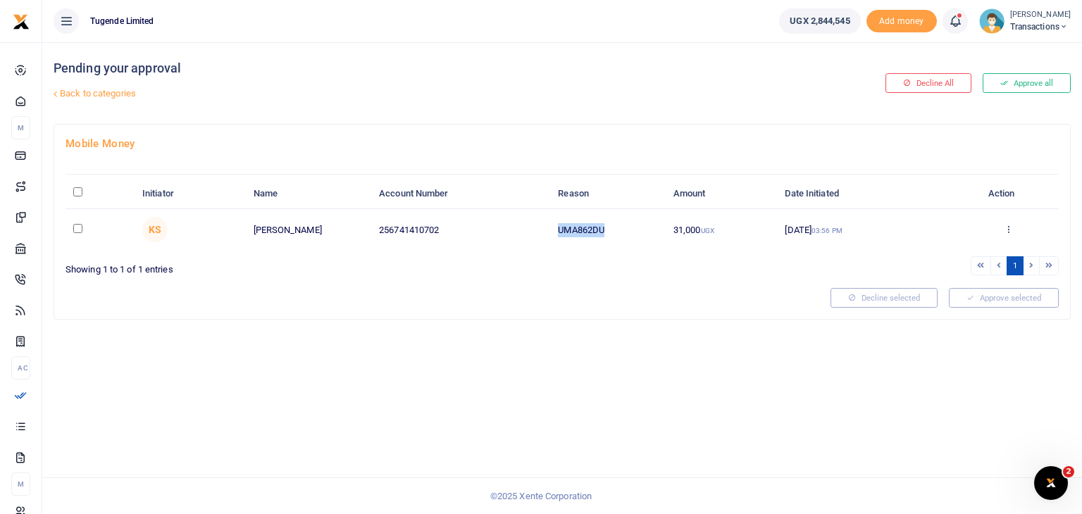
drag, startPoint x: 557, startPoint y: 228, endPoint x: 610, endPoint y: 223, distance: 52.4
click at [610, 223] on td "UMA862DU" at bounding box center [608, 229] width 116 height 41
copy td "UMA862DU"
click at [73, 228] on input "checkbox" at bounding box center [77, 228] width 9 height 9
checkbox input "true"
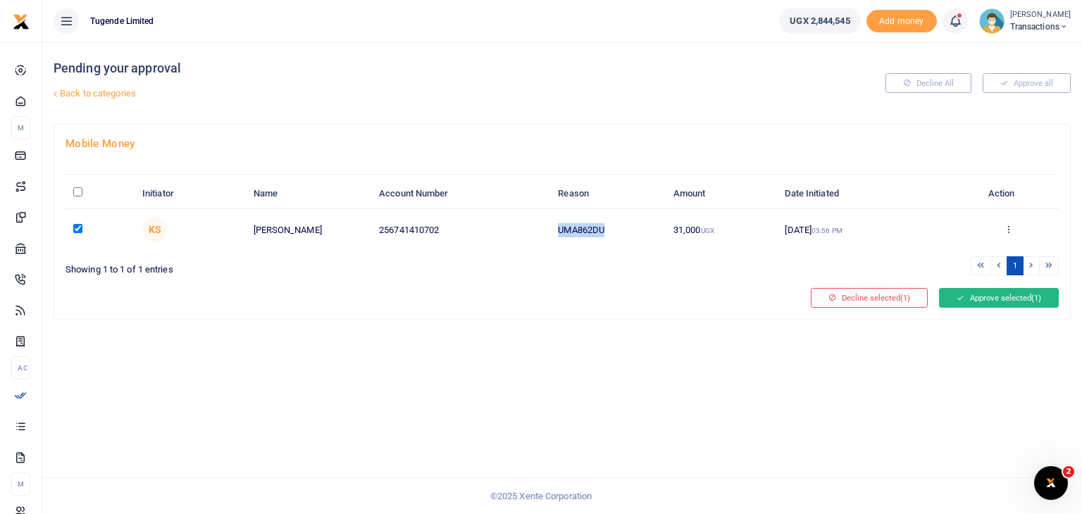
click at [960, 297] on icon at bounding box center [961, 298] width 8 height 10
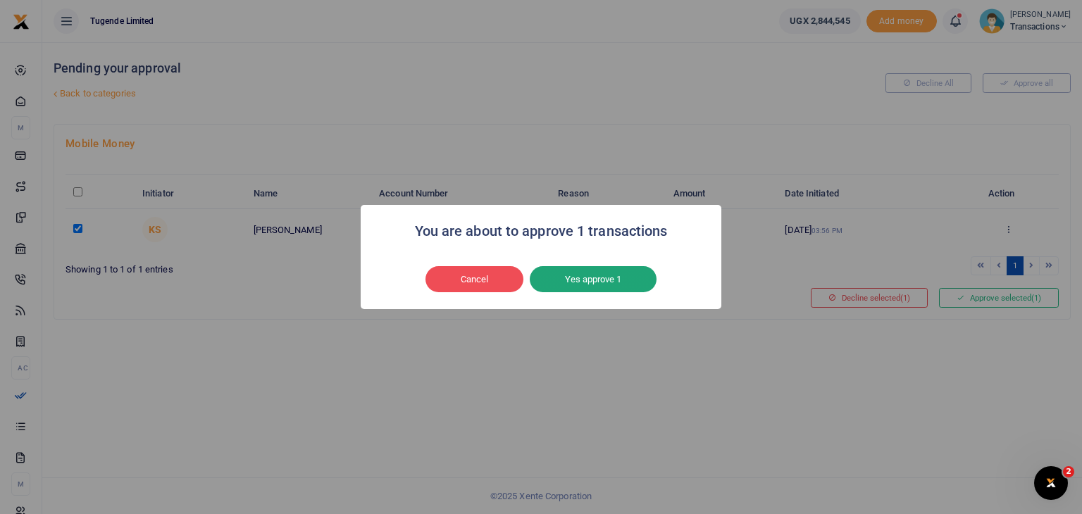
click at [593, 271] on button "Yes approve 1" at bounding box center [593, 279] width 127 height 27
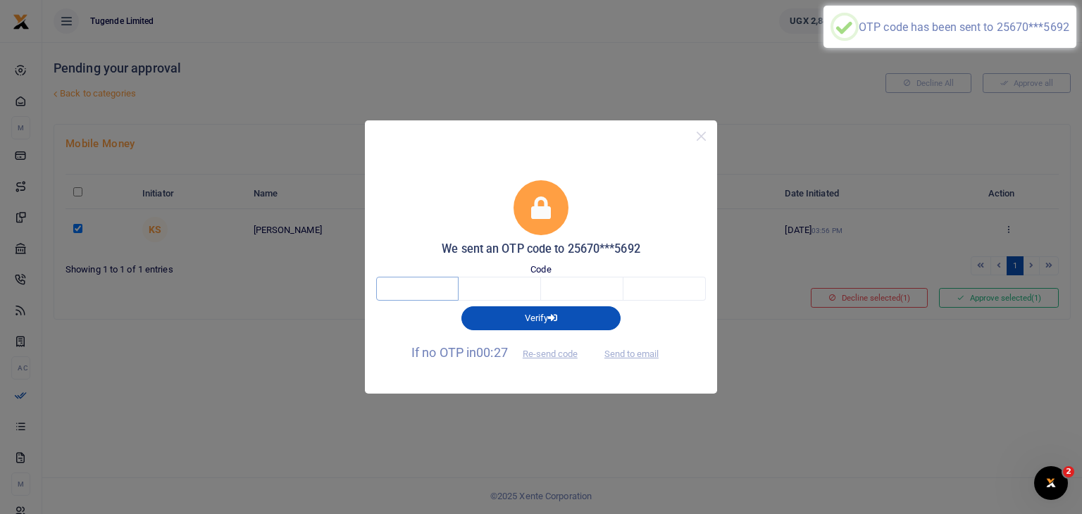
click at [408, 294] on input "text" at bounding box center [417, 289] width 82 height 24
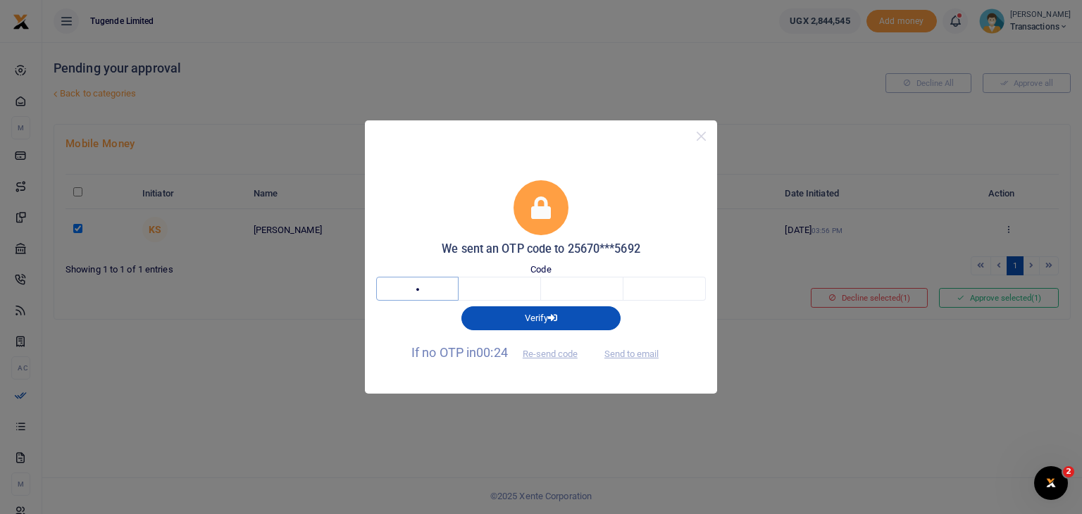
type input "4"
type input "5"
type input "3"
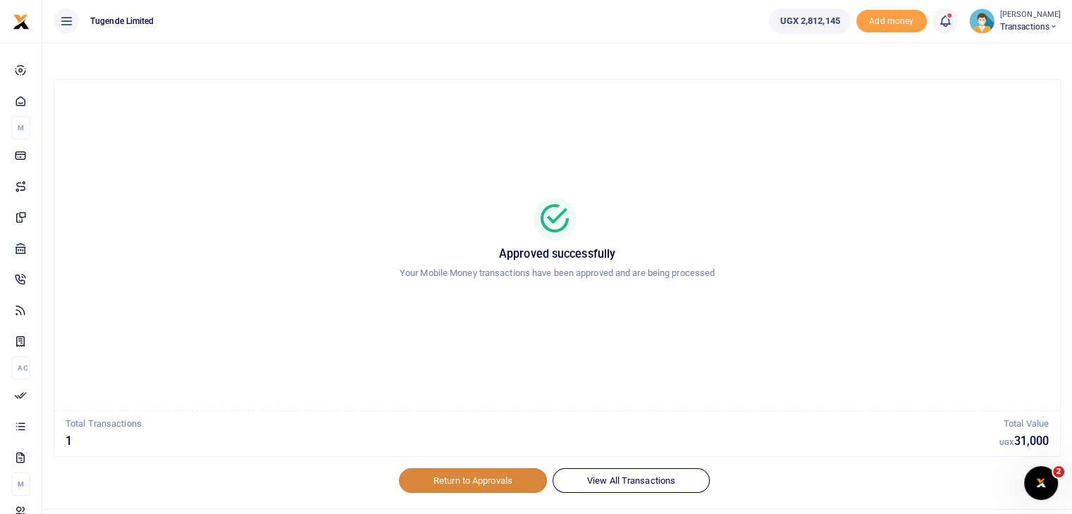
click at [443, 481] on link "Return to Approvals" at bounding box center [473, 481] width 148 height 24
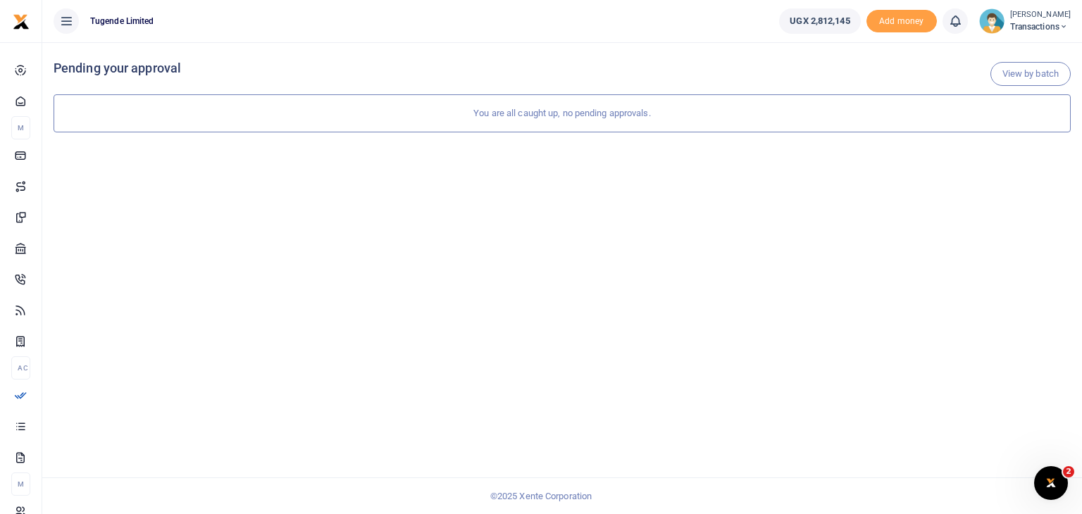
click at [996, 32] on img at bounding box center [992, 20] width 25 height 25
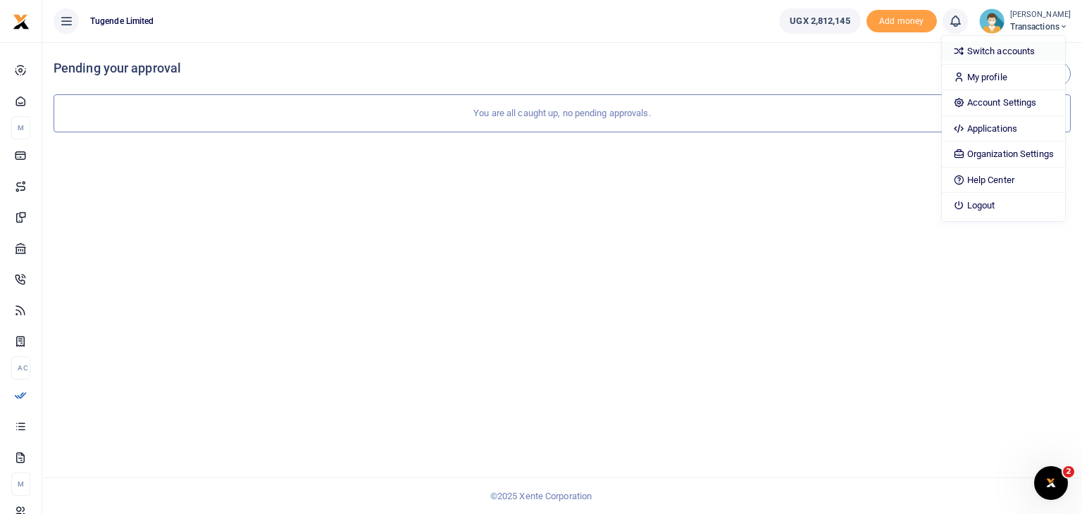
click at [983, 50] on link "Switch accounts" at bounding box center [1003, 52] width 123 height 20
